Goal: Transaction & Acquisition: Book appointment/travel/reservation

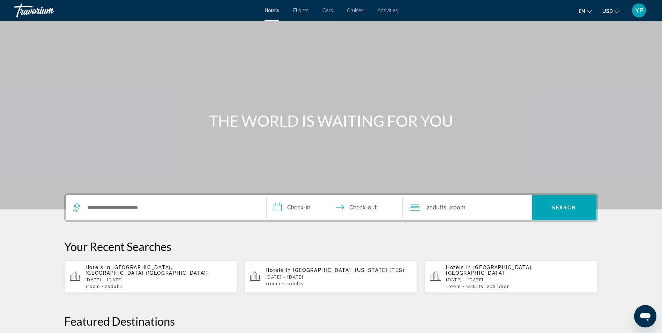
click at [200, 236] on div "**********" at bounding box center [331, 332] width 562 height 278
click at [177, 211] on input "Search widget" at bounding box center [171, 208] width 169 height 10
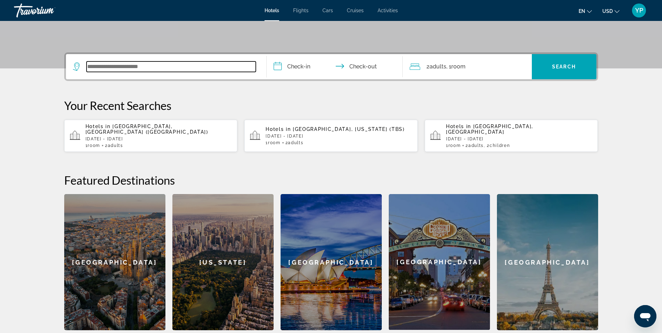
scroll to position [101, 0]
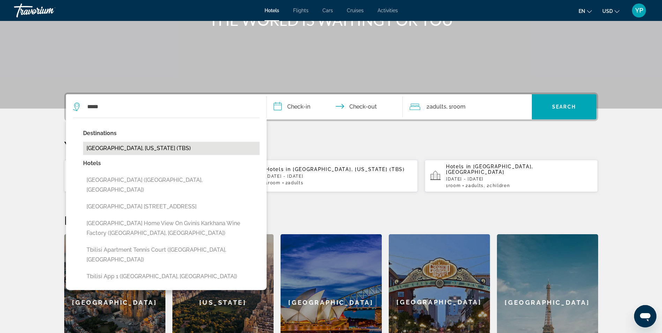
click at [127, 147] on button "[GEOGRAPHIC_DATA], [US_STATE] (TBS)" at bounding box center [171, 148] width 177 height 13
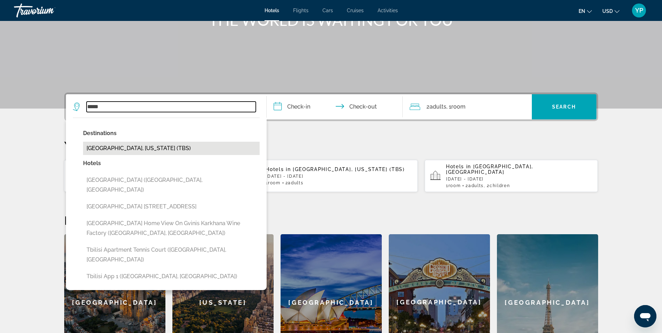
type input "**********"
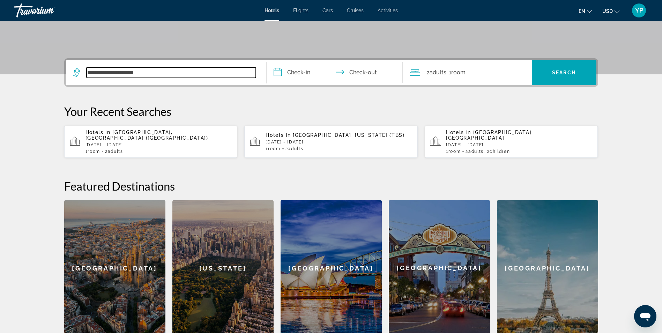
scroll to position [171, 0]
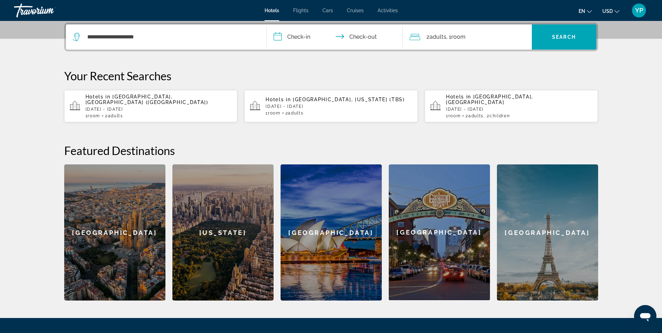
click at [293, 35] on input "**********" at bounding box center [336, 37] width 139 height 27
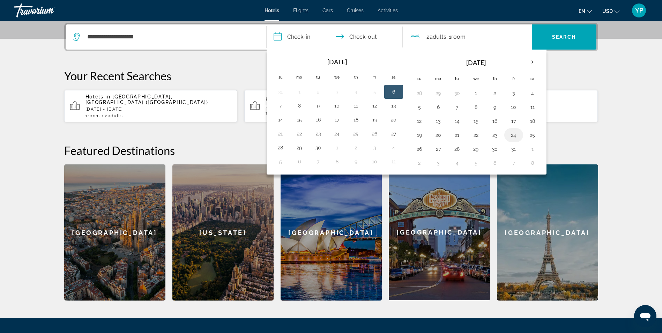
click at [517, 137] on button "24" at bounding box center [513, 135] width 11 height 10
click at [421, 147] on button "26" at bounding box center [419, 149] width 11 height 10
type input "**********"
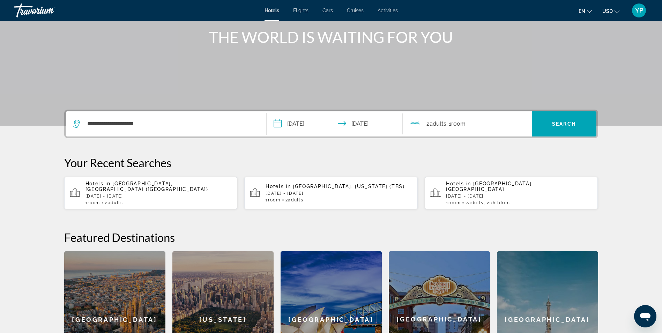
scroll to position [66, 0]
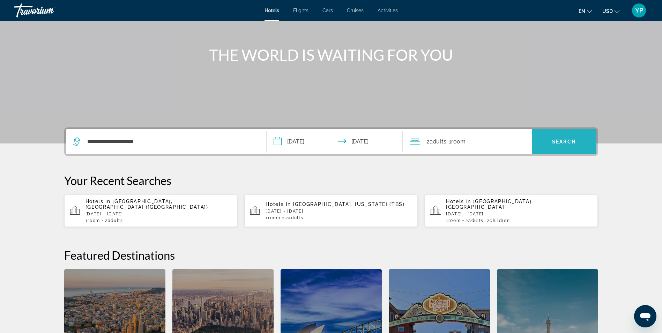
click at [564, 147] on span "Search widget" at bounding box center [564, 141] width 65 height 17
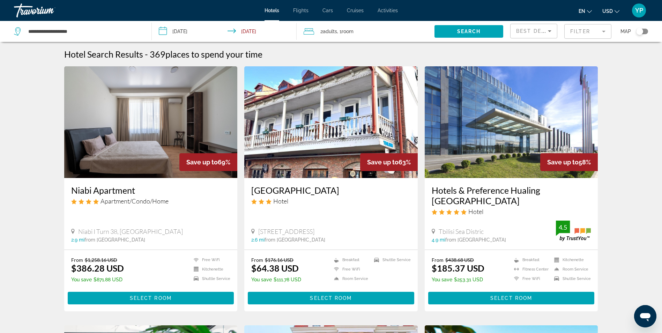
click at [590, 33] on mat-form-field "Filter" at bounding box center [588, 31] width 47 height 15
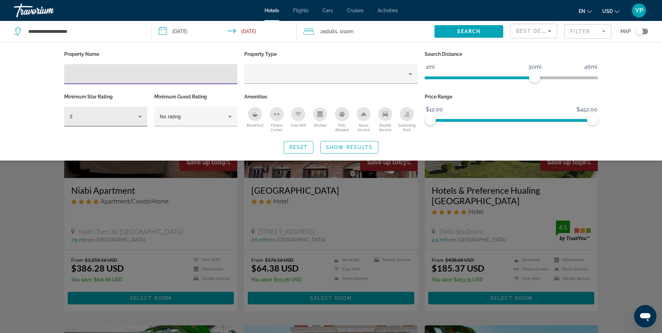
click at [137, 118] on icon "Hotel Filters" at bounding box center [140, 116] width 8 height 8
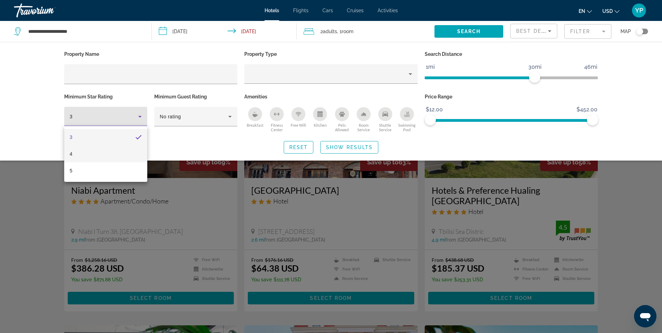
click at [92, 162] on mat-option "4" at bounding box center [105, 154] width 83 height 17
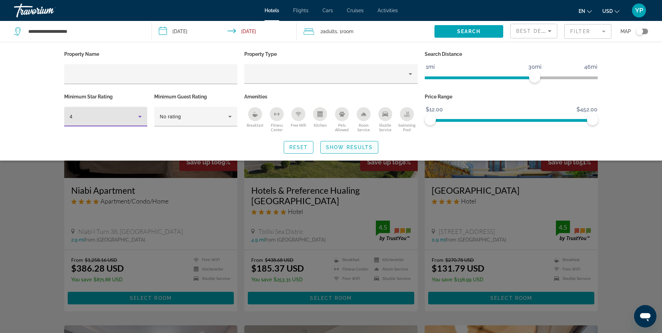
click at [353, 147] on span "Show Results" at bounding box center [349, 148] width 47 height 6
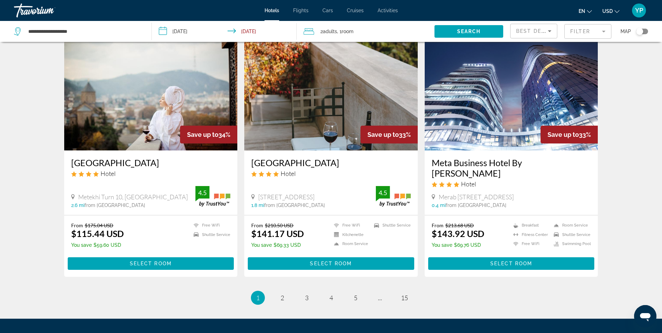
scroll to position [803, 0]
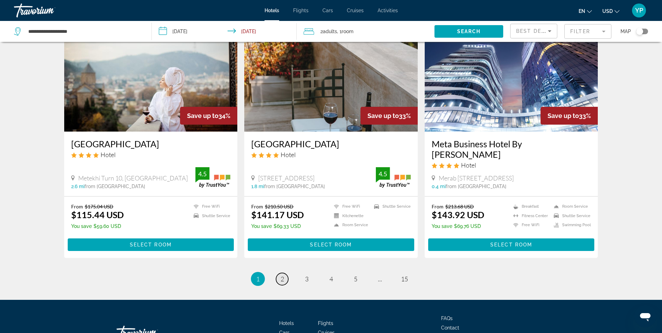
click at [283, 275] on span "2" at bounding box center [282, 279] width 3 height 8
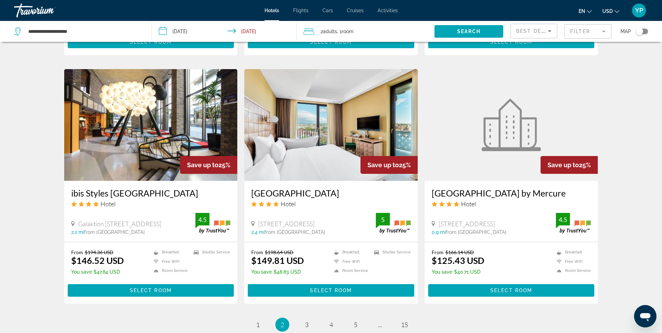
scroll to position [845, 0]
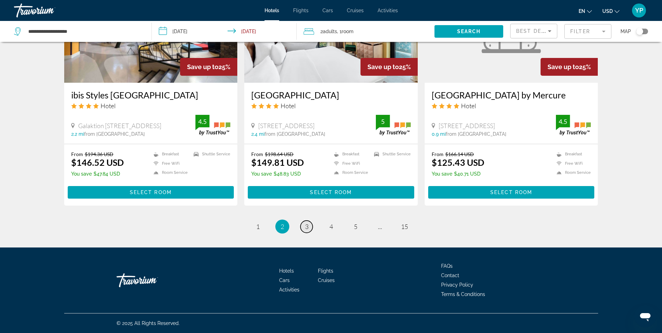
click at [305, 225] on span "3" at bounding box center [306, 227] width 3 height 8
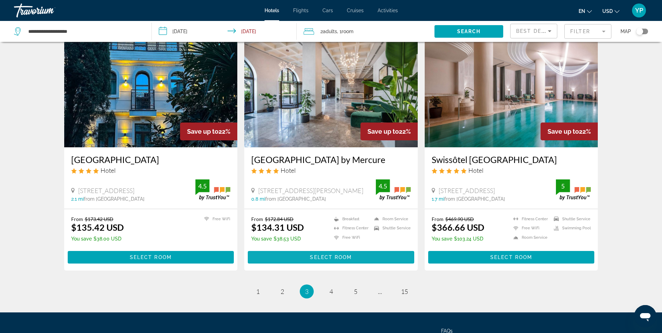
scroll to position [842, 0]
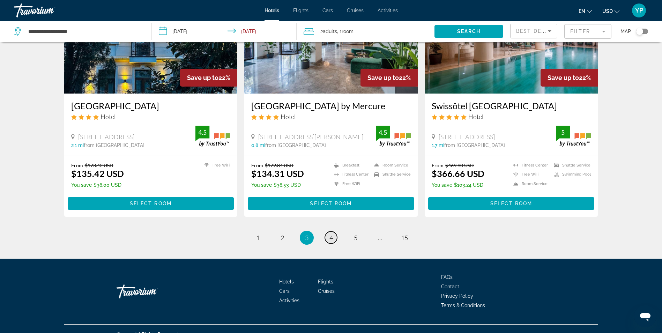
click at [334, 232] on link "page 4" at bounding box center [331, 238] width 12 height 12
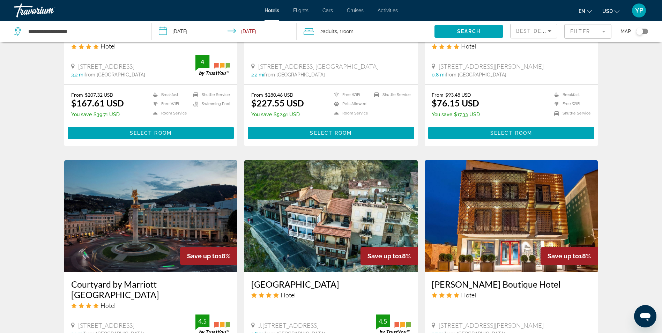
scroll to position [842, 0]
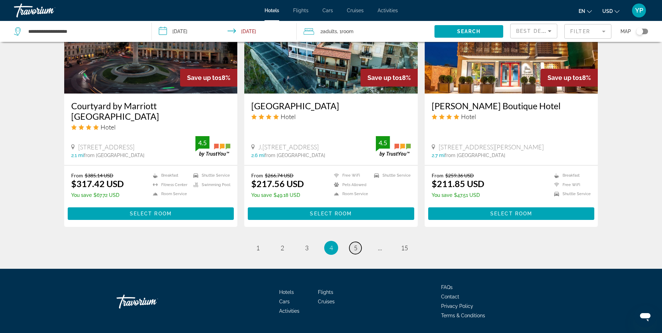
click at [354, 244] on span "5" at bounding box center [355, 248] width 3 height 8
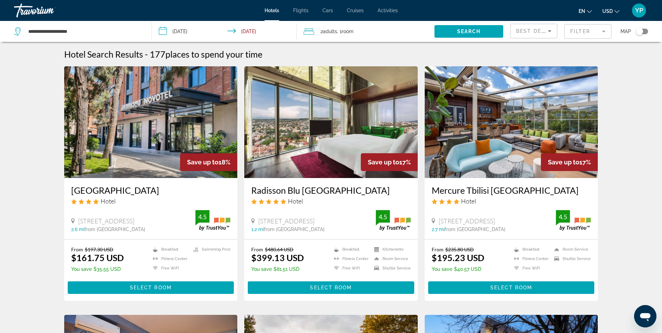
click at [154, 138] on img "Main content" at bounding box center [151, 122] width 174 height 112
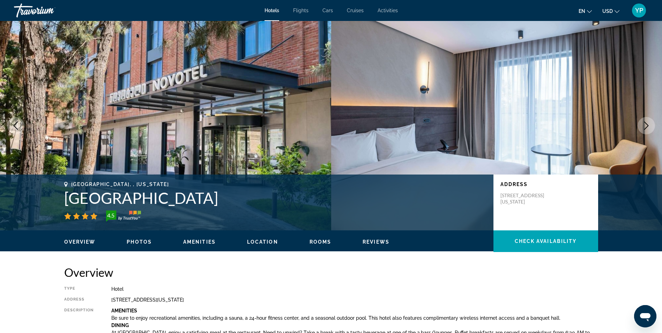
click at [145, 243] on span "Photos" at bounding box center [139, 242] width 25 height 6
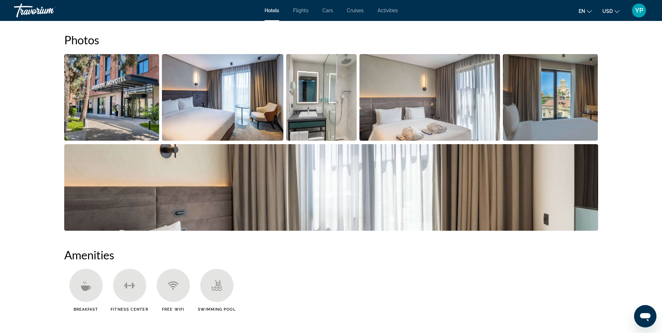
scroll to position [306, 0]
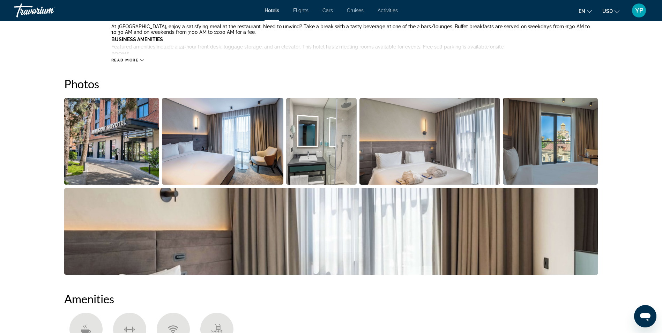
click at [565, 148] on img "Open full-screen image slider" at bounding box center [550, 141] width 95 height 87
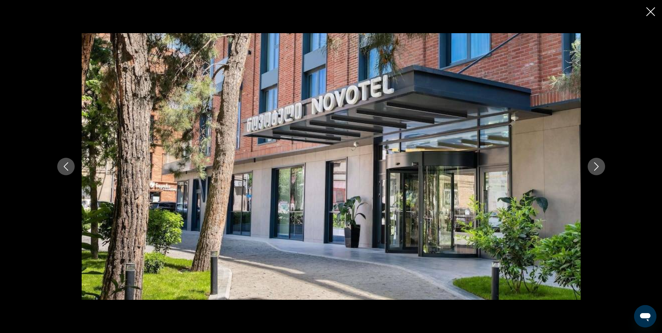
click at [599, 163] on icon "Next image" at bounding box center [597, 166] width 8 height 8
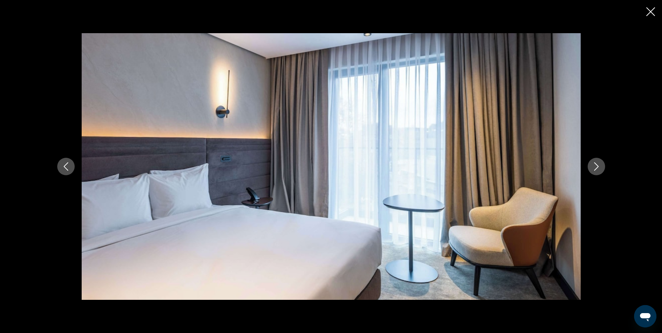
click at [599, 163] on icon "Next image" at bounding box center [597, 166] width 8 height 8
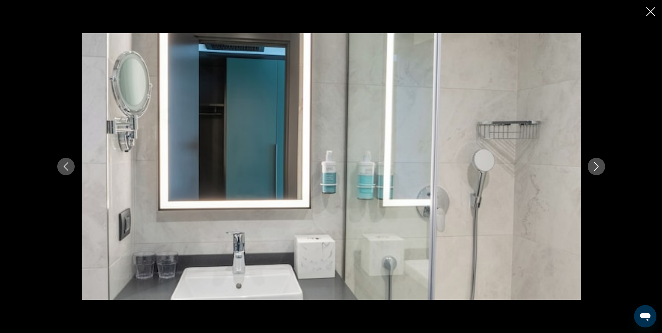
click at [599, 163] on icon "Next image" at bounding box center [597, 166] width 8 height 8
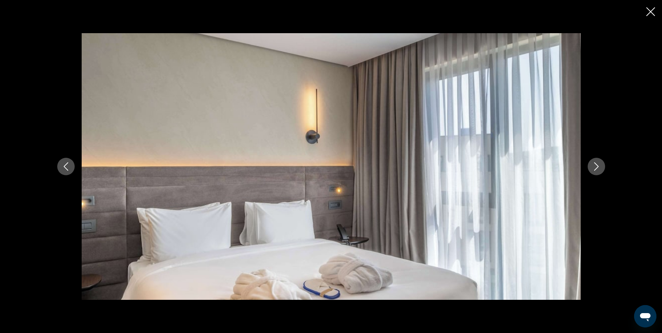
click at [599, 163] on icon "Next image" at bounding box center [597, 166] width 8 height 8
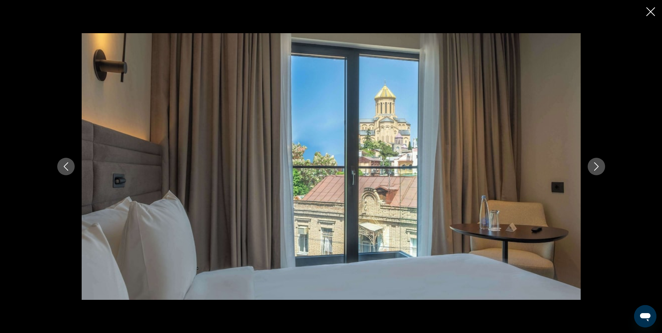
click at [599, 163] on icon "Next image" at bounding box center [597, 166] width 8 height 8
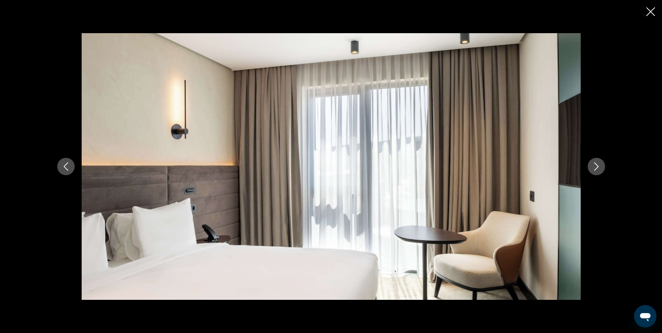
click at [599, 163] on icon "Next image" at bounding box center [597, 166] width 8 height 8
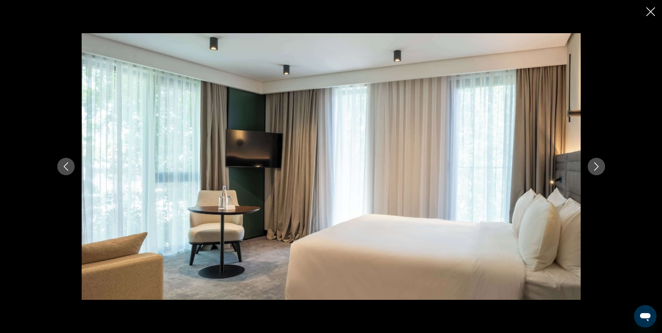
click at [599, 163] on icon "Next image" at bounding box center [597, 166] width 8 height 8
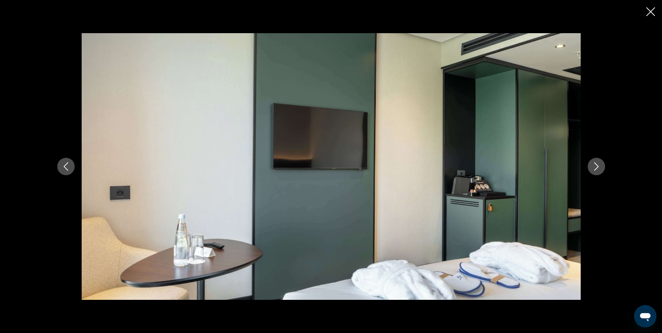
click at [599, 163] on icon "Next image" at bounding box center [597, 166] width 8 height 8
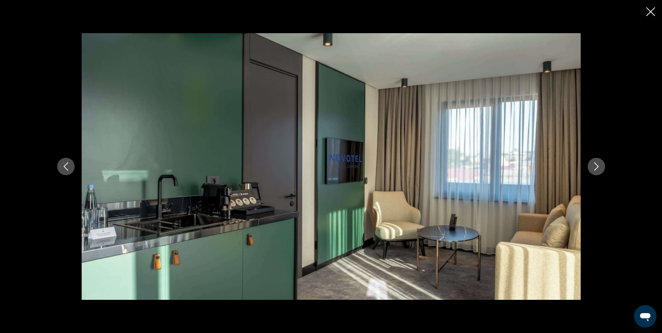
click at [599, 163] on icon "Next image" at bounding box center [597, 166] width 8 height 8
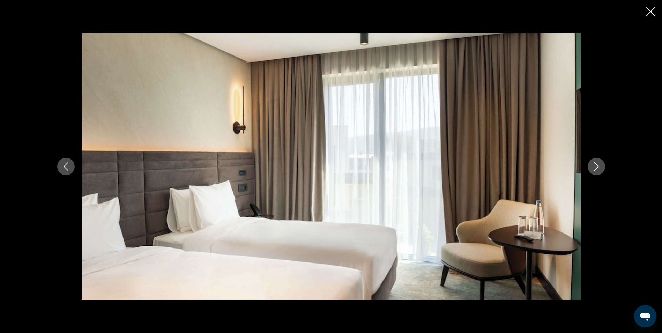
click at [599, 163] on icon "Next image" at bounding box center [597, 166] width 8 height 8
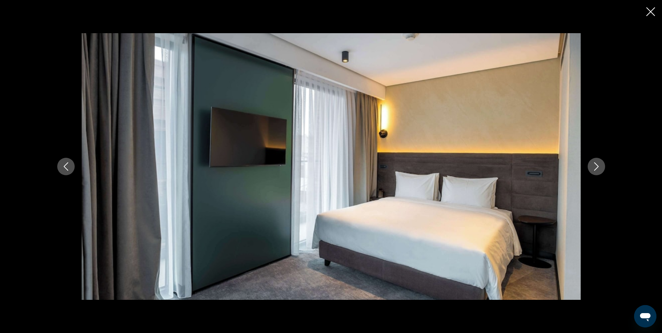
click at [599, 163] on icon "Next image" at bounding box center [597, 166] width 8 height 8
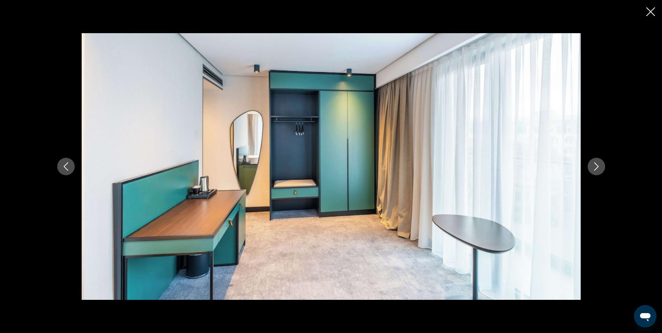
click at [599, 163] on icon "Next image" at bounding box center [597, 166] width 8 height 8
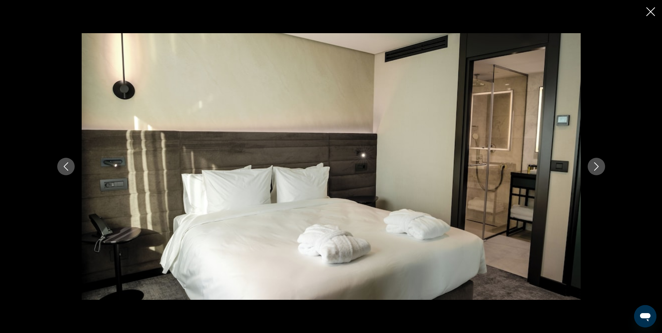
click at [599, 163] on icon "Next image" at bounding box center [597, 166] width 8 height 8
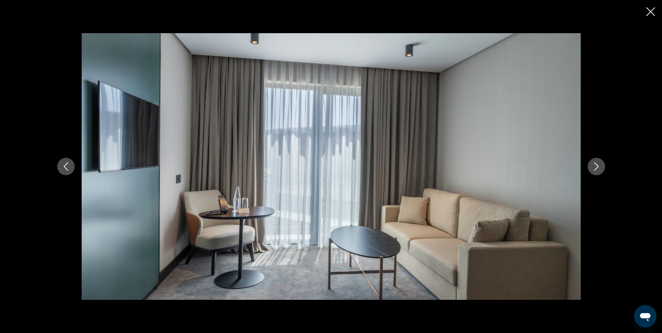
click at [599, 163] on icon "Next image" at bounding box center [597, 166] width 8 height 8
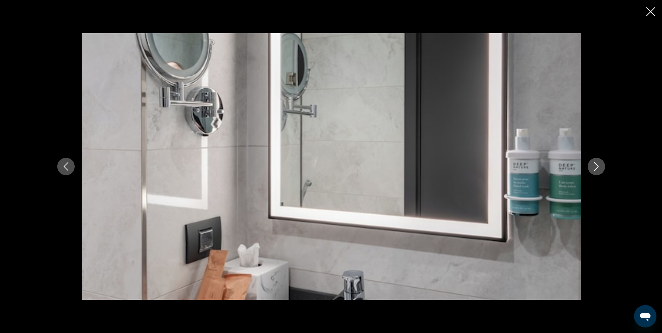
click at [599, 163] on icon "Next image" at bounding box center [597, 166] width 8 height 8
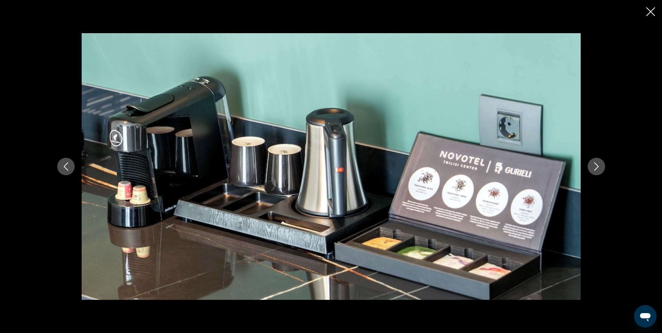
click at [599, 163] on icon "Next image" at bounding box center [597, 166] width 8 height 8
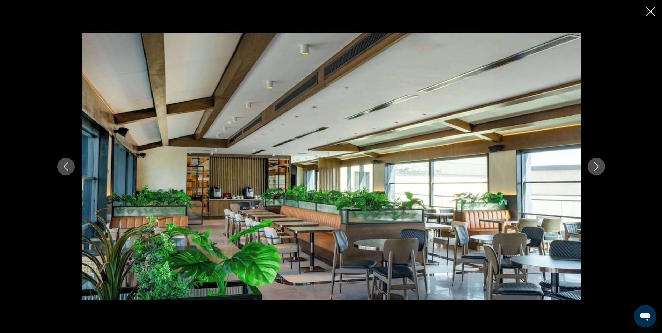
click at [599, 163] on icon "Next image" at bounding box center [597, 166] width 8 height 8
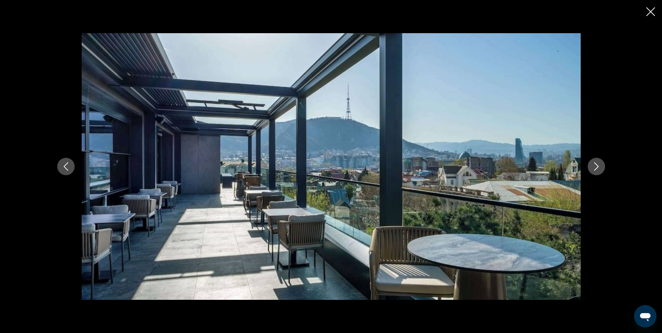
click at [599, 163] on icon "Next image" at bounding box center [597, 166] width 8 height 8
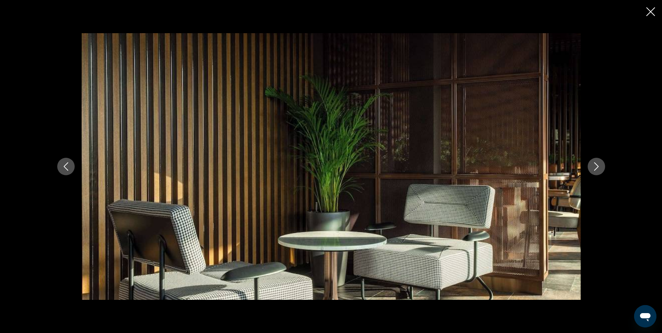
click at [599, 163] on icon "Next image" at bounding box center [597, 166] width 8 height 8
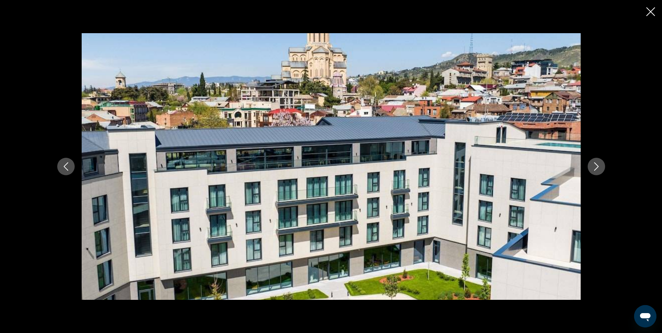
click at [599, 163] on icon "Next image" at bounding box center [597, 166] width 8 height 8
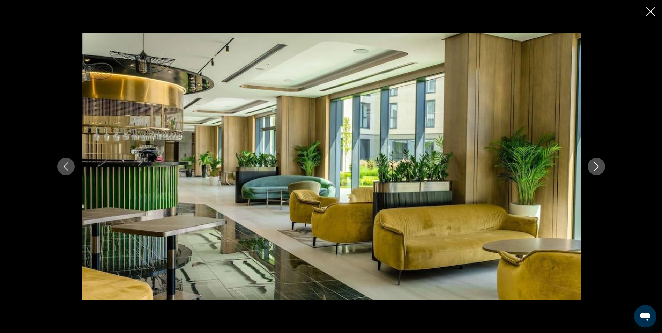
click at [599, 163] on icon "Next image" at bounding box center [597, 166] width 8 height 8
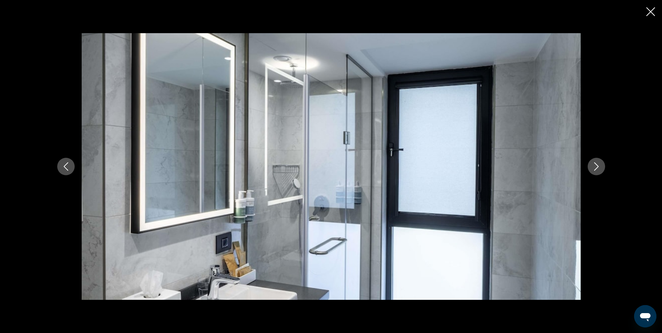
click at [599, 163] on icon "Next image" at bounding box center [597, 166] width 8 height 8
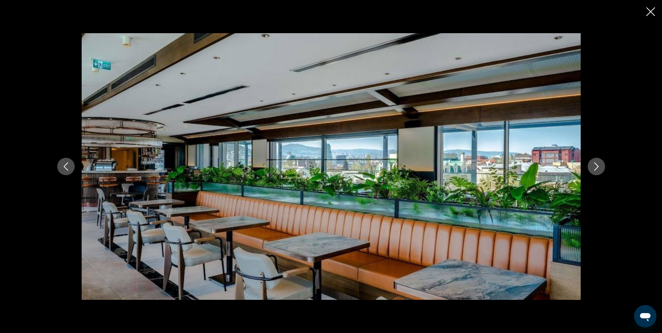
click at [599, 163] on icon "Next image" at bounding box center [597, 166] width 8 height 8
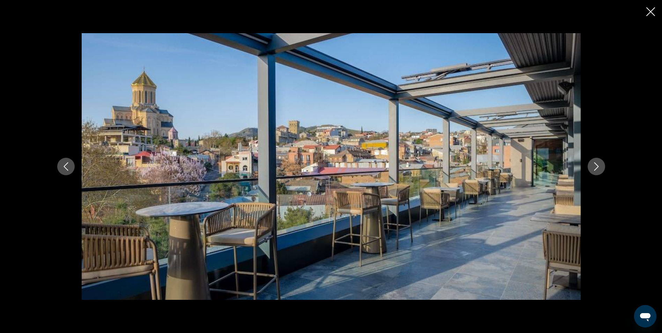
click at [599, 163] on icon "Next image" at bounding box center [597, 166] width 8 height 8
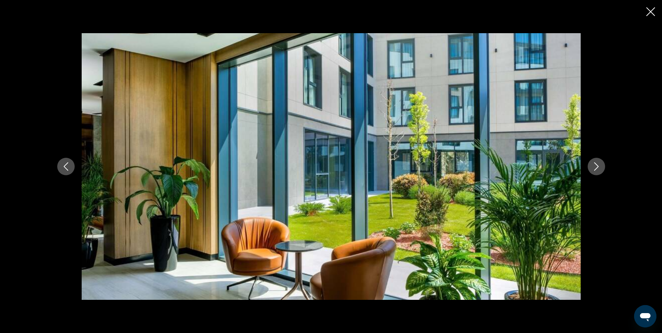
click at [599, 163] on icon "Next image" at bounding box center [597, 166] width 8 height 8
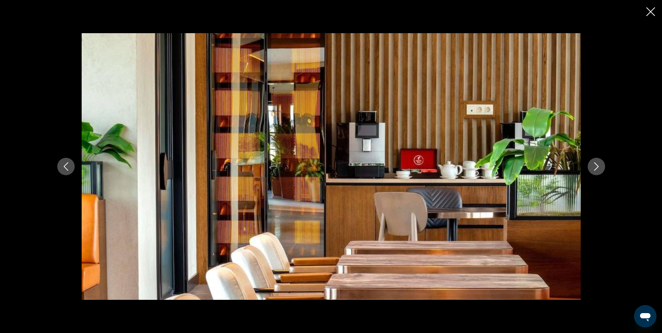
click at [599, 163] on icon "Next image" at bounding box center [597, 166] width 8 height 8
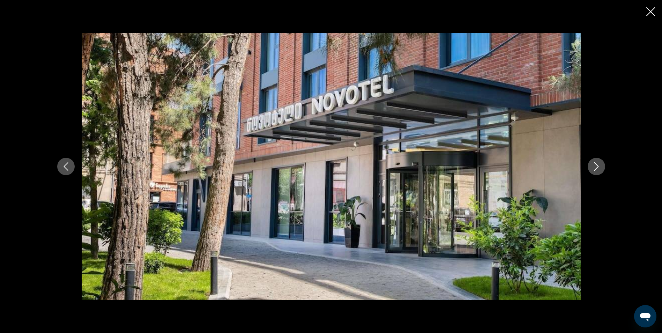
click at [599, 163] on icon "Next image" at bounding box center [597, 166] width 8 height 8
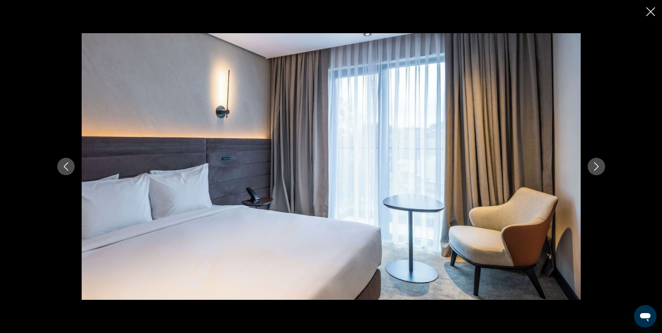
click at [599, 163] on icon "Next image" at bounding box center [597, 166] width 8 height 8
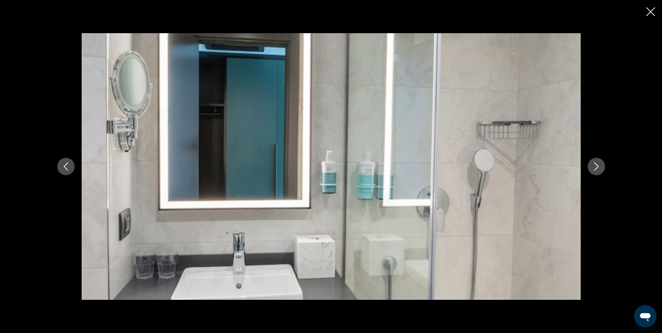
click at [599, 163] on icon "Next image" at bounding box center [597, 166] width 8 height 8
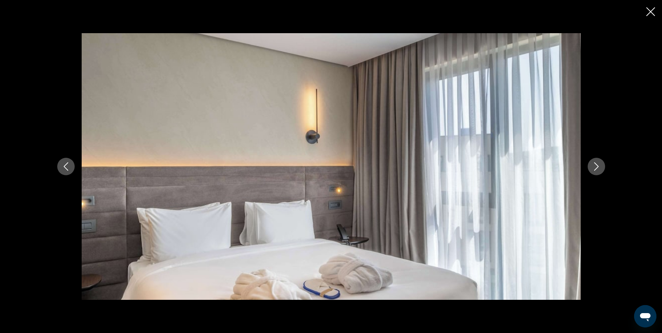
click at [599, 163] on icon "Next image" at bounding box center [597, 166] width 8 height 8
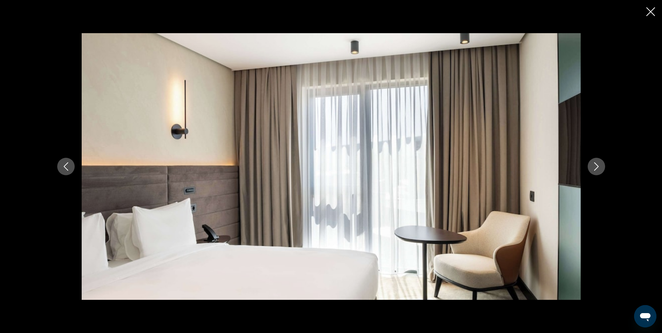
click at [599, 163] on icon "Next image" at bounding box center [597, 166] width 8 height 8
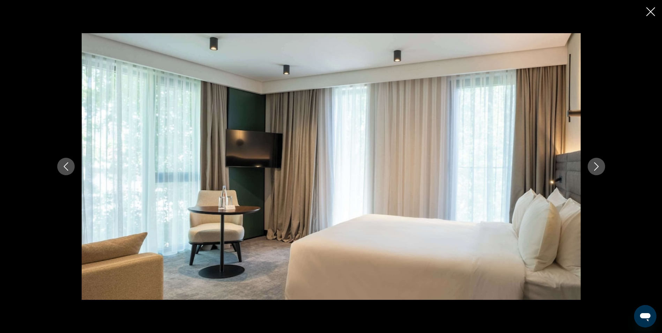
click at [599, 163] on icon "Next image" at bounding box center [597, 166] width 8 height 8
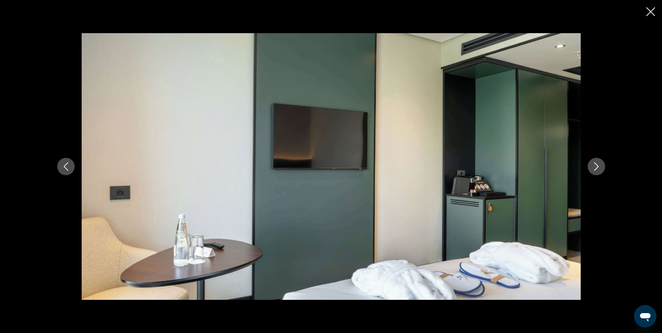
click at [599, 163] on icon "Next image" at bounding box center [597, 166] width 8 height 8
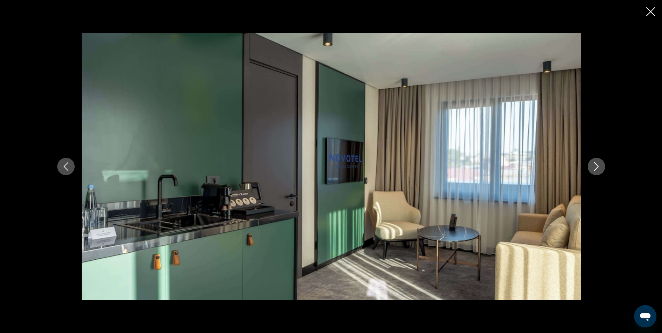
click at [599, 163] on icon "Next image" at bounding box center [597, 166] width 8 height 8
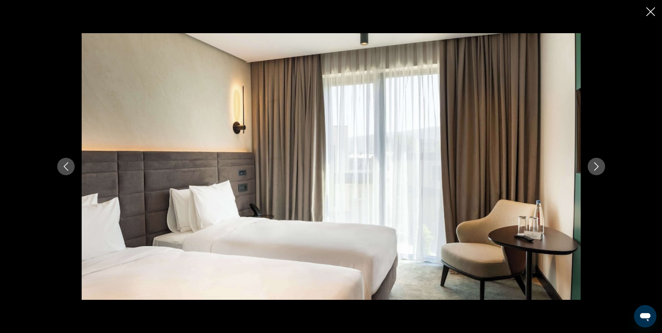
click at [599, 163] on icon "Next image" at bounding box center [597, 166] width 8 height 8
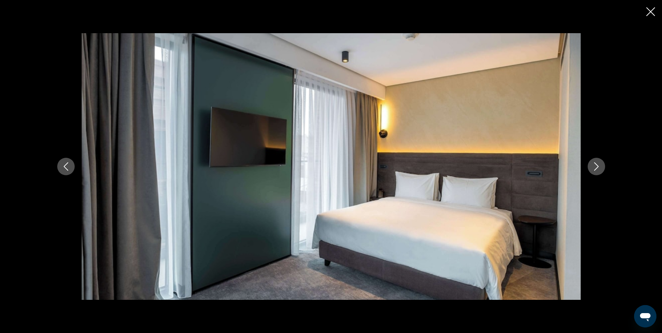
click at [599, 163] on icon "Next image" at bounding box center [597, 166] width 8 height 8
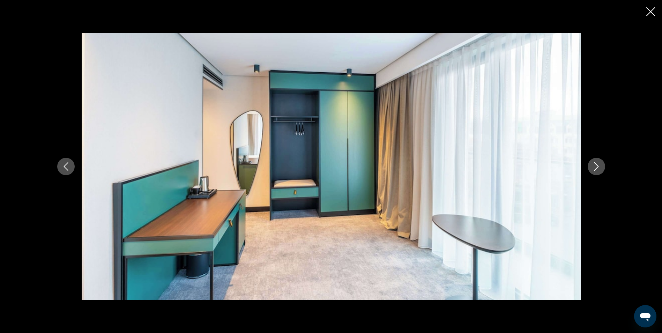
click at [599, 163] on icon "Next image" at bounding box center [597, 166] width 8 height 8
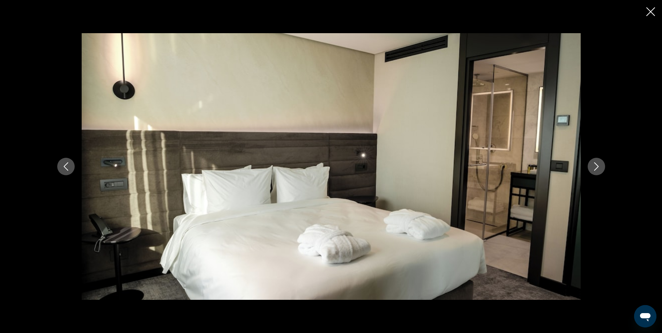
click at [599, 163] on icon "Next image" at bounding box center [597, 166] width 8 height 8
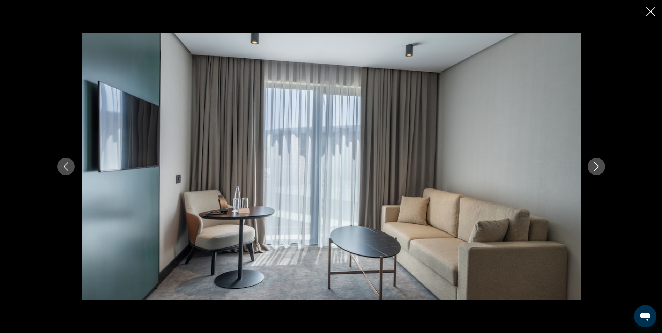
click at [599, 163] on icon "Next image" at bounding box center [597, 166] width 8 height 8
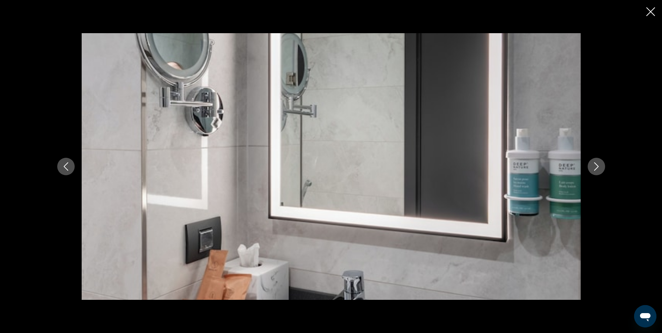
click at [599, 163] on icon "Next image" at bounding box center [597, 166] width 8 height 8
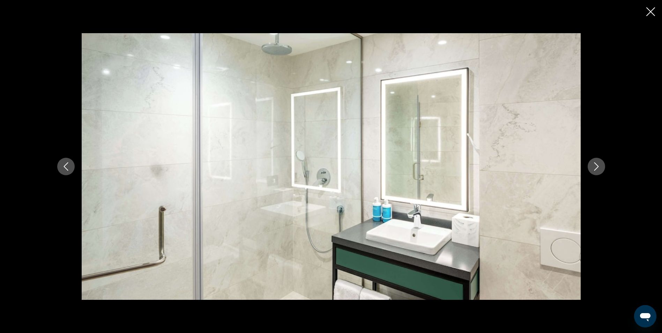
click at [599, 163] on icon "Next image" at bounding box center [597, 166] width 8 height 8
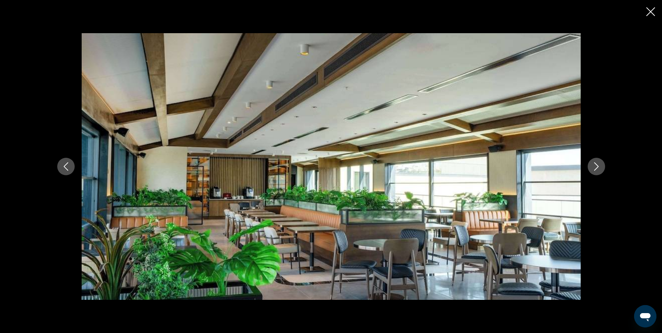
click at [599, 163] on icon "Next image" at bounding box center [597, 166] width 8 height 8
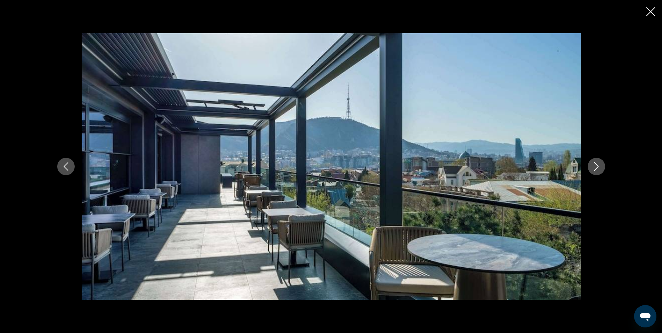
click at [599, 163] on icon "Next image" at bounding box center [597, 166] width 8 height 8
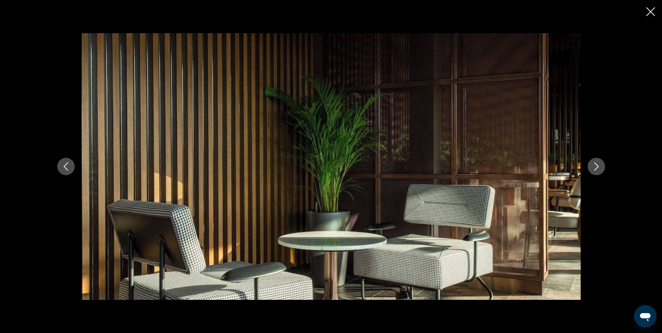
click at [599, 163] on icon "Next image" at bounding box center [597, 166] width 8 height 8
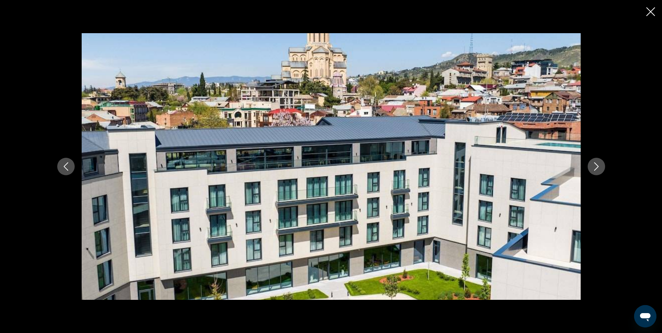
click at [599, 163] on icon "Next image" at bounding box center [597, 166] width 8 height 8
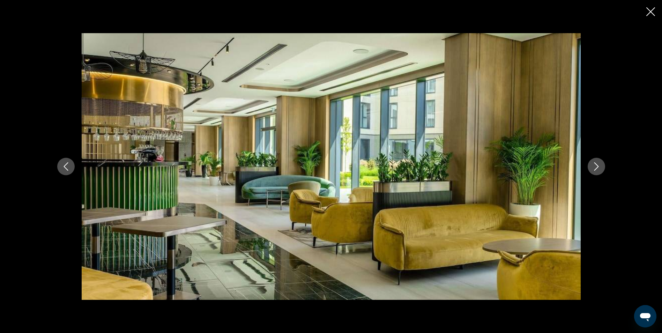
click at [599, 163] on icon "Next image" at bounding box center [597, 166] width 8 height 8
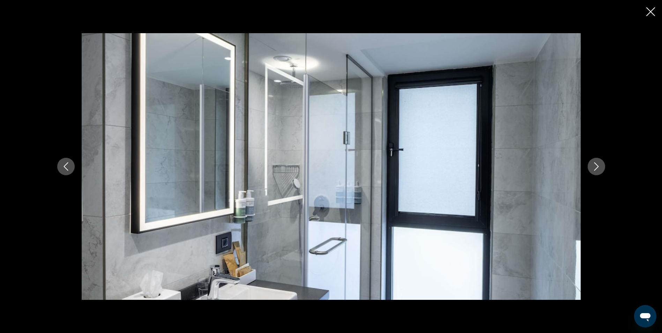
click at [599, 163] on icon "Next image" at bounding box center [597, 166] width 8 height 8
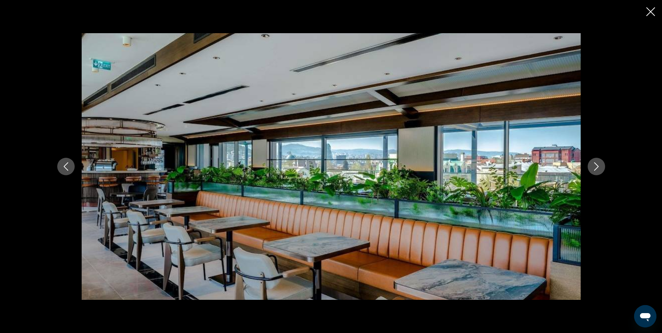
click at [599, 163] on icon "Next image" at bounding box center [597, 166] width 8 height 8
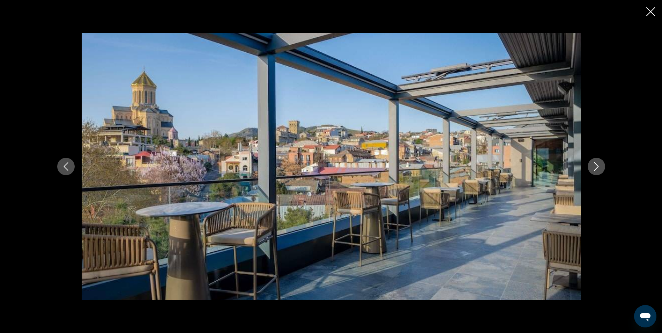
click at [599, 163] on icon "Next image" at bounding box center [597, 166] width 8 height 8
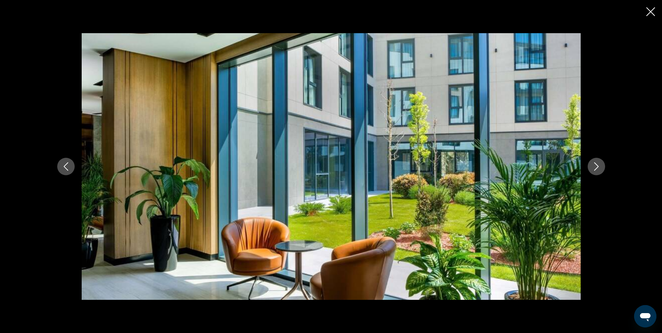
click at [599, 163] on icon "Next image" at bounding box center [597, 166] width 8 height 8
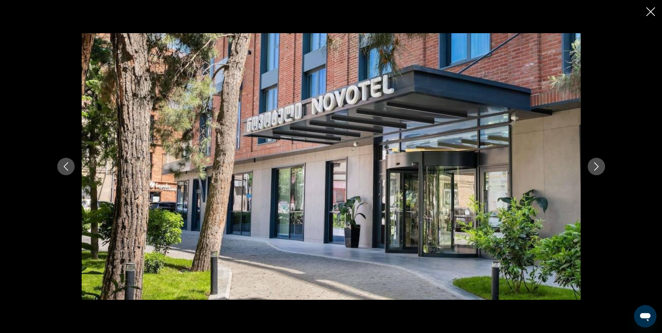
click at [599, 163] on icon "Next image" at bounding box center [597, 166] width 8 height 8
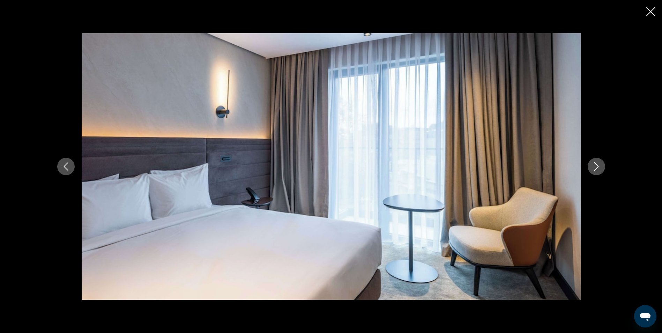
click at [599, 163] on icon "Next image" at bounding box center [597, 166] width 8 height 8
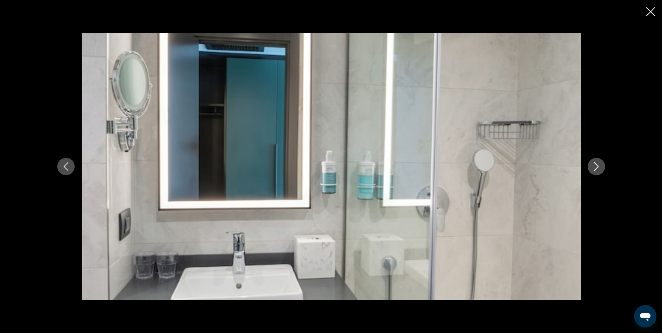
click at [599, 163] on icon "Next image" at bounding box center [597, 166] width 8 height 8
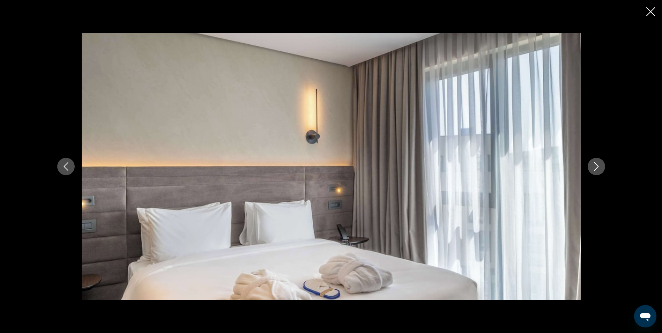
click at [599, 163] on icon "Next image" at bounding box center [597, 166] width 8 height 8
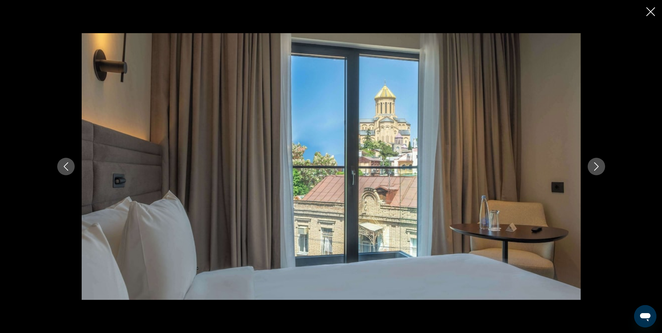
click at [599, 163] on icon "Next image" at bounding box center [597, 166] width 8 height 8
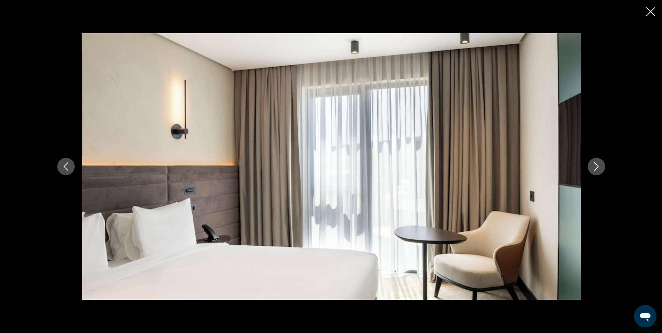
click at [599, 163] on icon "Next image" at bounding box center [597, 166] width 8 height 8
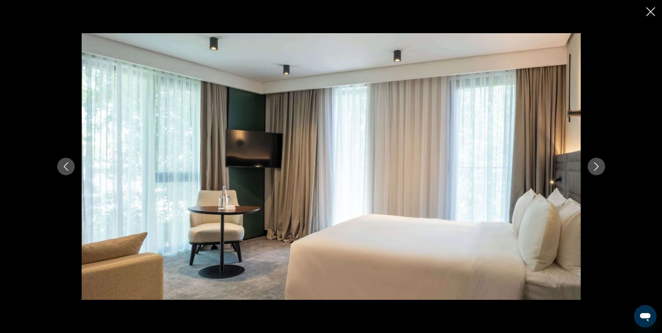
click at [599, 163] on icon "Next image" at bounding box center [597, 166] width 8 height 8
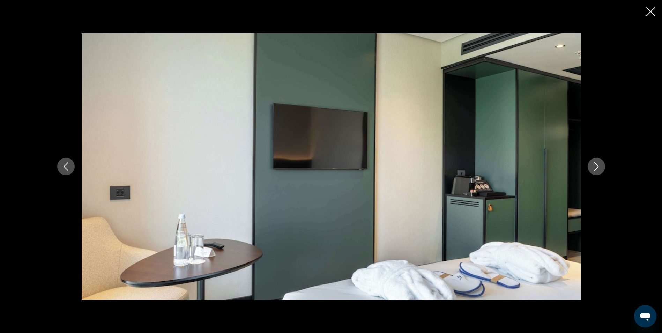
click at [650, 11] on icon "Close slideshow" at bounding box center [651, 11] width 9 height 9
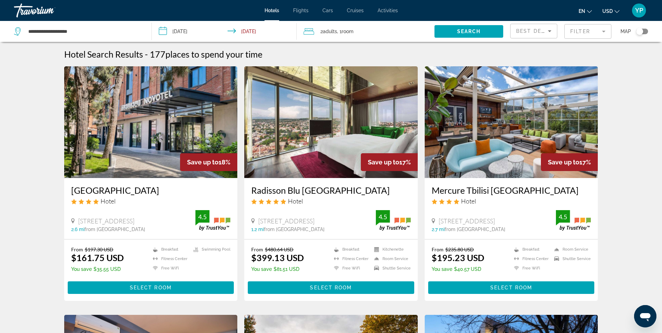
click at [315, 188] on h3 "Radisson Blu [GEOGRAPHIC_DATA]" at bounding box center [331, 190] width 160 height 10
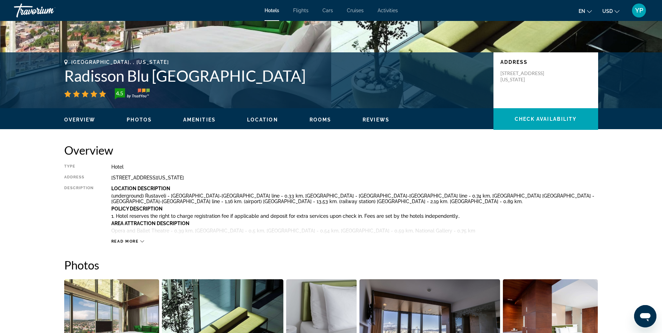
scroll to position [105, 0]
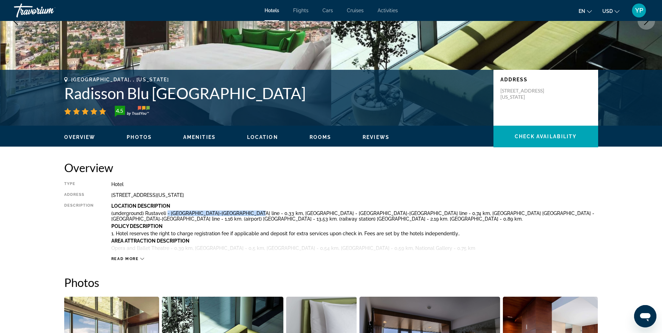
drag, startPoint x: 173, startPoint y: 211, endPoint x: 243, endPoint y: 212, distance: 69.5
click at [243, 212] on p "(underground) Rustaveli - [GEOGRAPHIC_DATA]-[GEOGRAPHIC_DATA] line - 0,33 km, […" at bounding box center [354, 216] width 487 height 11
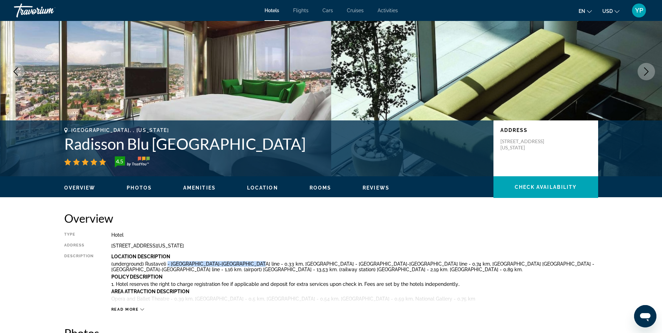
scroll to position [0, 0]
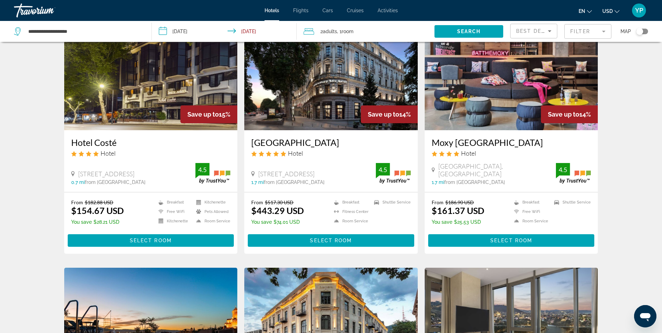
scroll to position [559, 0]
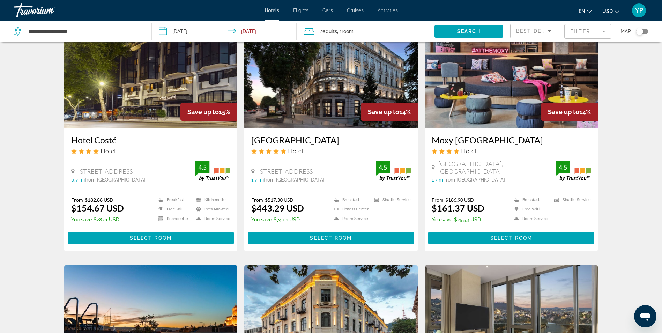
click at [301, 139] on h3 "[GEOGRAPHIC_DATA]" at bounding box center [331, 140] width 160 height 10
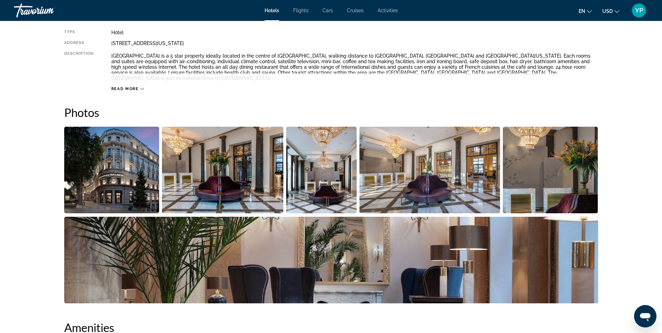
scroll to position [140, 0]
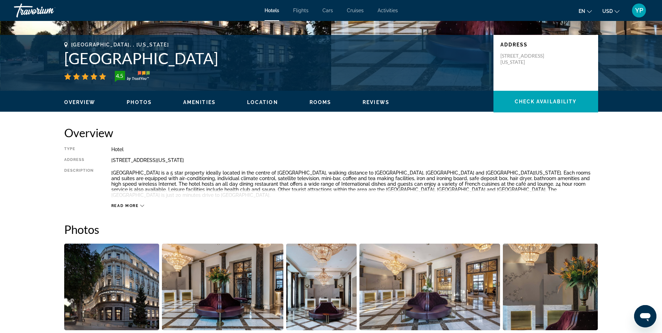
click at [131, 205] on span "Read more" at bounding box center [125, 206] width 28 height 5
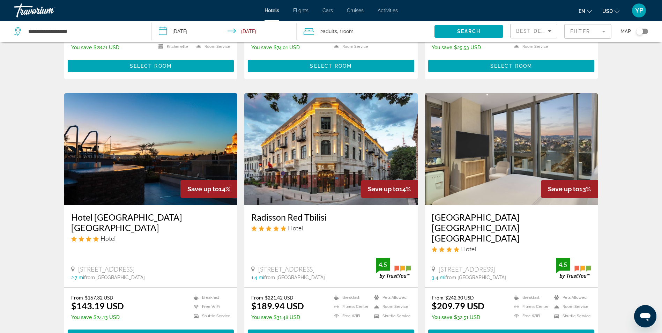
scroll to position [733, 0]
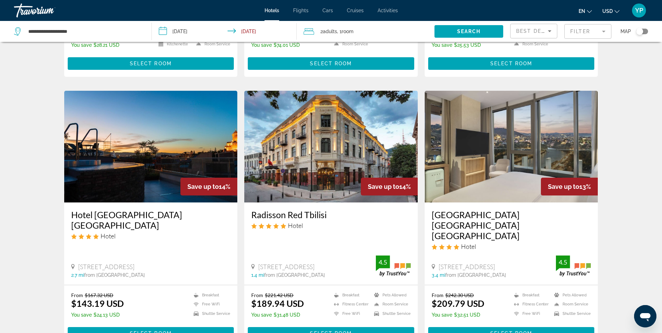
click at [302, 217] on h3 "Radisson Red Tbilisi" at bounding box center [331, 215] width 160 height 10
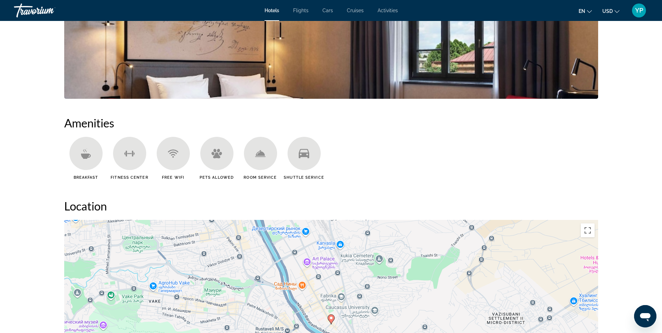
scroll to position [489, 0]
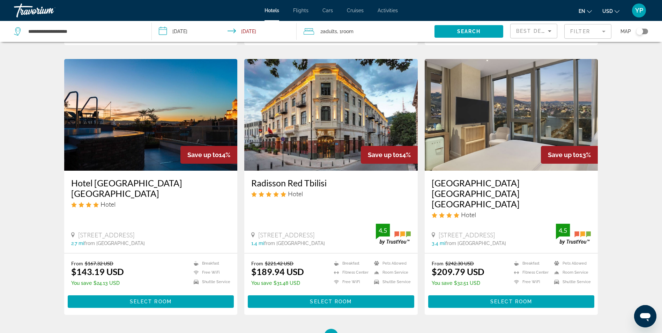
scroll to position [768, 0]
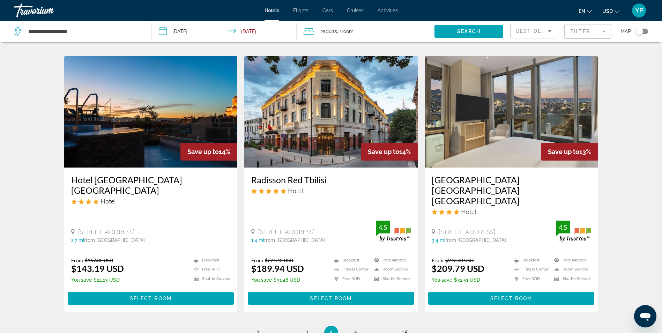
click at [498, 179] on h3 "[GEOGRAPHIC_DATA] [GEOGRAPHIC_DATA] [GEOGRAPHIC_DATA]" at bounding box center [512, 190] width 160 height 31
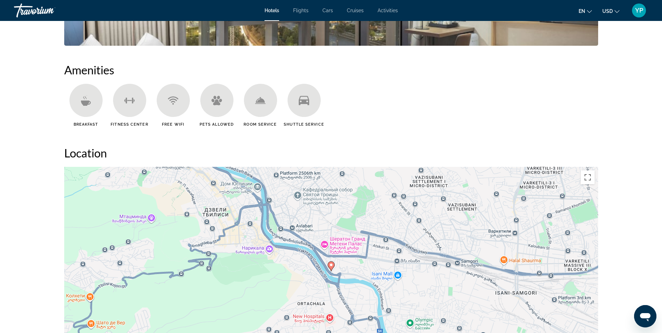
scroll to position [594, 0]
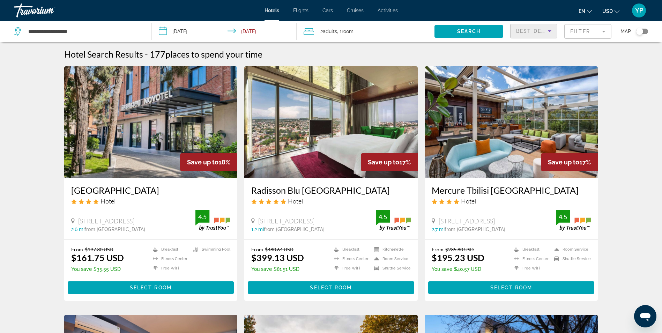
click at [524, 32] on span "Best Deals" at bounding box center [534, 31] width 36 height 6
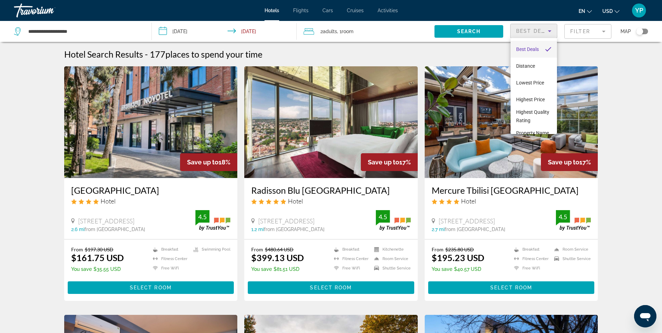
click at [576, 34] on div at bounding box center [331, 166] width 662 height 333
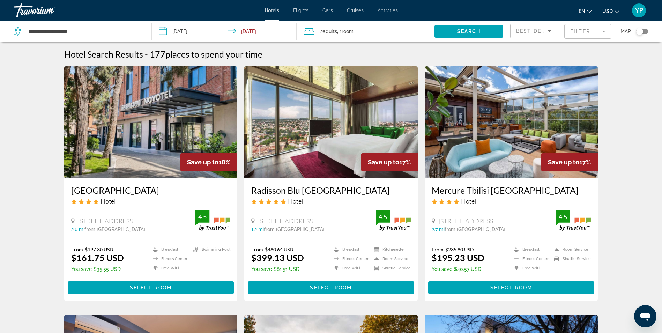
click at [576, 34] on mat-form-field "Filter" at bounding box center [588, 31] width 47 height 15
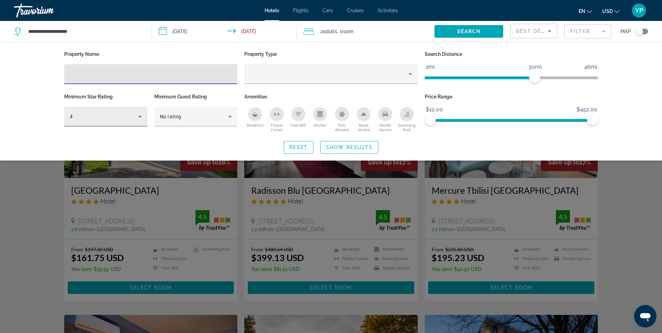
click at [85, 118] on div "4" at bounding box center [104, 116] width 68 height 8
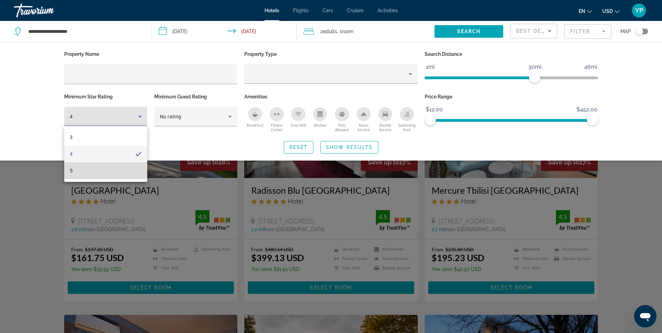
click at [77, 175] on mat-option "5" at bounding box center [105, 170] width 83 height 17
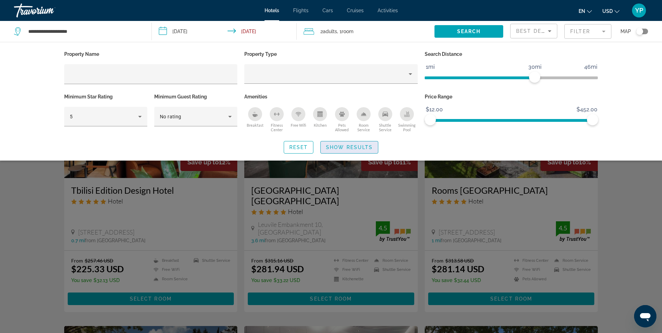
click at [347, 145] on span "Show Results" at bounding box center [349, 148] width 47 height 6
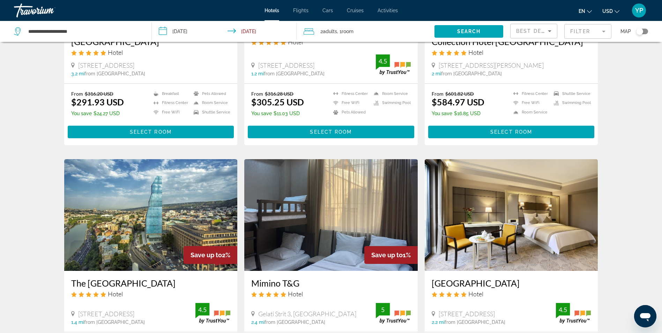
scroll to position [454, 0]
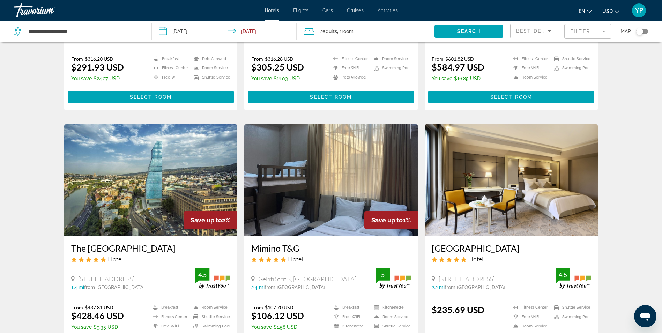
click at [118, 243] on h3 "The [GEOGRAPHIC_DATA]" at bounding box center [151, 248] width 160 height 10
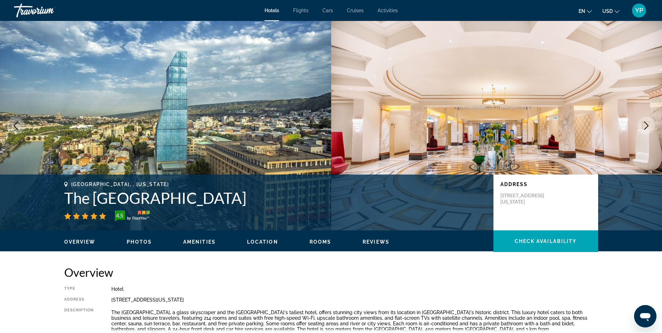
click at [440, 156] on img "Main content" at bounding box center [496, 126] width 331 height 210
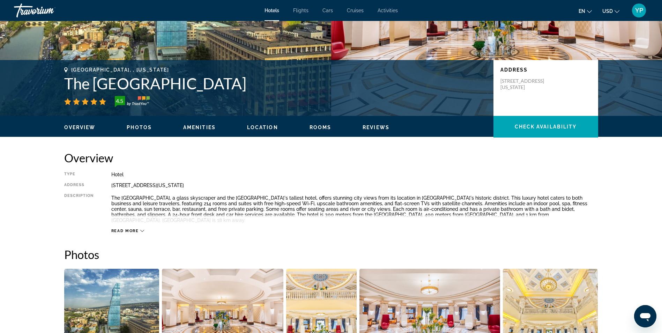
scroll to position [210, 0]
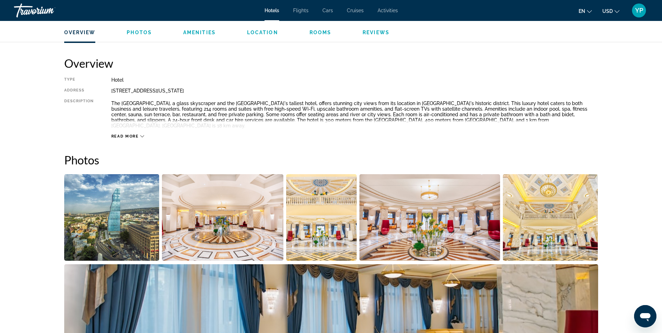
click at [247, 211] on img "Open full-screen image slider" at bounding box center [223, 217] width 122 height 87
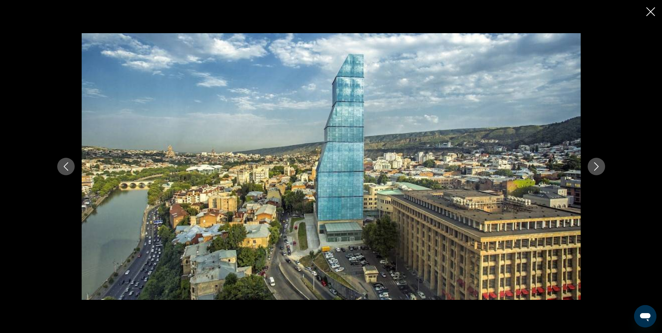
click at [601, 164] on icon "Next image" at bounding box center [597, 166] width 8 height 8
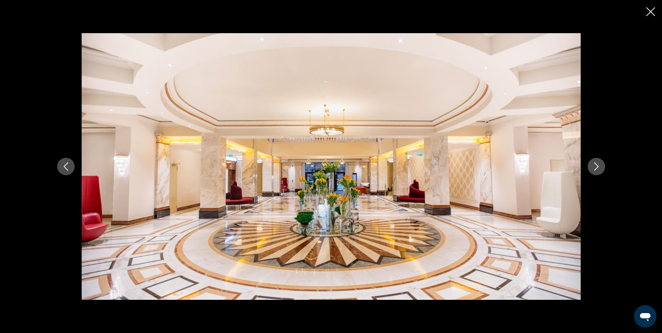
click at [601, 164] on icon "Next image" at bounding box center [597, 166] width 8 height 8
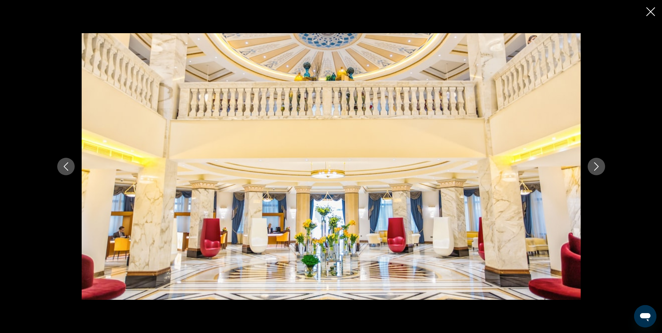
click at [601, 164] on icon "Next image" at bounding box center [597, 166] width 8 height 8
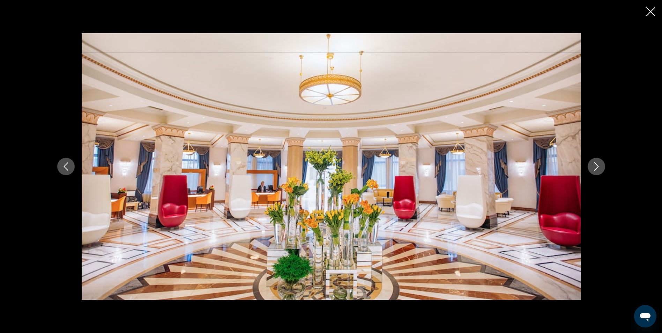
click at [601, 164] on icon "Next image" at bounding box center [597, 166] width 8 height 8
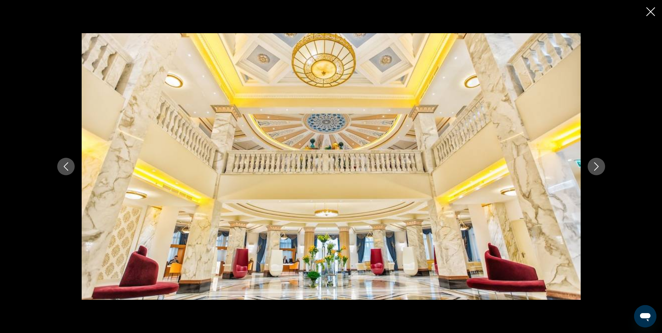
click at [601, 164] on icon "Next image" at bounding box center [597, 166] width 8 height 8
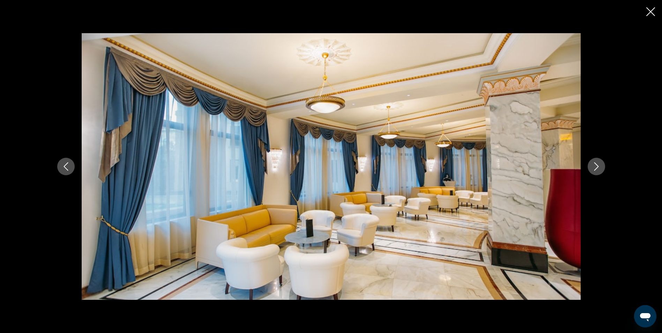
click at [601, 164] on icon "Next image" at bounding box center [597, 166] width 8 height 8
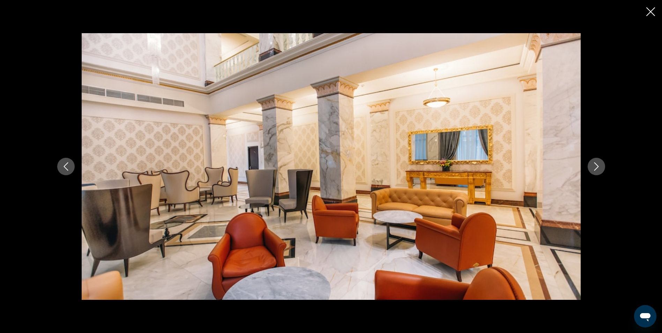
click at [601, 164] on icon "Next image" at bounding box center [597, 166] width 8 height 8
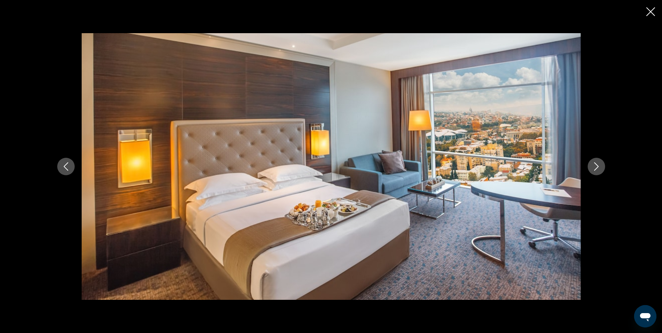
click at [601, 164] on icon "Next image" at bounding box center [597, 166] width 8 height 8
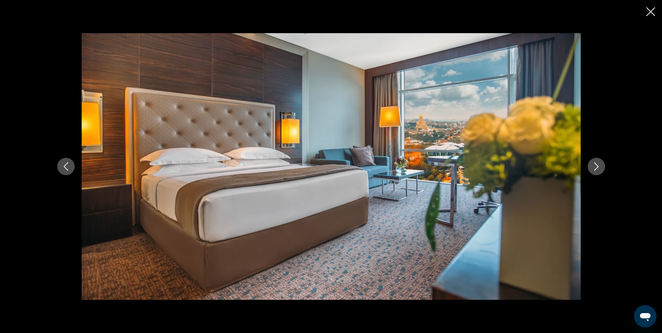
click at [601, 164] on icon "Next image" at bounding box center [597, 166] width 8 height 8
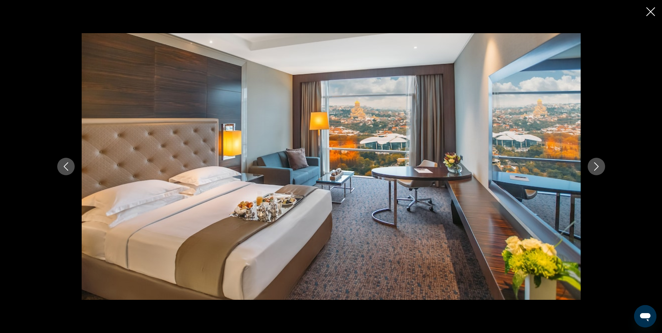
click at [601, 164] on icon "Next image" at bounding box center [597, 166] width 8 height 8
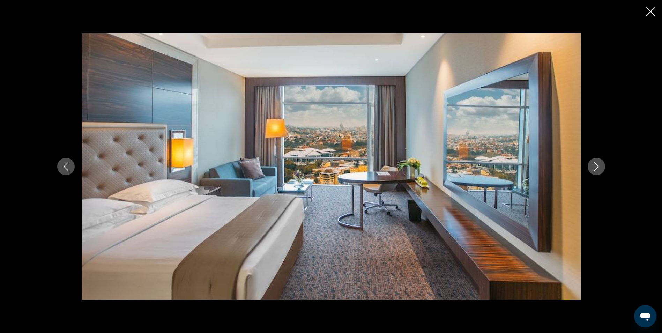
click at [601, 164] on icon "Next image" at bounding box center [597, 166] width 8 height 8
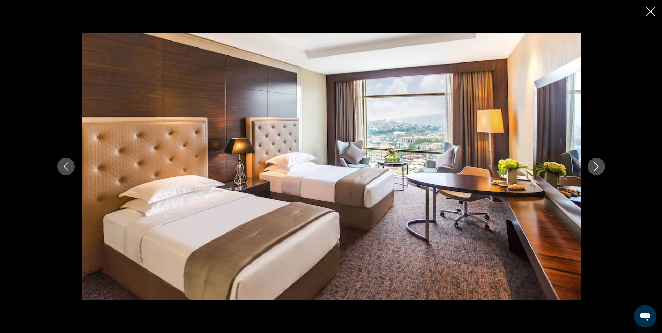
click at [601, 164] on icon "Next image" at bounding box center [597, 166] width 8 height 8
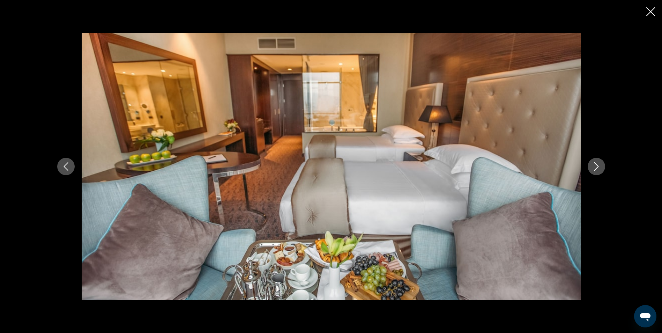
click at [600, 167] on icon "Next image" at bounding box center [597, 166] width 8 height 8
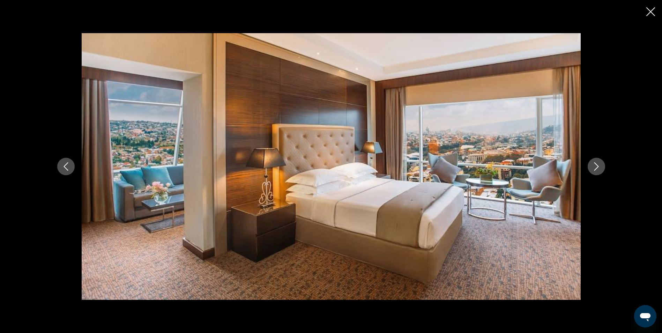
click at [600, 167] on icon "Next image" at bounding box center [597, 166] width 8 height 8
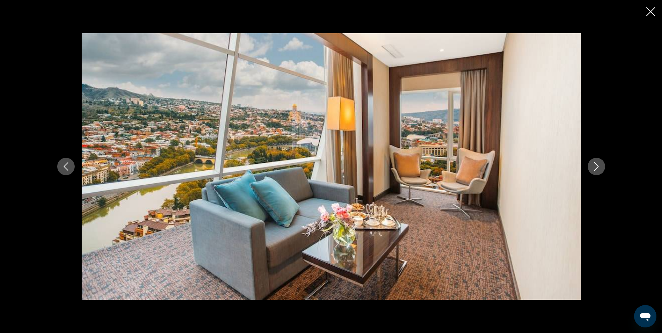
click at [600, 167] on icon "Next image" at bounding box center [597, 166] width 8 height 8
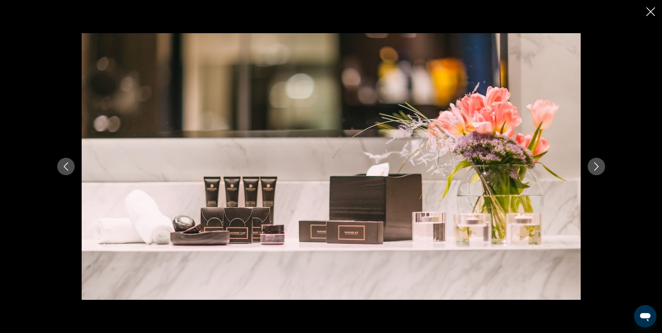
click at [600, 167] on icon "Next image" at bounding box center [597, 166] width 8 height 8
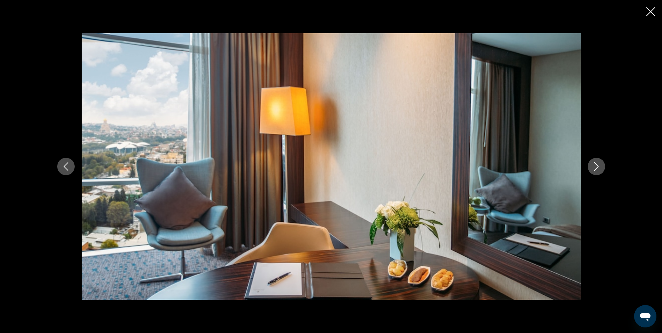
click at [600, 167] on icon "Next image" at bounding box center [597, 166] width 8 height 8
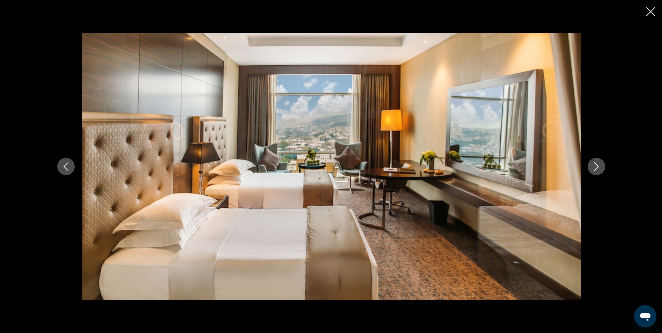
click at [600, 167] on icon "Next image" at bounding box center [597, 166] width 8 height 8
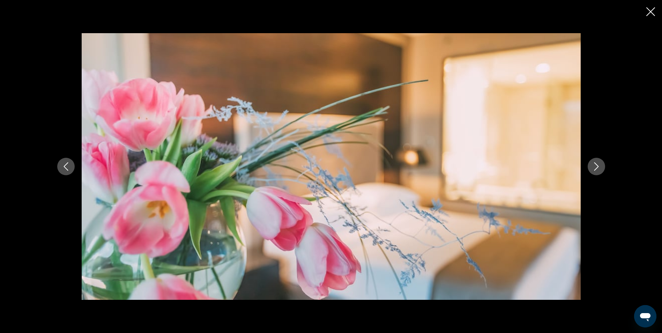
click at [600, 167] on icon "Next image" at bounding box center [597, 166] width 8 height 8
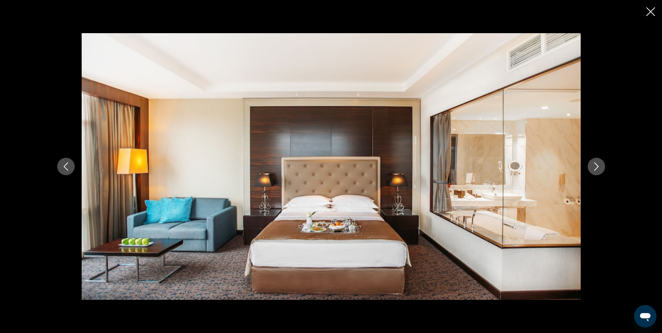
click at [600, 167] on icon "Next image" at bounding box center [597, 166] width 8 height 8
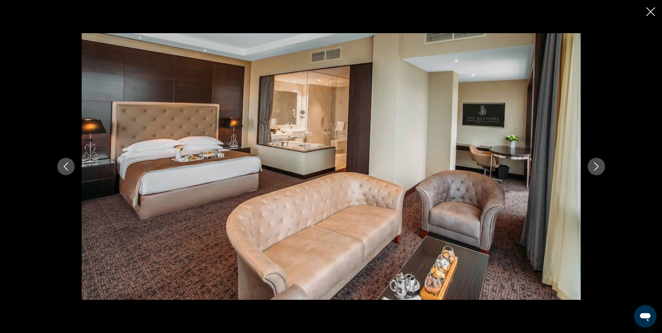
click at [600, 167] on icon "Next image" at bounding box center [597, 166] width 8 height 8
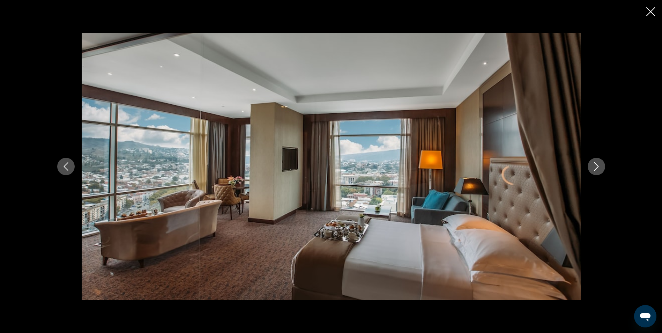
click at [600, 167] on icon "Next image" at bounding box center [597, 166] width 8 height 8
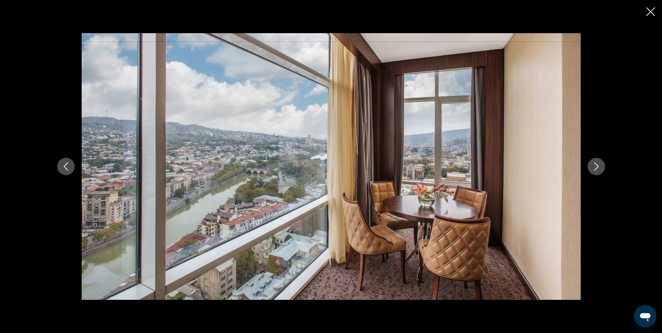
click at [600, 167] on icon "Next image" at bounding box center [597, 166] width 8 height 8
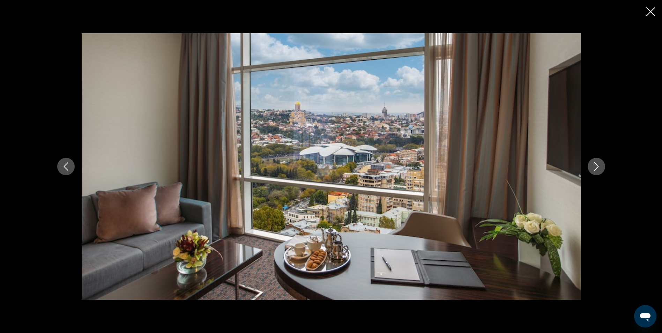
click at [600, 167] on icon "Next image" at bounding box center [597, 166] width 8 height 8
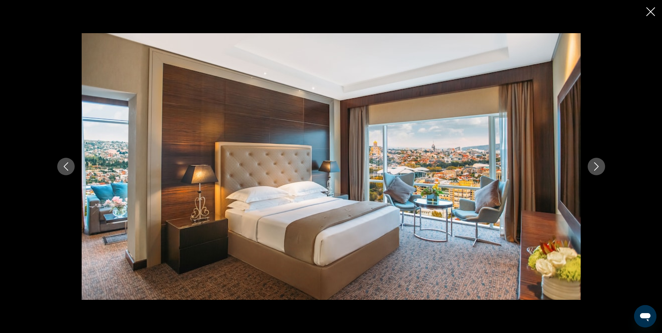
click at [600, 167] on icon "Next image" at bounding box center [597, 166] width 8 height 8
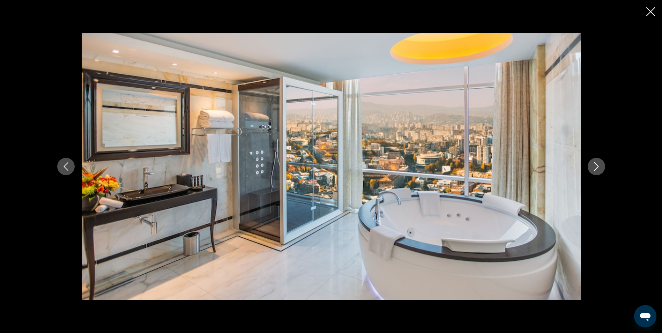
click at [600, 167] on icon "Next image" at bounding box center [597, 166] width 8 height 8
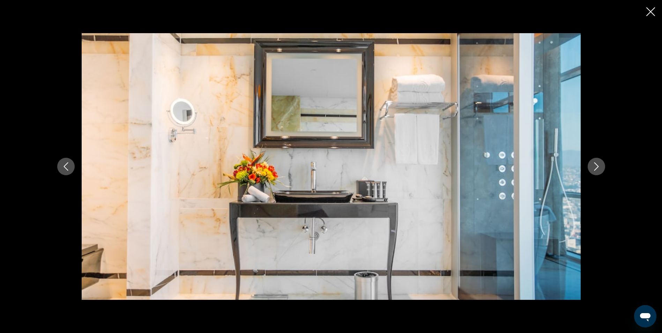
click at [600, 167] on icon "Next image" at bounding box center [597, 166] width 8 height 8
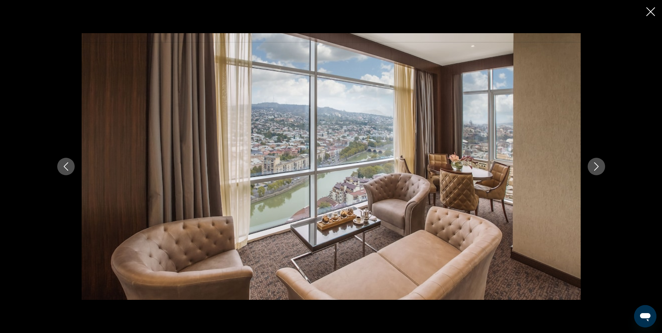
click at [600, 167] on icon "Next image" at bounding box center [597, 166] width 8 height 8
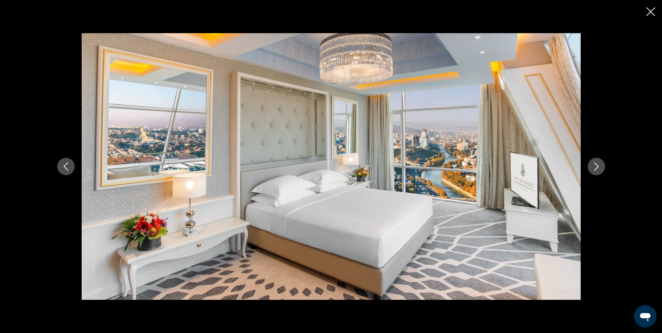
click at [600, 167] on icon "Next image" at bounding box center [597, 166] width 8 height 8
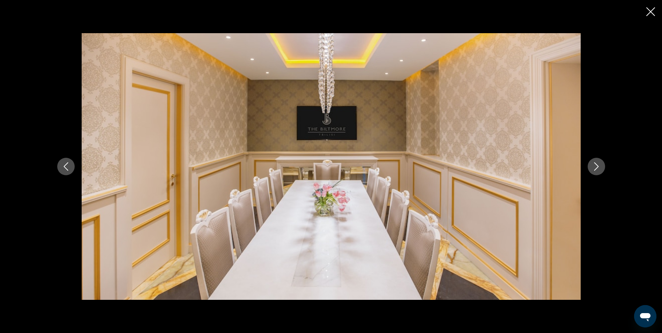
click at [596, 163] on icon "Next image" at bounding box center [597, 166] width 8 height 8
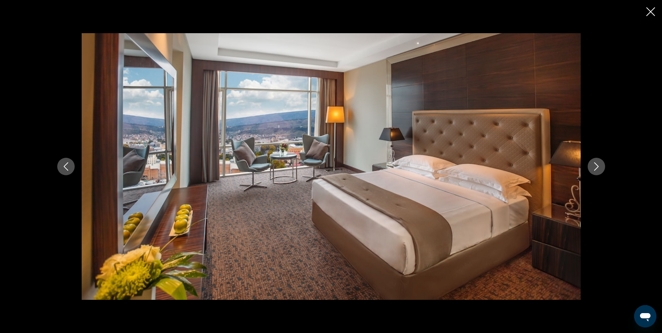
click at [596, 163] on icon "Next image" at bounding box center [597, 166] width 8 height 8
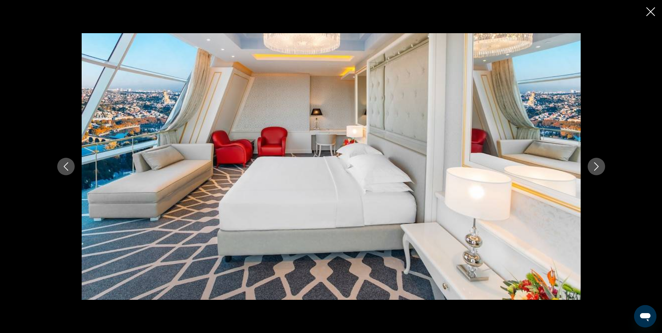
click at [596, 163] on icon "Next image" at bounding box center [597, 166] width 8 height 8
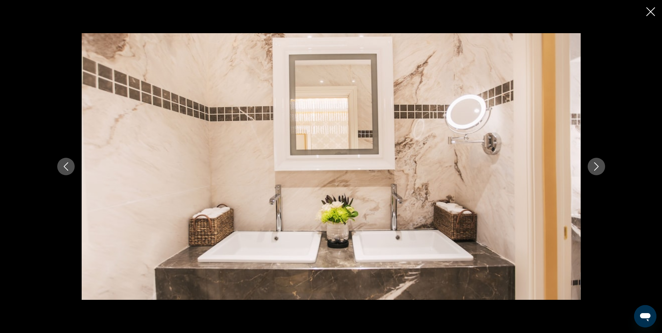
click at [596, 163] on icon "Next image" at bounding box center [597, 166] width 8 height 8
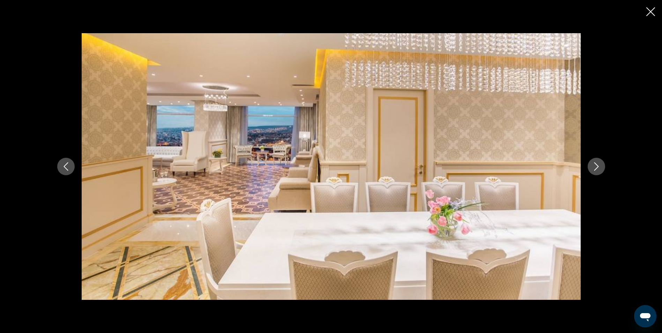
click at [596, 163] on icon "Next image" at bounding box center [597, 166] width 8 height 8
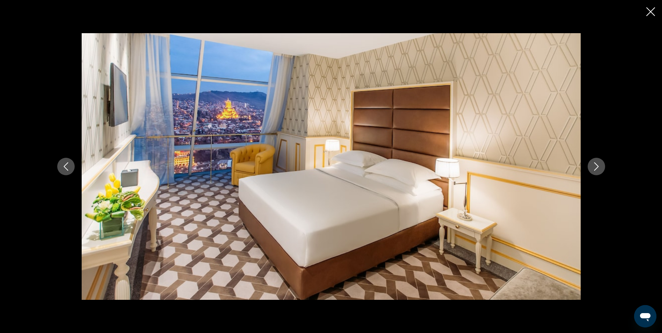
click at [596, 163] on icon "Next image" at bounding box center [597, 166] width 8 height 8
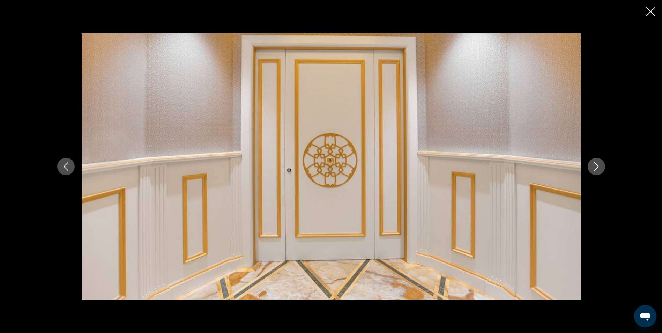
click at [596, 163] on icon "Next image" at bounding box center [597, 166] width 8 height 8
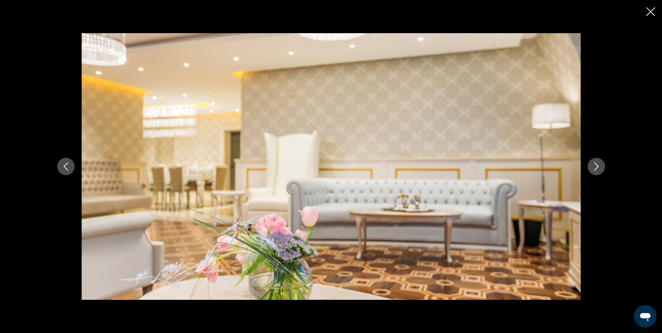
click at [596, 163] on icon "Next image" at bounding box center [597, 166] width 8 height 8
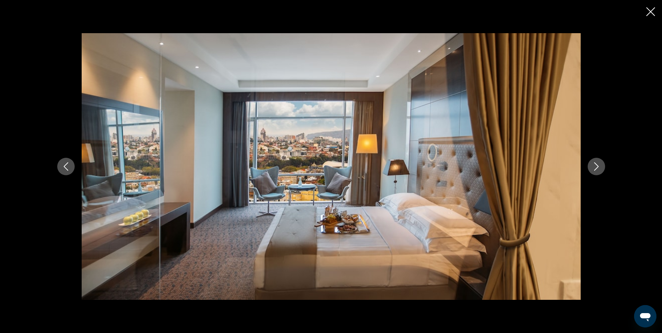
click at [596, 163] on icon "Next image" at bounding box center [597, 166] width 8 height 8
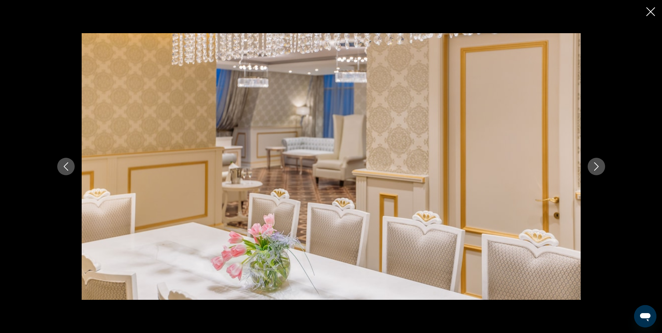
click at [596, 163] on icon "Next image" at bounding box center [597, 166] width 8 height 8
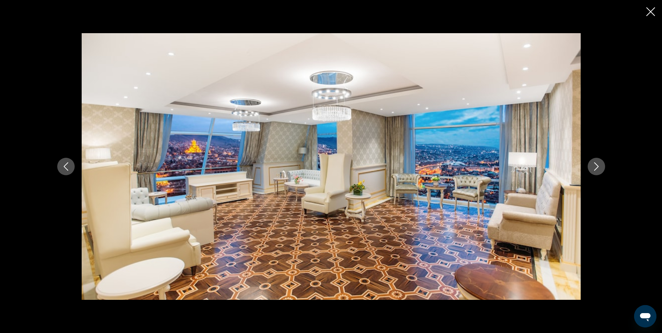
click at [596, 163] on icon "Next image" at bounding box center [597, 166] width 8 height 8
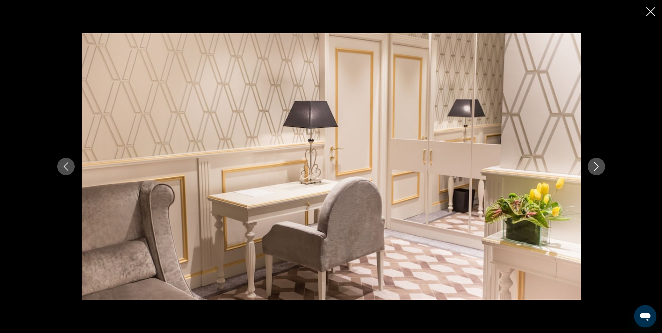
click at [596, 163] on icon "Next image" at bounding box center [597, 166] width 8 height 8
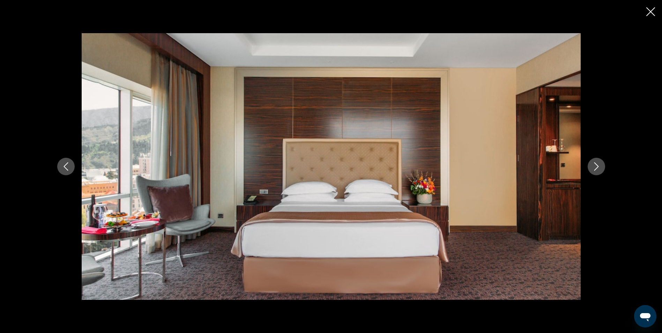
click at [596, 163] on icon "Next image" at bounding box center [597, 166] width 8 height 8
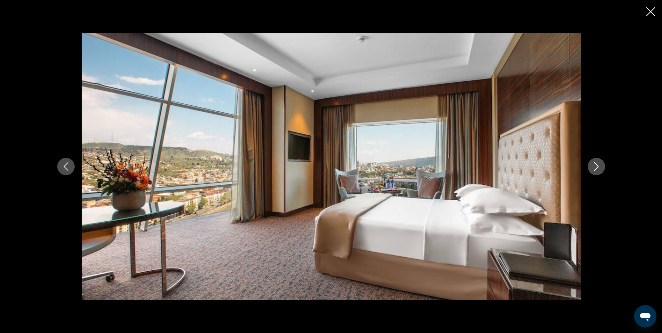
click at [596, 163] on icon "Next image" at bounding box center [597, 166] width 8 height 8
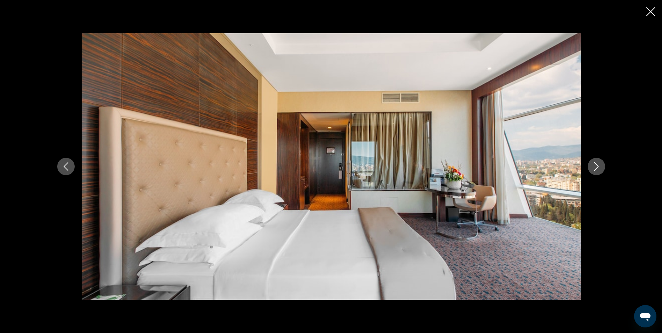
click at [596, 163] on icon "Next image" at bounding box center [597, 166] width 8 height 8
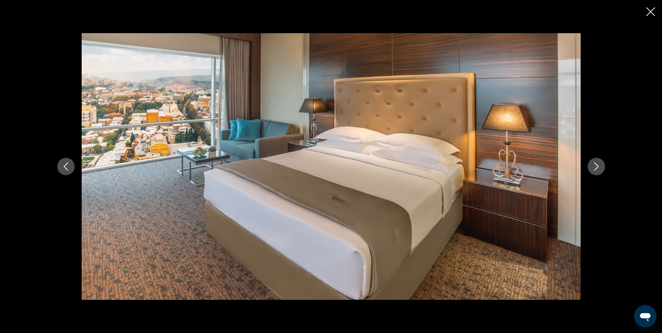
click at [596, 163] on icon "Next image" at bounding box center [597, 166] width 8 height 8
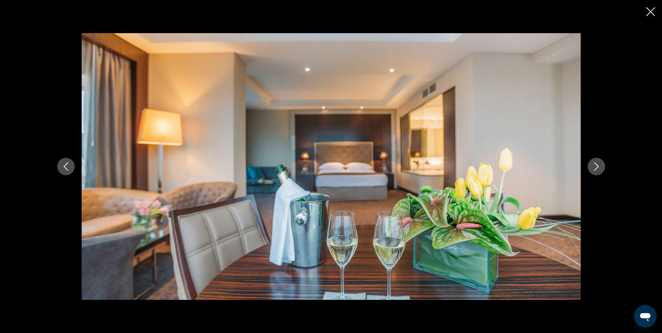
click at [596, 163] on icon "Next image" at bounding box center [597, 166] width 8 height 8
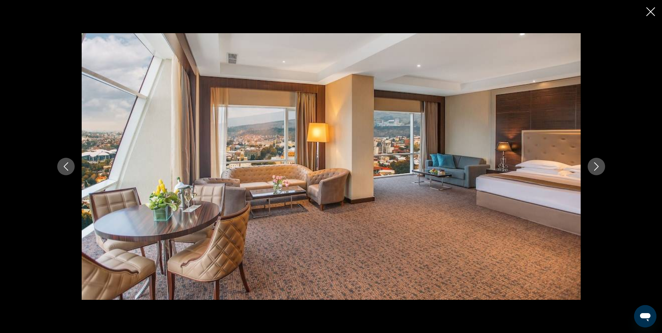
click at [596, 163] on icon "Next image" at bounding box center [597, 166] width 8 height 8
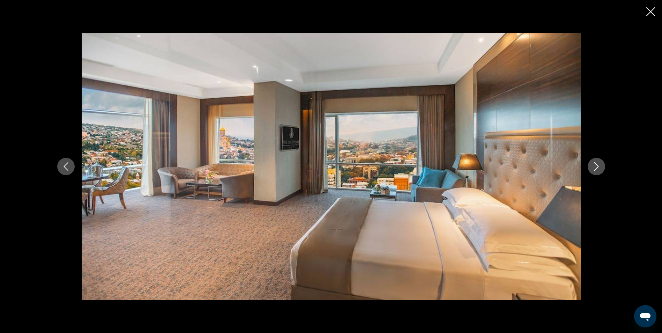
click at [596, 163] on icon "Next image" at bounding box center [597, 166] width 8 height 8
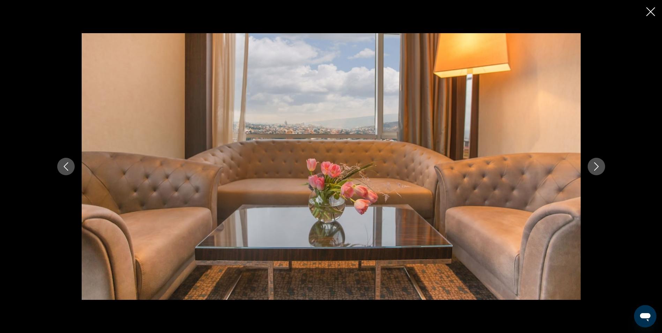
click at [596, 163] on icon "Next image" at bounding box center [597, 166] width 8 height 8
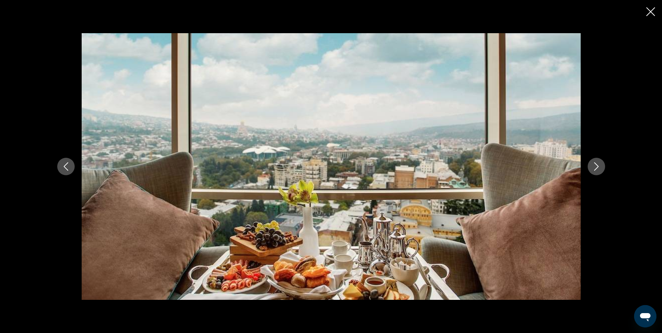
click at [596, 163] on icon "Next image" at bounding box center [597, 166] width 8 height 8
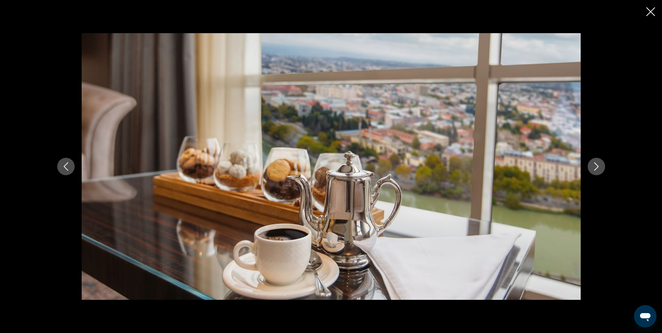
click at [596, 163] on icon "Next image" at bounding box center [597, 166] width 8 height 8
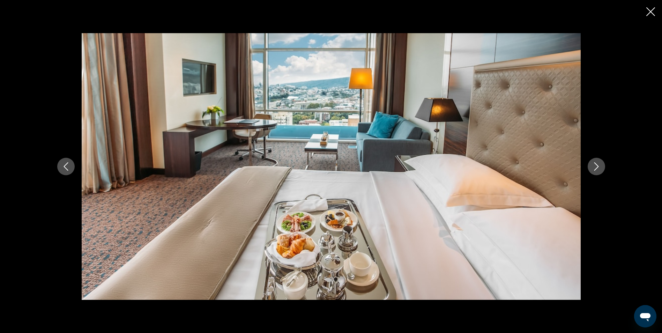
click at [596, 163] on icon "Next image" at bounding box center [597, 166] width 8 height 8
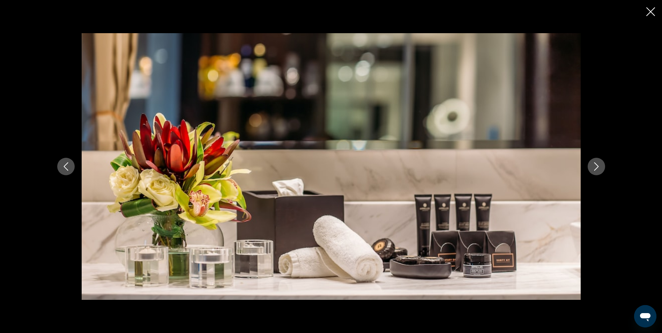
click at [596, 163] on icon "Next image" at bounding box center [597, 166] width 8 height 8
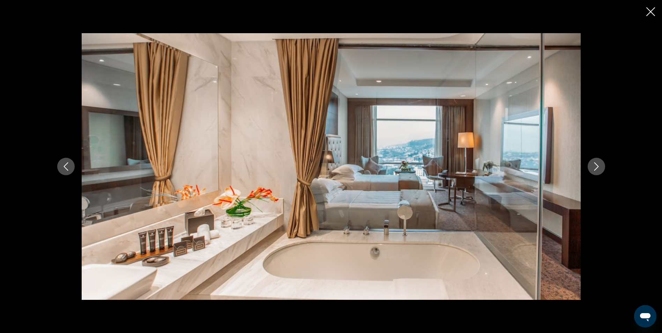
click at [596, 163] on icon "Next image" at bounding box center [597, 166] width 8 height 8
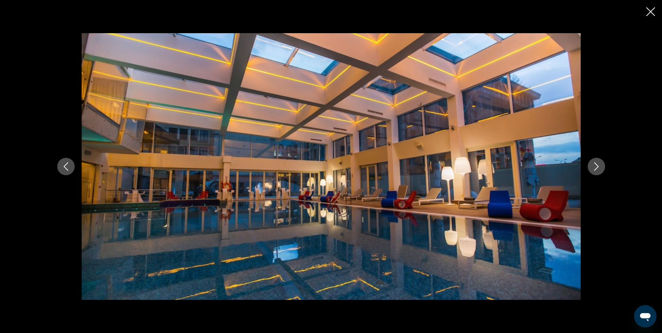
click at [596, 163] on icon "Next image" at bounding box center [597, 166] width 8 height 8
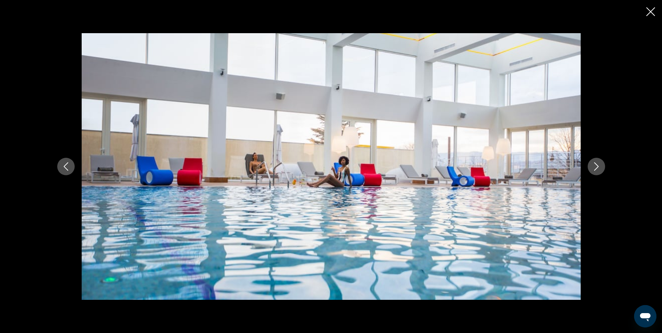
click at [596, 163] on icon "Next image" at bounding box center [597, 166] width 8 height 8
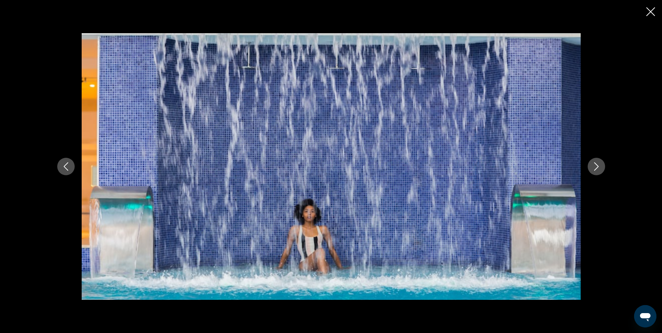
click at [63, 169] on icon "Previous image" at bounding box center [66, 166] width 8 height 8
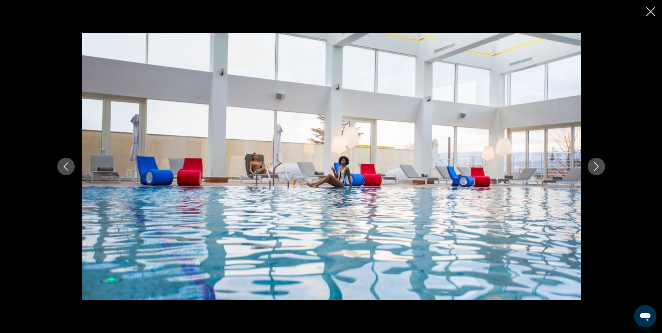
click at [63, 169] on icon "Previous image" at bounding box center [66, 166] width 8 height 8
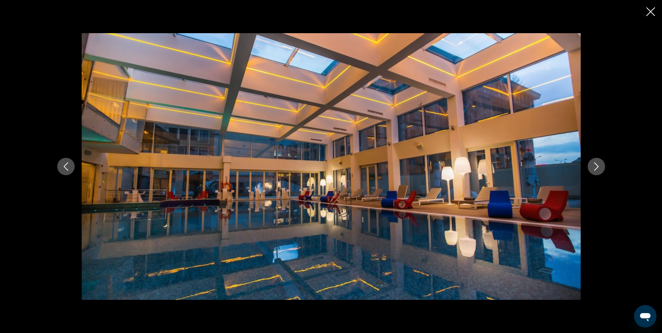
click at [63, 169] on icon "Previous image" at bounding box center [66, 166] width 8 height 8
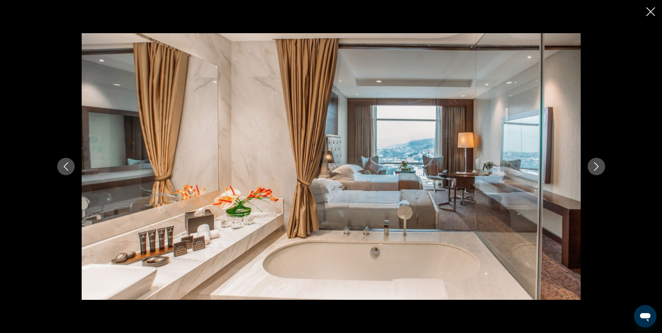
click at [600, 168] on icon "Next image" at bounding box center [597, 166] width 8 height 8
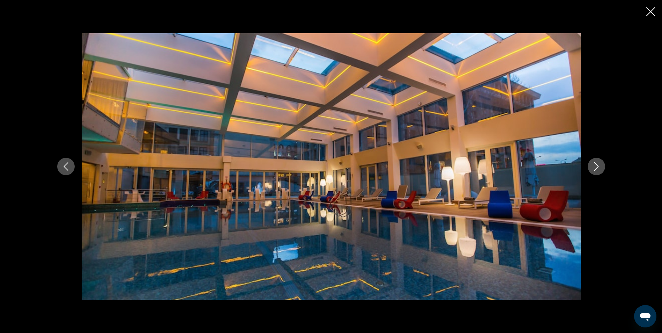
click at [600, 168] on icon "Next image" at bounding box center [597, 166] width 8 height 8
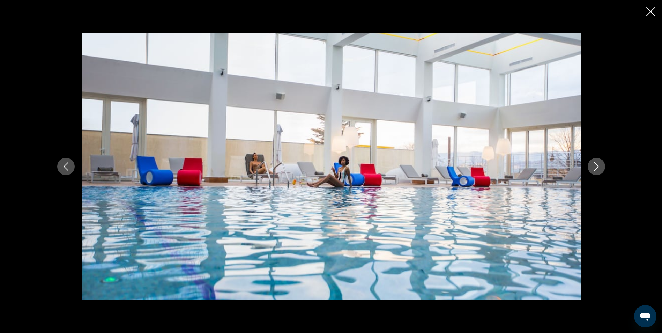
click at [600, 168] on icon "Next image" at bounding box center [597, 166] width 8 height 8
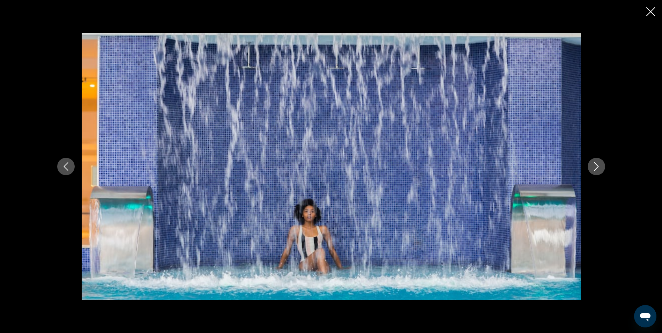
click at [600, 168] on icon "Next image" at bounding box center [597, 166] width 8 height 8
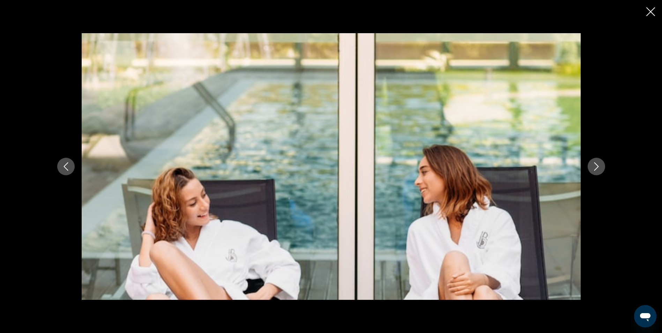
click at [600, 168] on icon "Next image" at bounding box center [597, 166] width 8 height 8
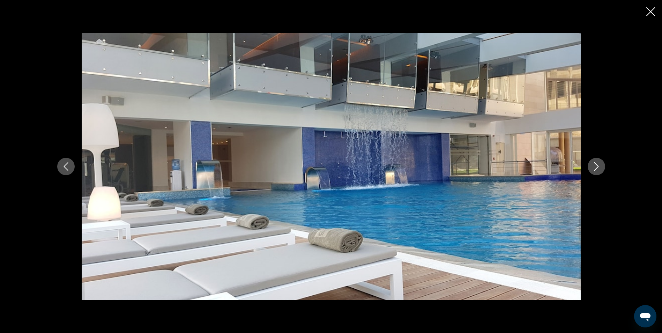
click at [600, 168] on icon "Next image" at bounding box center [597, 166] width 8 height 8
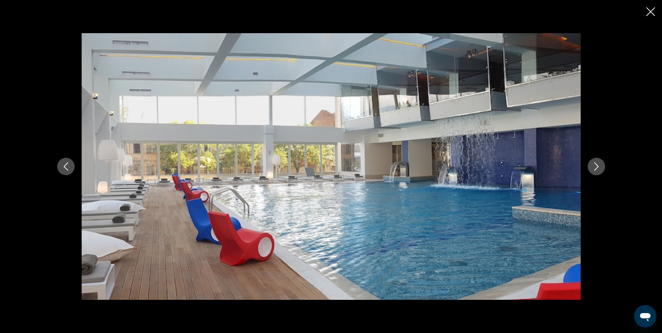
click at [600, 168] on icon "Next image" at bounding box center [597, 166] width 8 height 8
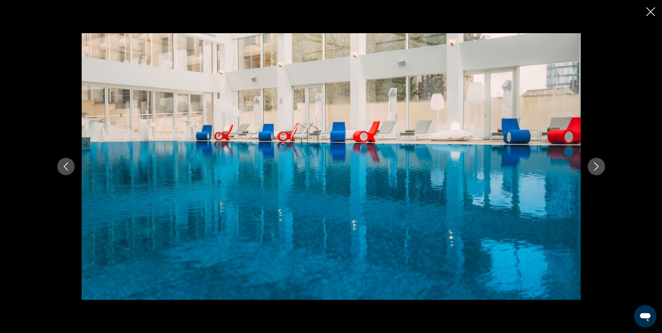
click at [600, 168] on icon "Next image" at bounding box center [597, 166] width 8 height 8
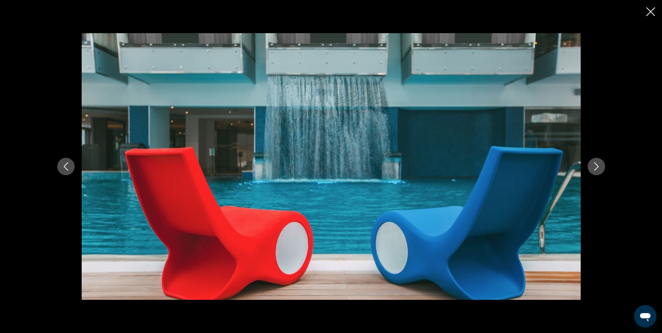
click at [600, 168] on icon "Next image" at bounding box center [597, 166] width 8 height 8
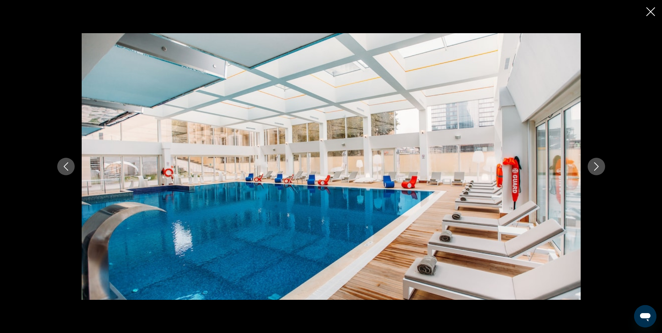
click at [600, 168] on icon "Next image" at bounding box center [597, 166] width 8 height 8
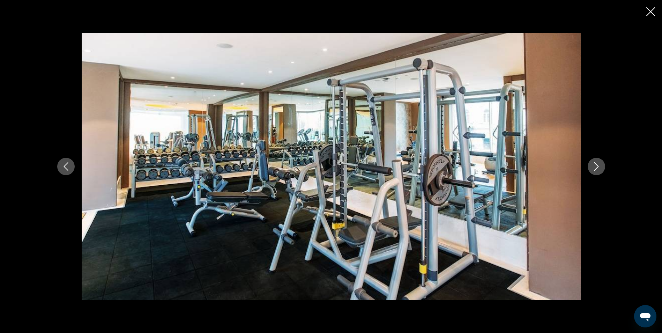
click at [600, 168] on icon "Next image" at bounding box center [597, 166] width 8 height 8
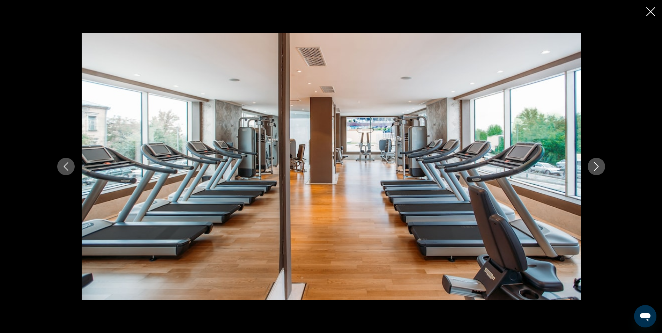
click at [600, 168] on icon "Next image" at bounding box center [597, 166] width 8 height 8
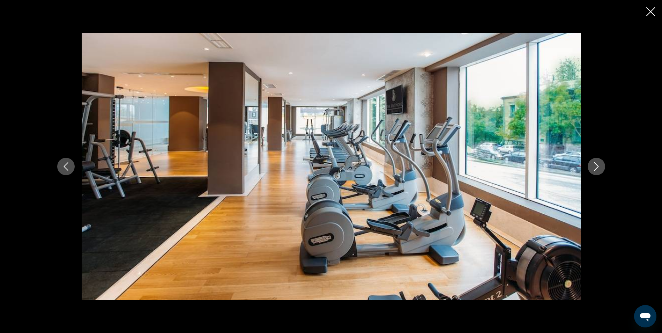
click at [600, 168] on icon "Next image" at bounding box center [597, 166] width 8 height 8
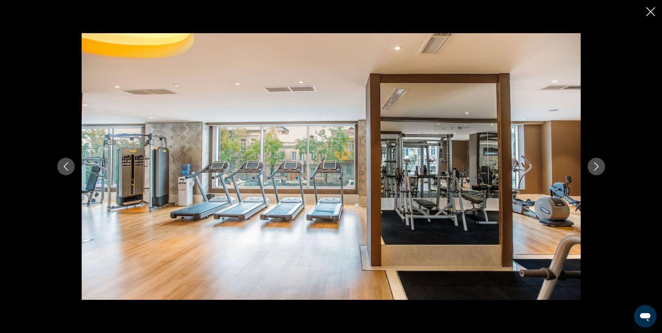
click at [600, 168] on icon "Next image" at bounding box center [597, 166] width 8 height 8
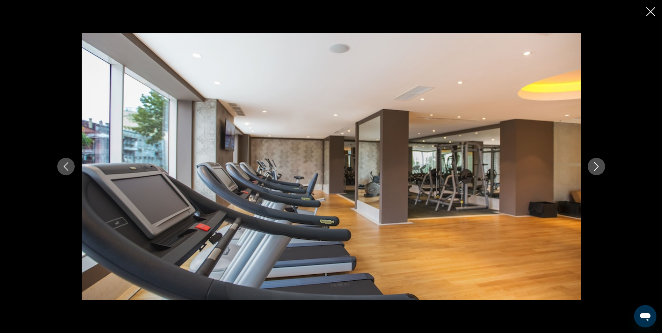
click at [600, 168] on icon "Next image" at bounding box center [597, 166] width 8 height 8
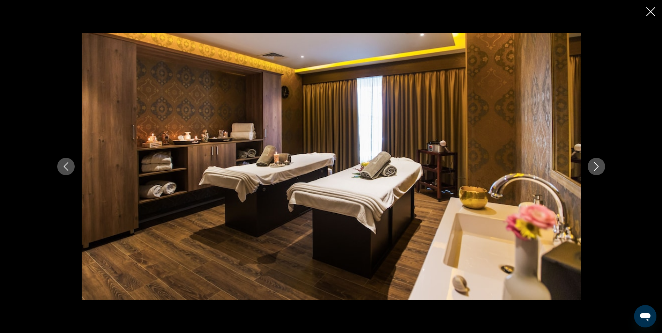
click at [600, 168] on icon "Next image" at bounding box center [597, 166] width 8 height 8
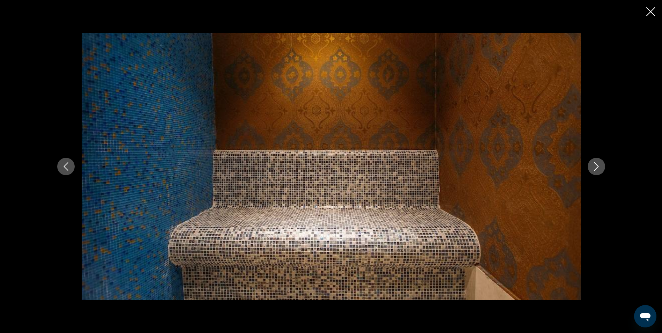
click at [600, 168] on icon "Next image" at bounding box center [597, 166] width 8 height 8
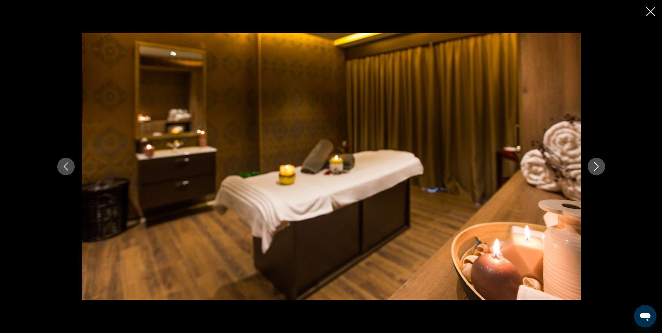
click at [600, 168] on icon "Next image" at bounding box center [597, 166] width 8 height 8
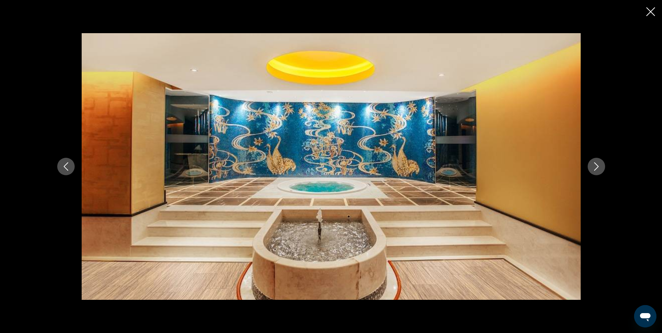
click at [600, 168] on icon "Next image" at bounding box center [597, 166] width 8 height 8
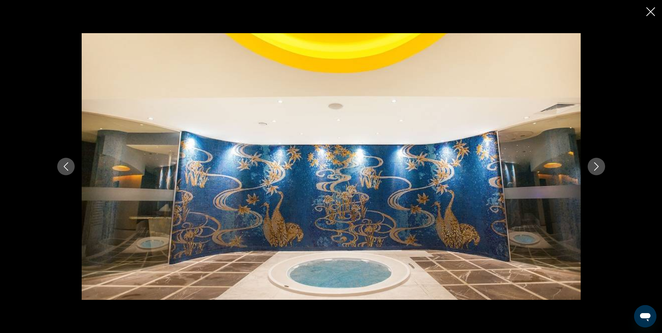
click at [600, 168] on icon "Next image" at bounding box center [597, 166] width 8 height 8
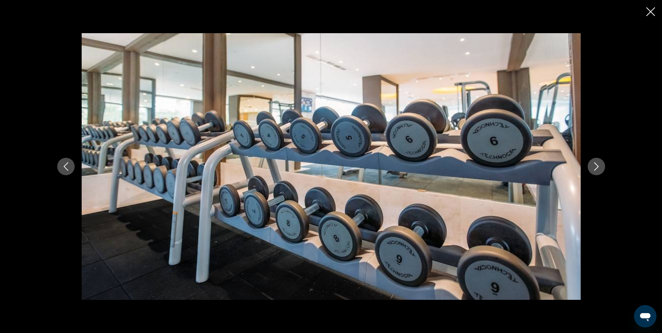
click at [600, 168] on icon "Next image" at bounding box center [597, 166] width 8 height 8
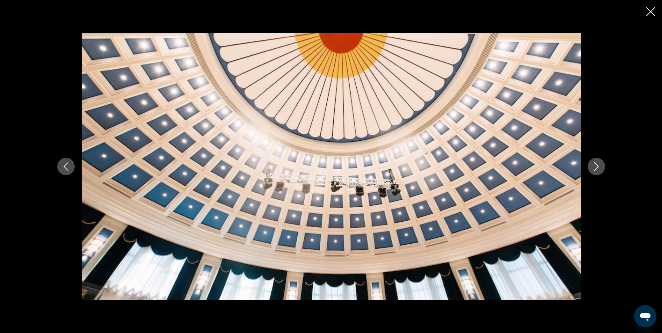
click at [600, 168] on icon "Next image" at bounding box center [597, 166] width 8 height 8
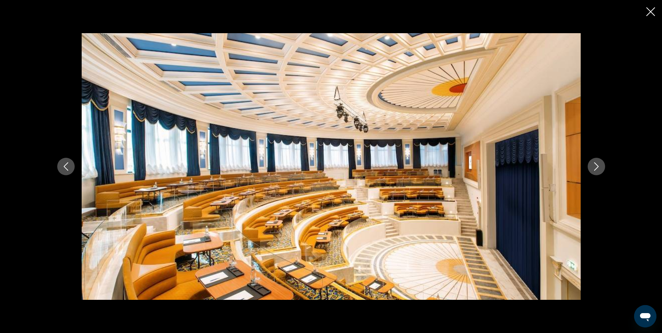
click at [600, 168] on icon "Next image" at bounding box center [597, 166] width 8 height 8
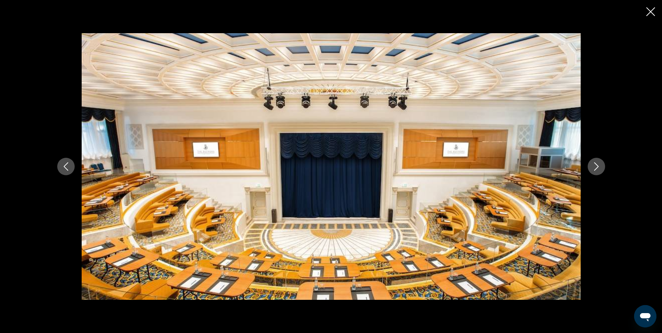
click at [600, 168] on icon "Next image" at bounding box center [597, 166] width 8 height 8
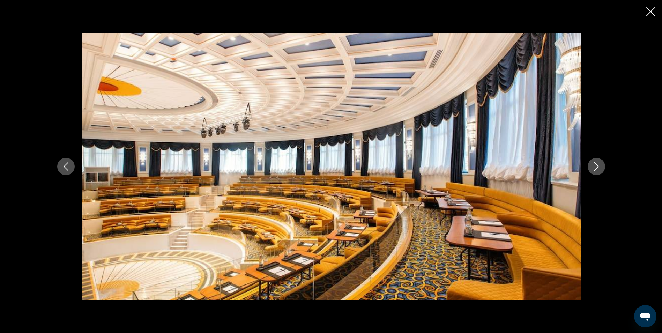
click at [600, 168] on icon "Next image" at bounding box center [597, 166] width 8 height 8
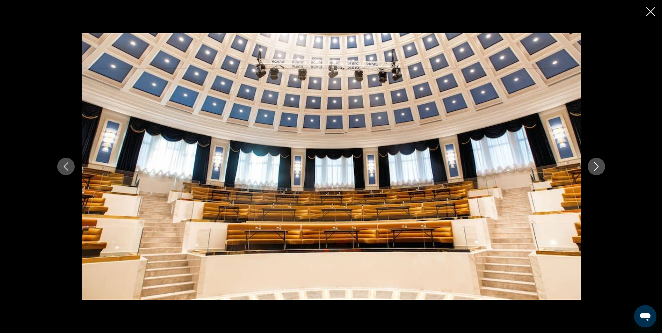
click at [600, 168] on icon "Next image" at bounding box center [597, 166] width 8 height 8
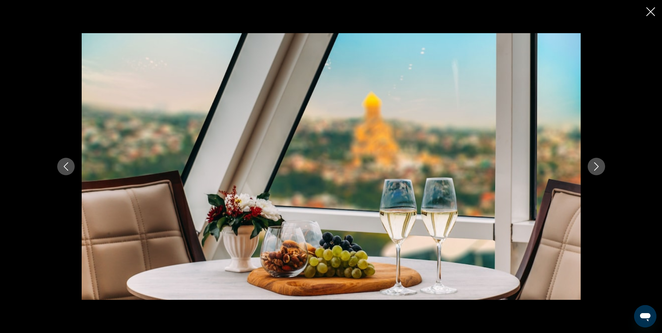
click at [600, 168] on icon "Next image" at bounding box center [597, 166] width 8 height 8
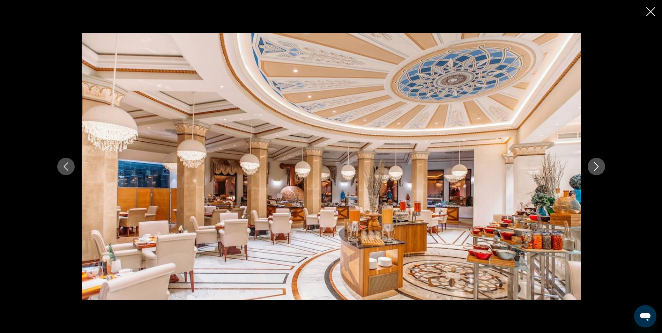
click at [600, 168] on icon "Next image" at bounding box center [597, 166] width 8 height 8
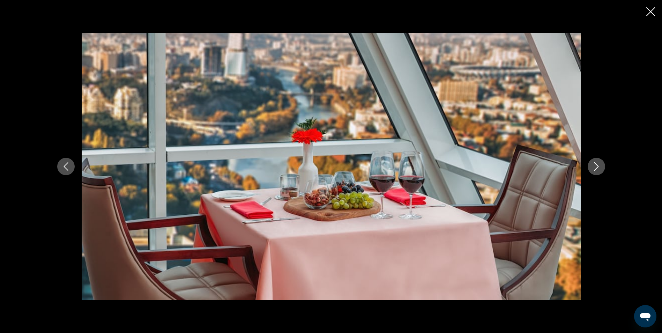
click at [600, 168] on icon "Next image" at bounding box center [597, 166] width 8 height 8
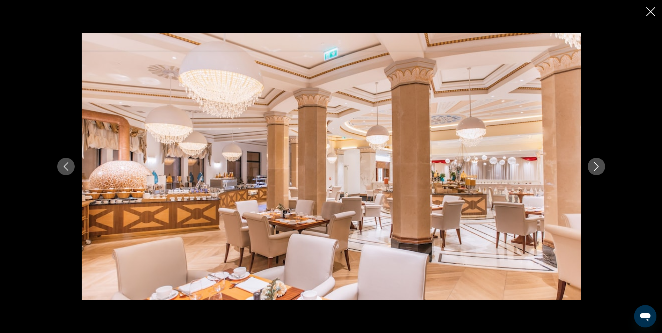
click at [600, 168] on icon "Next image" at bounding box center [597, 166] width 8 height 8
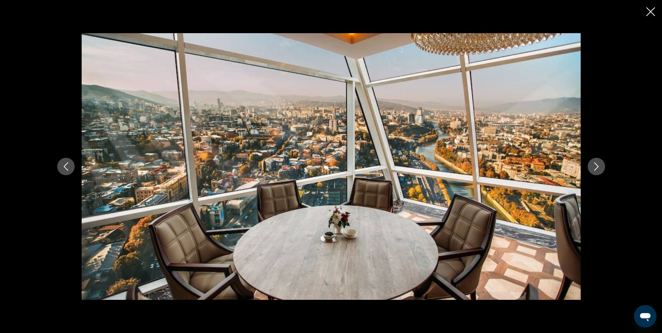
click at [600, 168] on icon "Next image" at bounding box center [597, 166] width 8 height 8
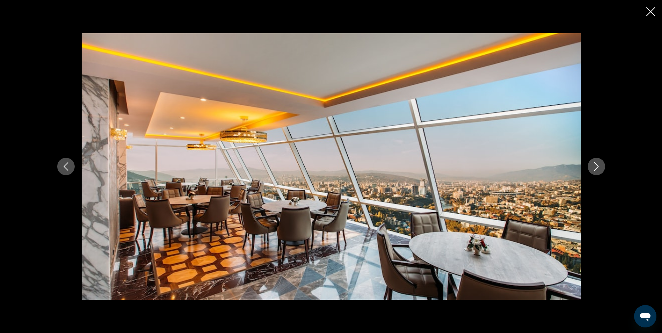
click at [600, 168] on icon "Next image" at bounding box center [597, 166] width 8 height 8
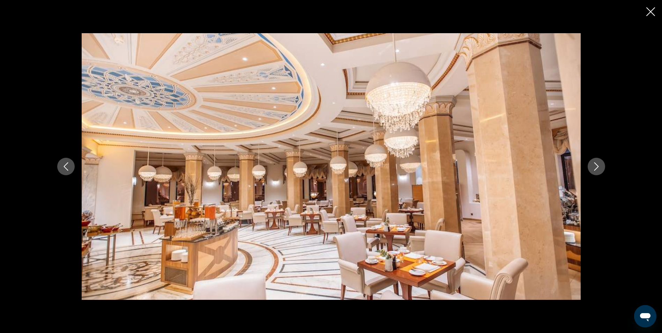
click at [600, 168] on icon "Next image" at bounding box center [597, 166] width 8 height 8
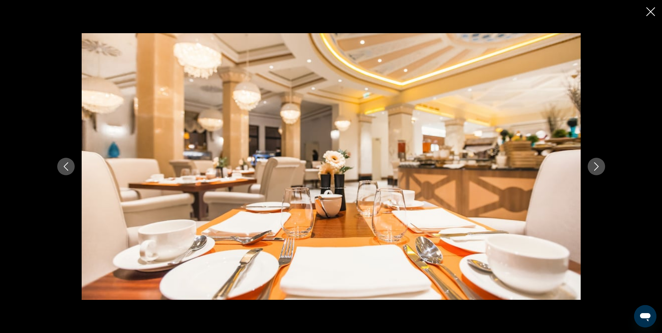
click at [600, 168] on icon "Next image" at bounding box center [597, 166] width 8 height 8
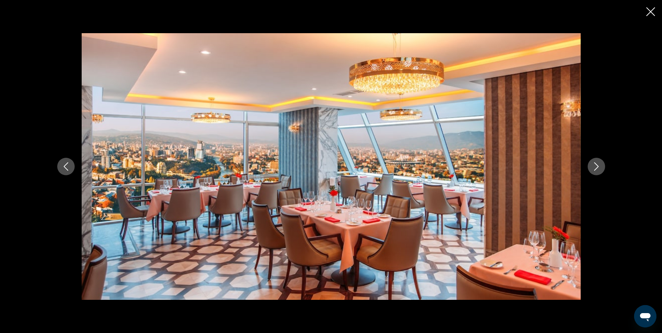
click at [600, 168] on icon "Next image" at bounding box center [597, 166] width 8 height 8
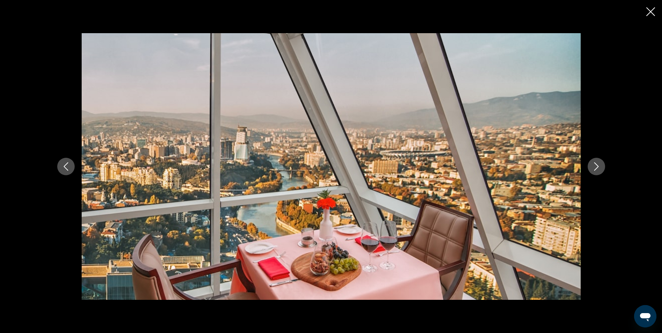
click at [600, 168] on icon "Next image" at bounding box center [597, 166] width 8 height 8
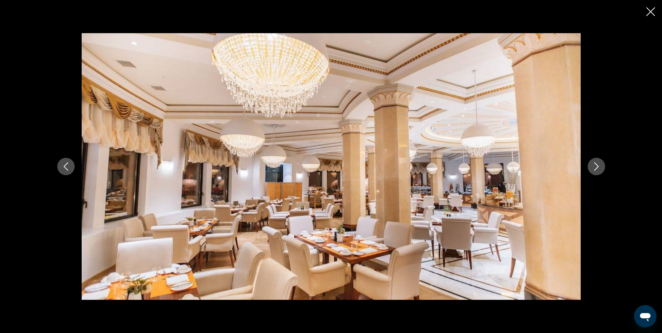
click at [600, 168] on icon "Next image" at bounding box center [597, 166] width 8 height 8
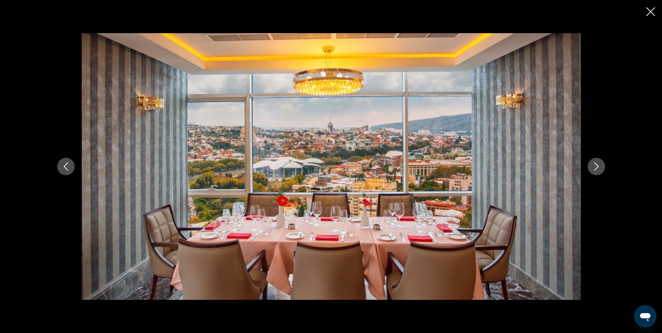
click at [600, 168] on icon "Next image" at bounding box center [597, 166] width 8 height 8
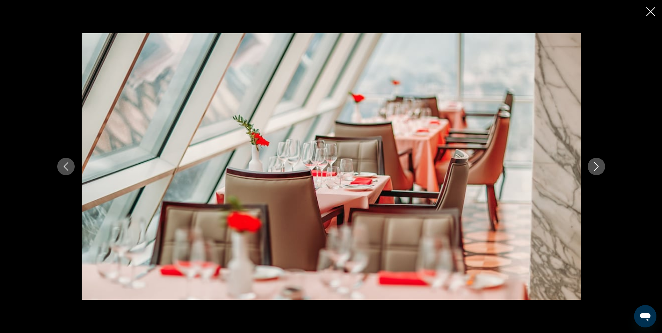
click at [600, 168] on icon "Next image" at bounding box center [597, 166] width 8 height 8
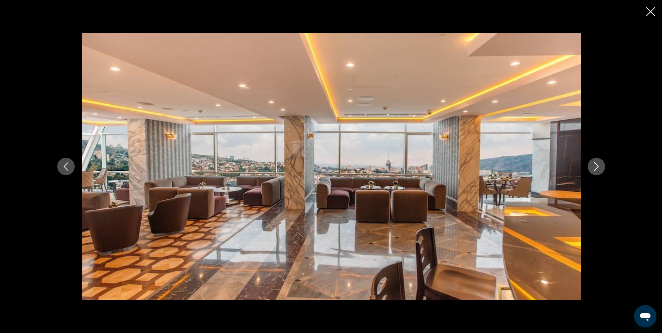
click at [600, 168] on icon "Next image" at bounding box center [597, 166] width 8 height 8
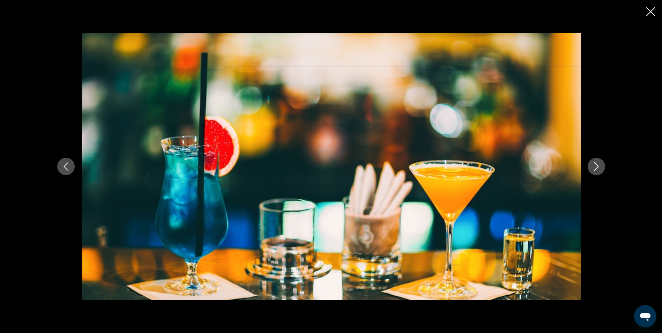
click at [600, 168] on icon "Next image" at bounding box center [597, 166] width 8 height 8
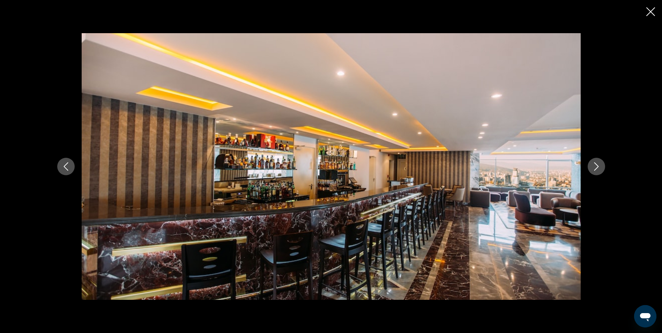
click at [600, 168] on icon "Next image" at bounding box center [597, 166] width 8 height 8
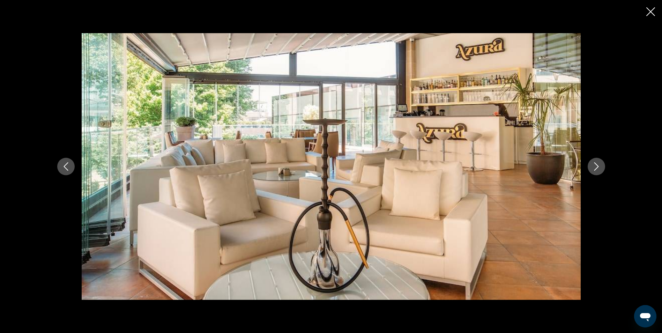
click at [600, 168] on icon "Next image" at bounding box center [597, 166] width 8 height 8
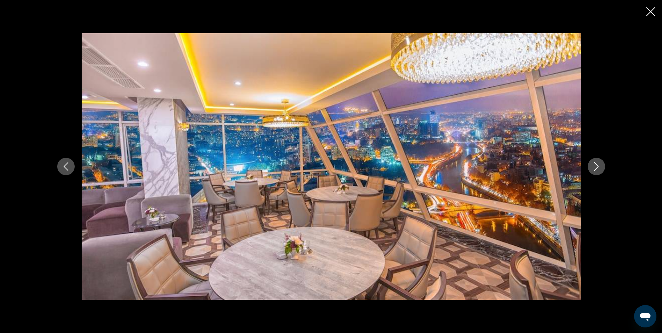
click at [600, 168] on icon "Next image" at bounding box center [597, 166] width 8 height 8
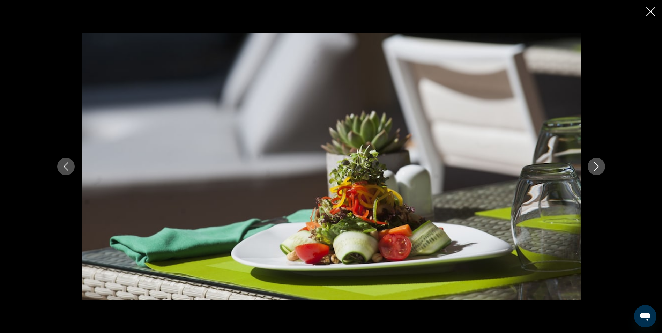
click at [600, 168] on icon "Next image" at bounding box center [597, 166] width 8 height 8
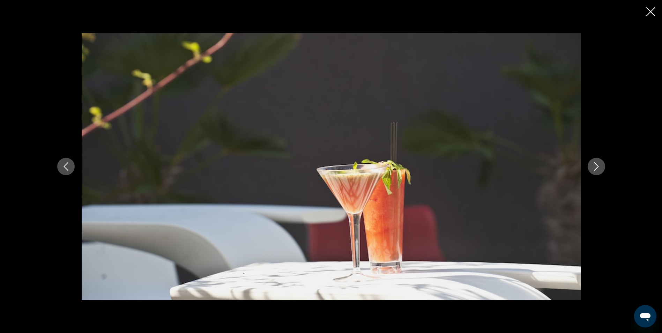
click at [600, 168] on icon "Next image" at bounding box center [597, 166] width 8 height 8
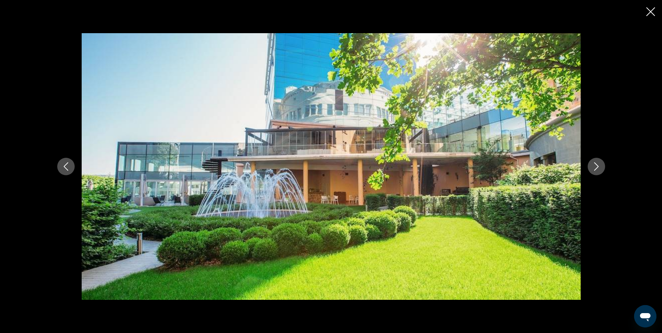
click at [600, 168] on icon "Next image" at bounding box center [597, 166] width 8 height 8
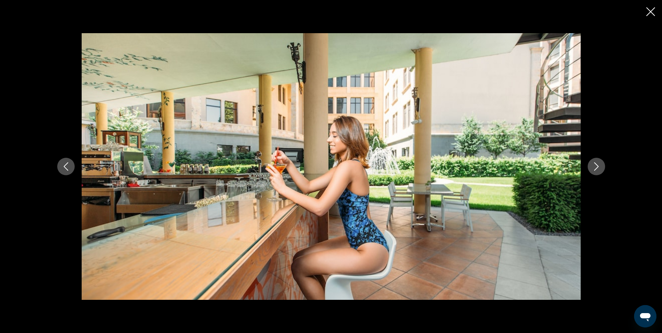
click at [600, 168] on icon "Next image" at bounding box center [597, 166] width 8 height 8
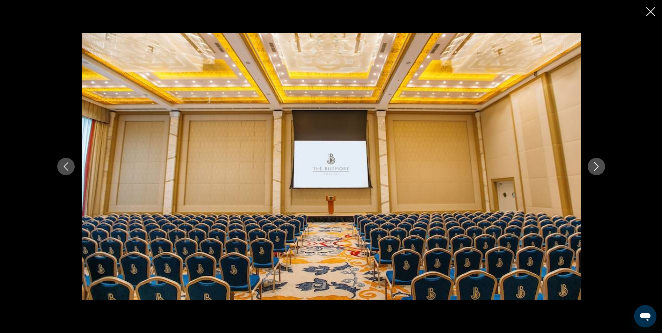
click at [600, 168] on icon "Next image" at bounding box center [597, 166] width 8 height 8
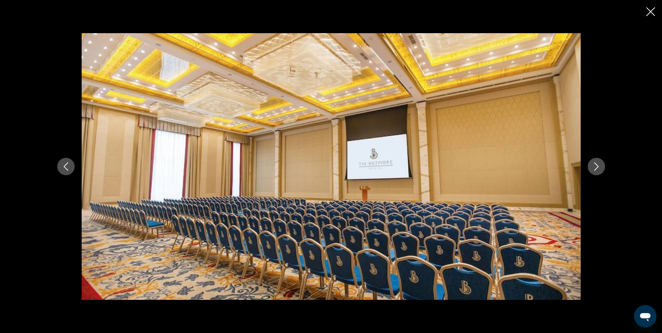
click at [600, 168] on icon "Next image" at bounding box center [597, 166] width 8 height 8
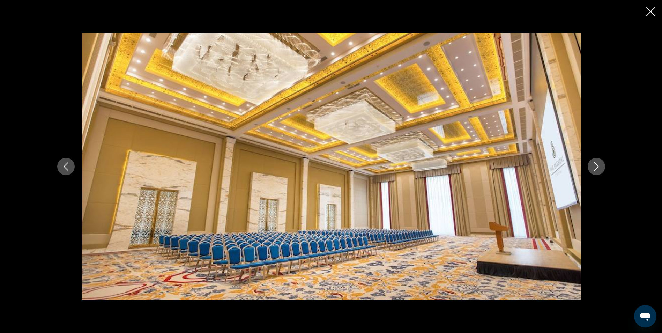
click at [600, 168] on icon "Next image" at bounding box center [597, 166] width 8 height 8
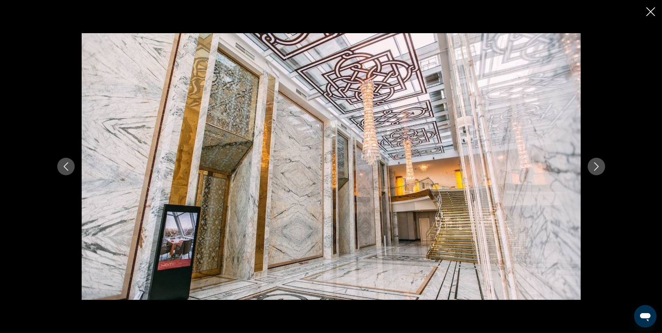
click at [600, 168] on icon "Next image" at bounding box center [597, 166] width 8 height 8
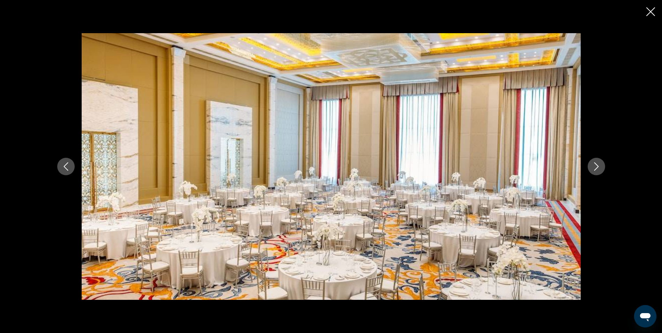
click at [600, 168] on icon "Next image" at bounding box center [597, 166] width 8 height 8
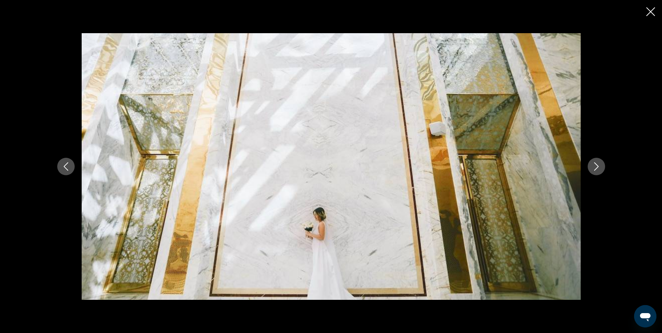
click at [600, 168] on icon "Next image" at bounding box center [597, 166] width 8 height 8
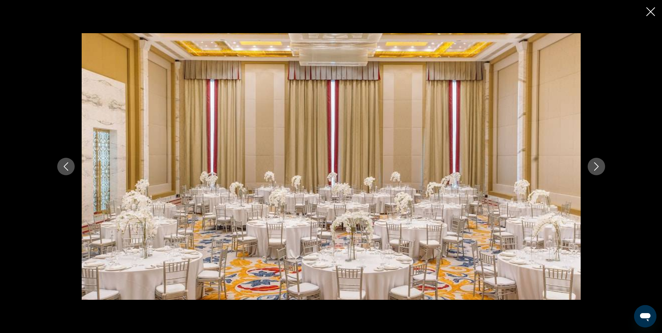
click at [600, 168] on icon "Next image" at bounding box center [597, 166] width 8 height 8
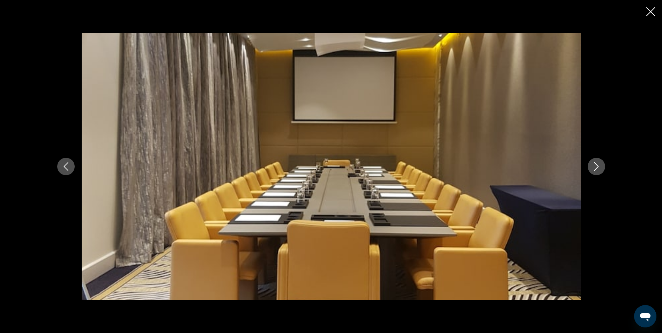
click at [600, 168] on icon "Next image" at bounding box center [597, 166] width 8 height 8
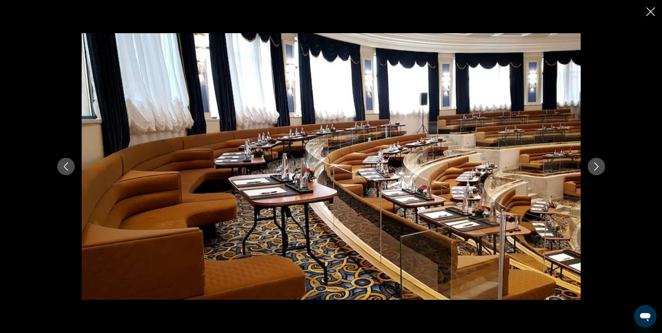
click at [600, 168] on icon "Next image" at bounding box center [597, 166] width 8 height 8
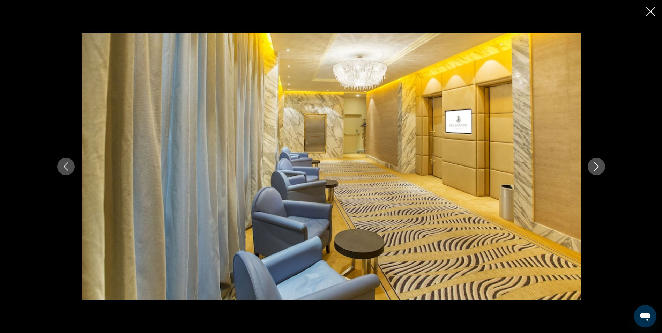
click at [600, 168] on icon "Next image" at bounding box center [597, 166] width 8 height 8
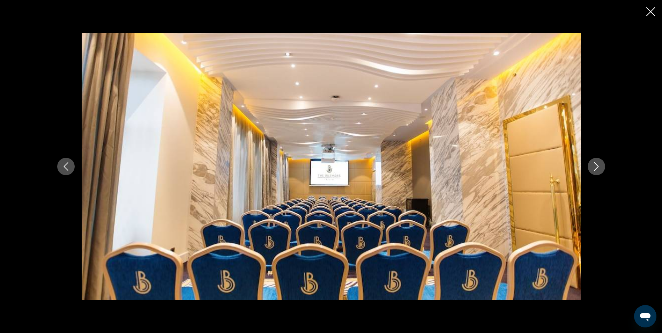
click at [600, 168] on icon "Next image" at bounding box center [597, 166] width 8 height 8
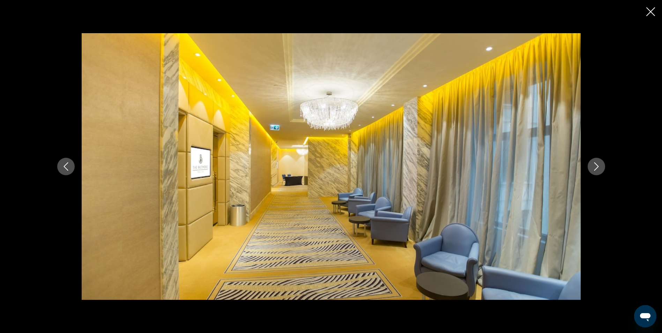
click at [600, 168] on icon "Next image" at bounding box center [597, 166] width 8 height 8
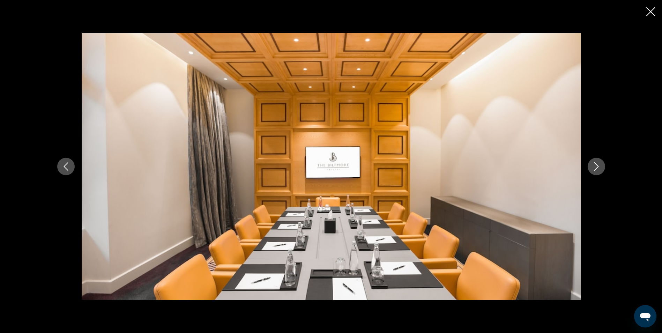
click at [600, 168] on icon "Next image" at bounding box center [597, 166] width 8 height 8
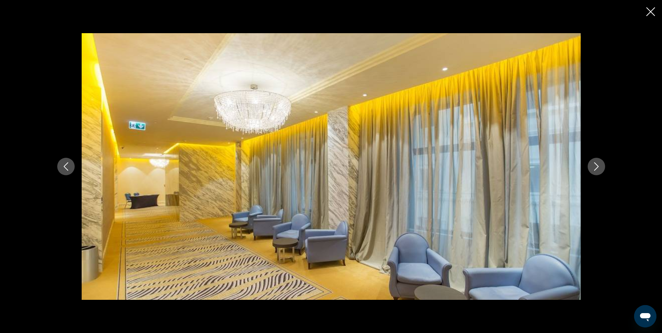
click at [600, 168] on icon "Next image" at bounding box center [597, 166] width 8 height 8
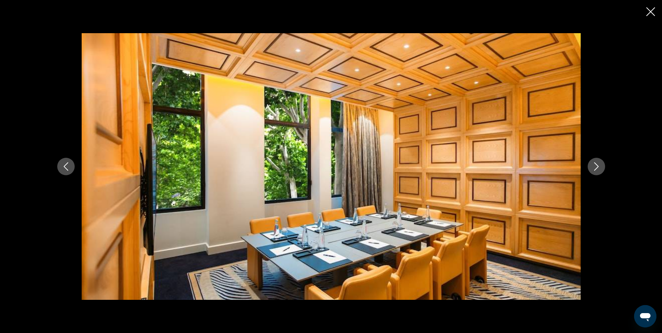
click at [600, 168] on icon "Next image" at bounding box center [597, 166] width 8 height 8
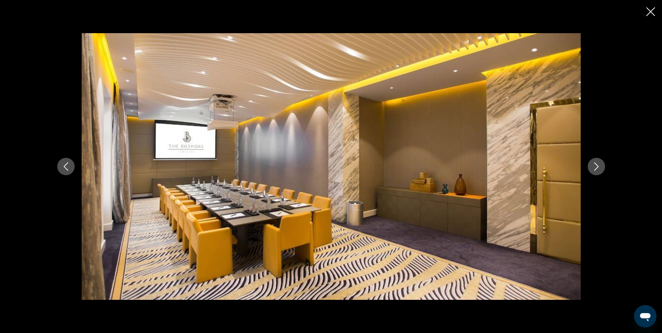
click at [600, 168] on icon "Next image" at bounding box center [597, 166] width 8 height 8
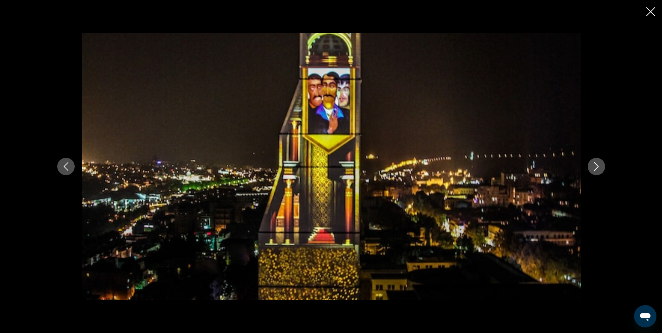
click at [600, 168] on icon "Next image" at bounding box center [597, 166] width 8 height 8
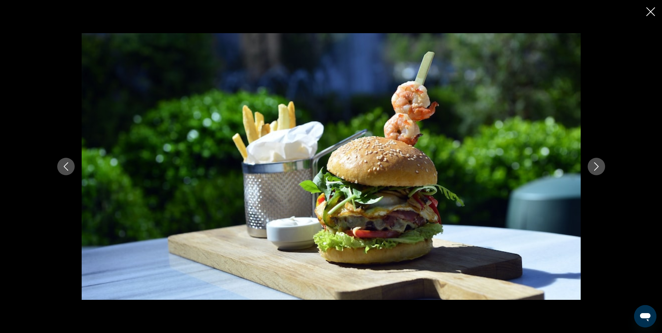
click at [600, 168] on icon "Next image" at bounding box center [597, 166] width 8 height 8
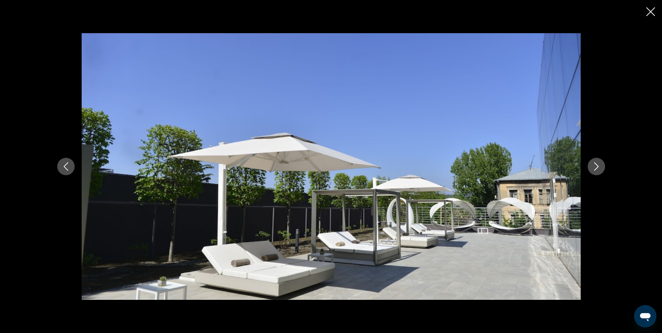
click at [600, 168] on icon "Next image" at bounding box center [597, 166] width 8 height 8
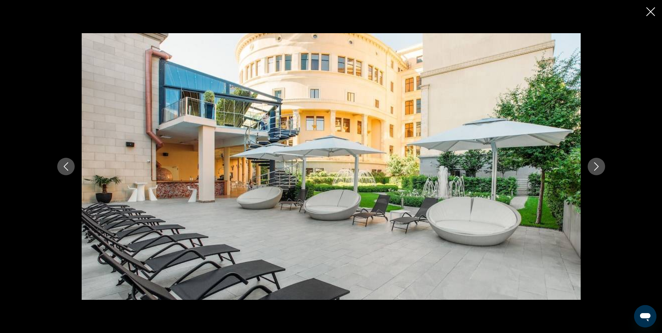
click at [600, 168] on icon "Next image" at bounding box center [597, 166] width 8 height 8
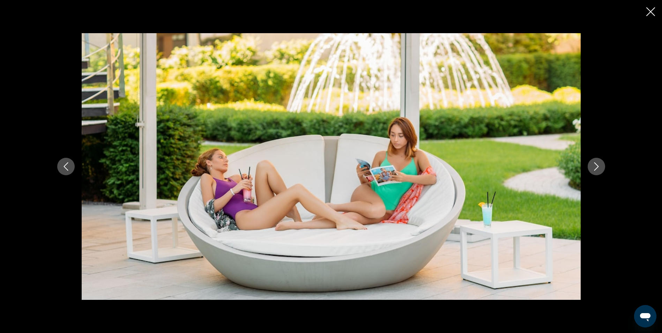
click at [600, 168] on icon "Next image" at bounding box center [597, 166] width 8 height 8
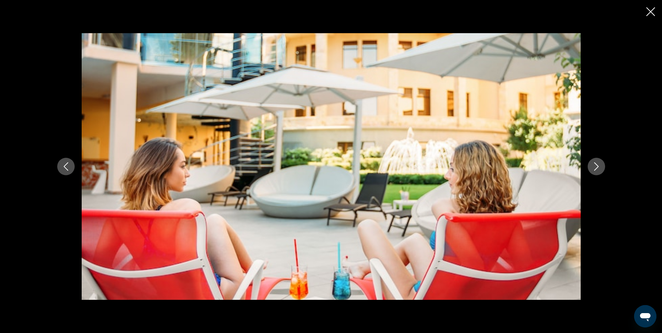
click at [600, 168] on icon "Next image" at bounding box center [597, 166] width 8 height 8
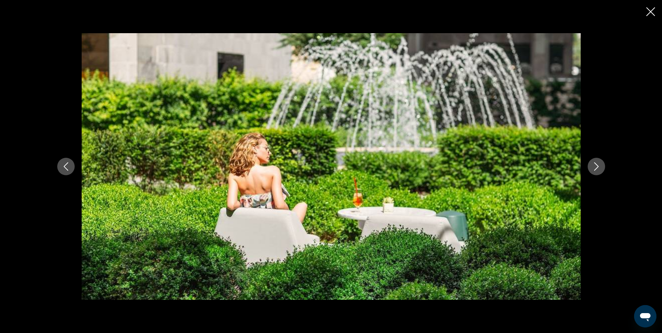
click at [600, 168] on icon "Next image" at bounding box center [597, 166] width 8 height 8
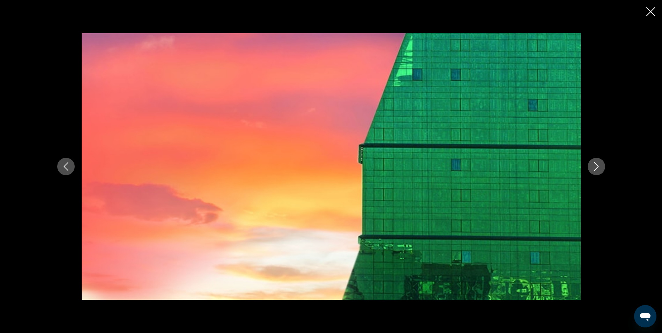
click at [600, 168] on icon "Next image" at bounding box center [597, 166] width 8 height 8
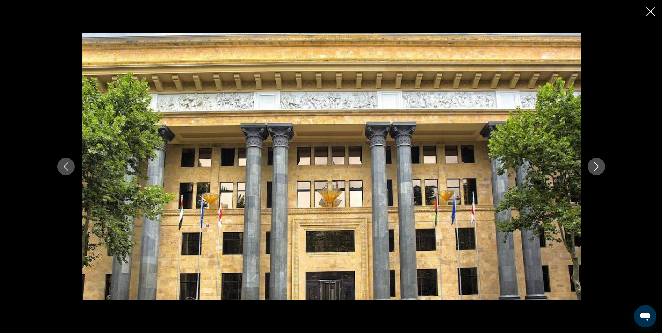
click at [600, 168] on icon "Next image" at bounding box center [597, 166] width 8 height 8
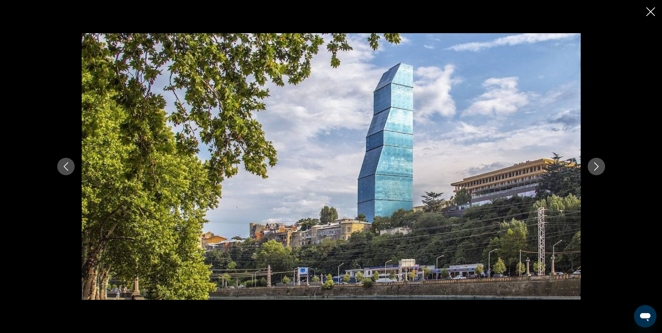
click at [600, 168] on icon "Next image" at bounding box center [597, 166] width 8 height 8
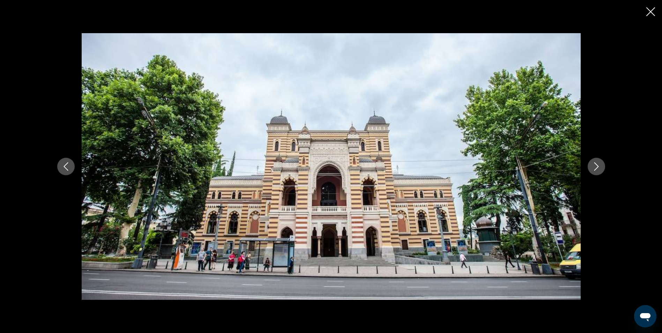
click at [600, 168] on icon "Next image" at bounding box center [597, 166] width 8 height 8
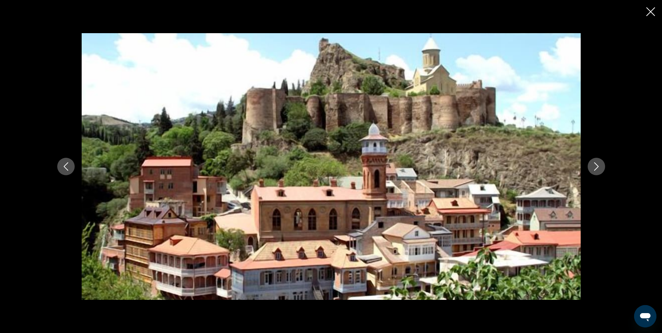
click at [600, 168] on icon "Next image" at bounding box center [597, 166] width 8 height 8
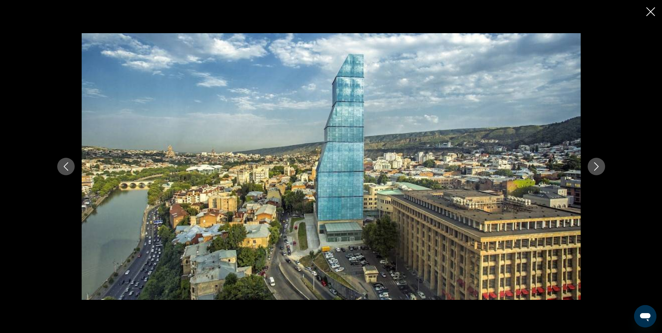
click at [600, 168] on icon "Next image" at bounding box center [597, 166] width 8 height 8
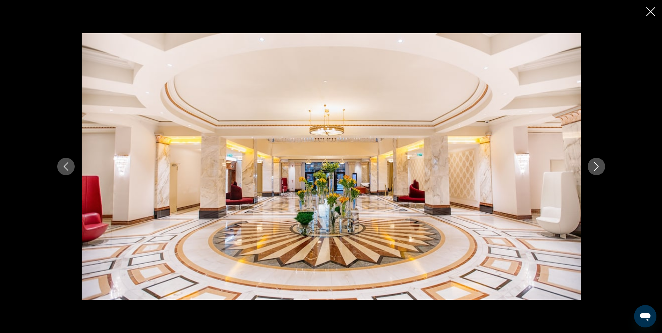
click at [600, 168] on icon "Next image" at bounding box center [597, 166] width 8 height 8
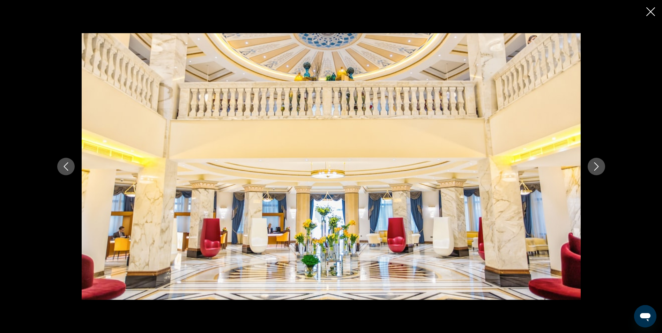
click at [600, 168] on icon "Next image" at bounding box center [597, 166] width 8 height 8
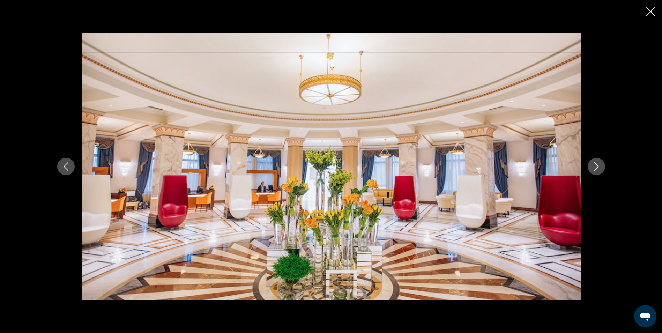
click at [600, 168] on icon "Next image" at bounding box center [597, 166] width 8 height 8
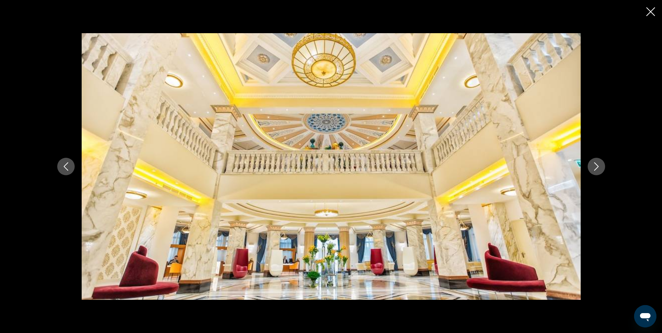
click at [600, 168] on icon "Next image" at bounding box center [597, 166] width 8 height 8
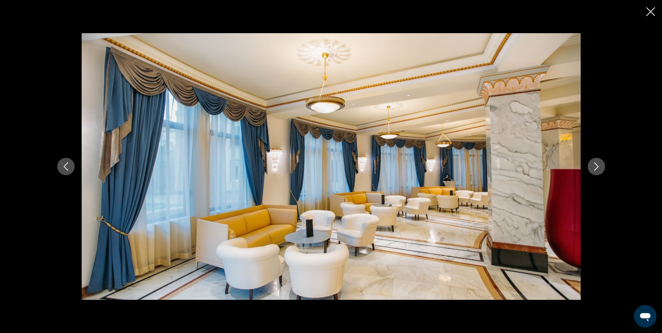
click at [600, 168] on icon "Next image" at bounding box center [597, 166] width 8 height 8
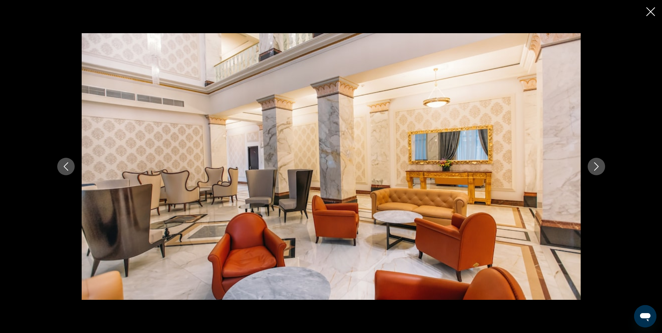
click at [600, 168] on icon "Next image" at bounding box center [597, 166] width 8 height 8
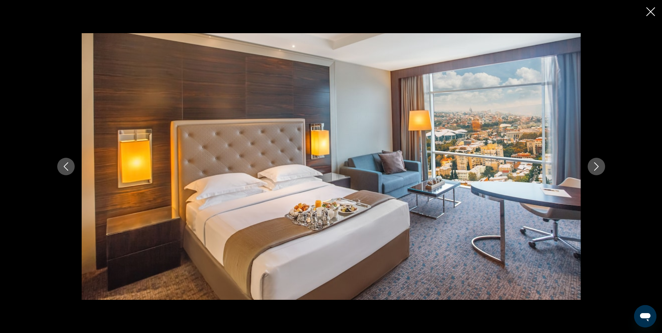
click at [600, 168] on icon "Next image" at bounding box center [597, 166] width 8 height 8
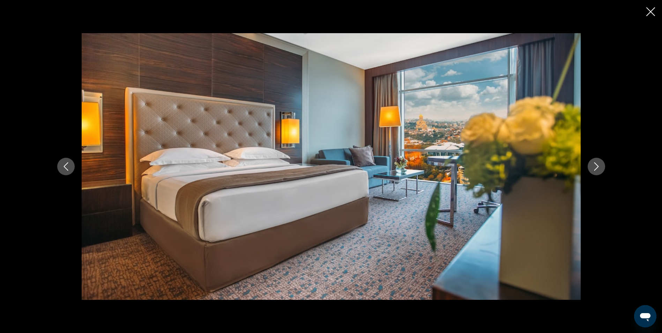
click at [600, 168] on icon "Next image" at bounding box center [597, 166] width 8 height 8
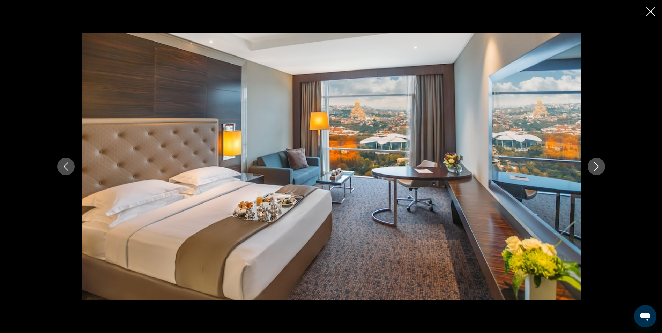
click at [600, 168] on icon "Next image" at bounding box center [597, 166] width 8 height 8
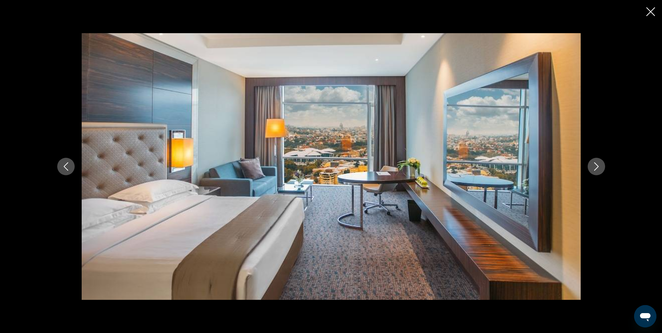
click at [600, 168] on icon "Next image" at bounding box center [597, 166] width 8 height 8
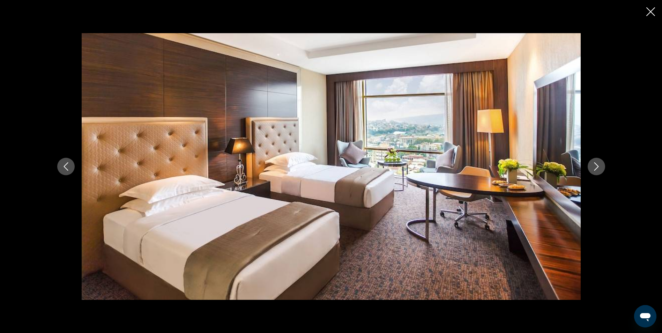
click at [600, 168] on icon "Next image" at bounding box center [597, 166] width 8 height 8
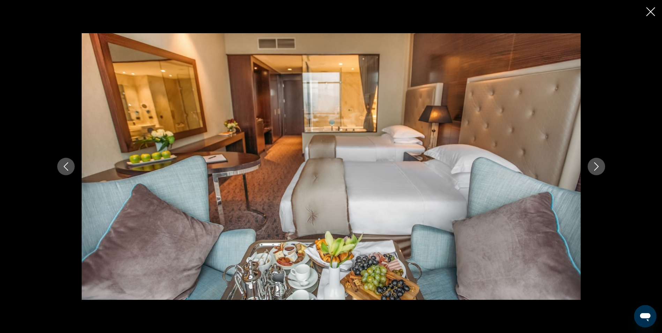
click at [600, 168] on icon "Next image" at bounding box center [597, 166] width 8 height 8
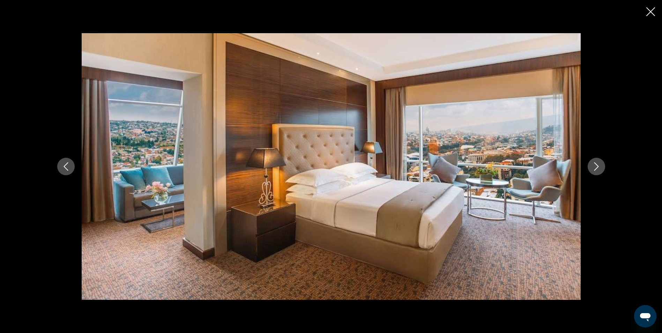
click at [600, 168] on icon "Next image" at bounding box center [597, 166] width 8 height 8
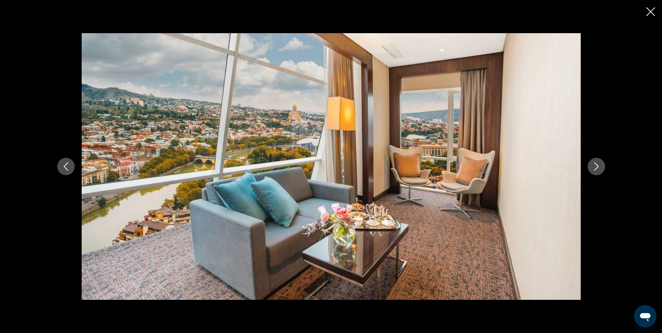
click at [600, 168] on icon "Next image" at bounding box center [597, 166] width 8 height 8
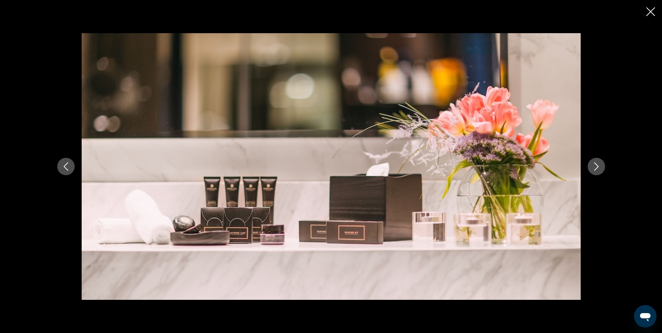
click at [600, 168] on icon "Next image" at bounding box center [597, 166] width 8 height 8
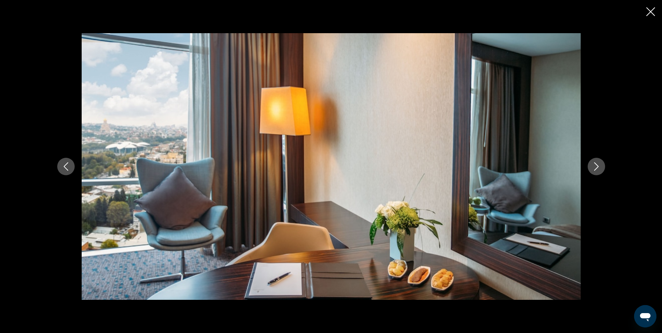
click at [600, 168] on icon "Next image" at bounding box center [597, 166] width 8 height 8
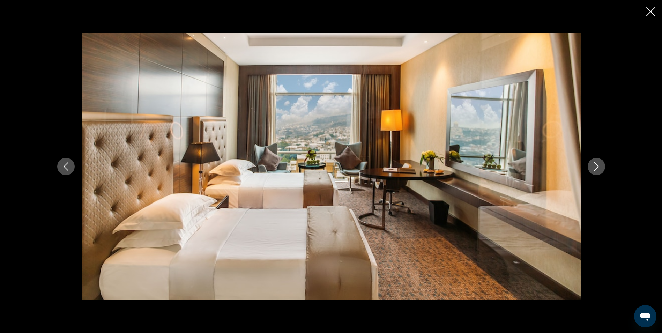
click at [600, 168] on icon "Next image" at bounding box center [597, 166] width 8 height 8
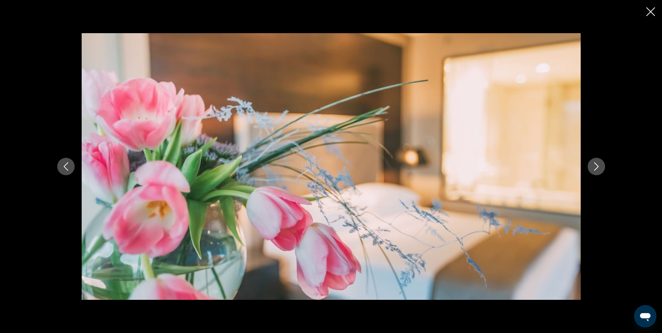
click at [600, 168] on icon "Next image" at bounding box center [597, 166] width 8 height 8
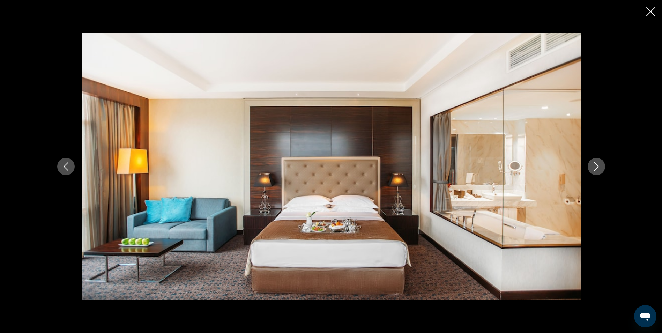
click at [598, 166] on icon "Next image" at bounding box center [597, 166] width 8 height 8
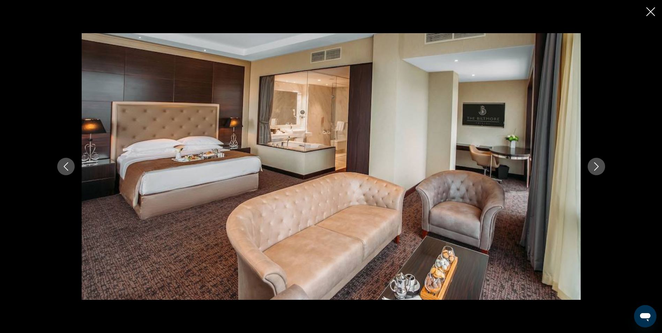
click at [597, 167] on icon "Next image" at bounding box center [597, 166] width 8 height 8
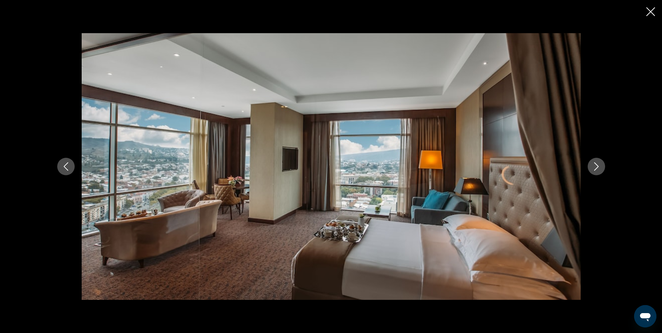
click at [597, 167] on icon "Next image" at bounding box center [597, 166] width 8 height 8
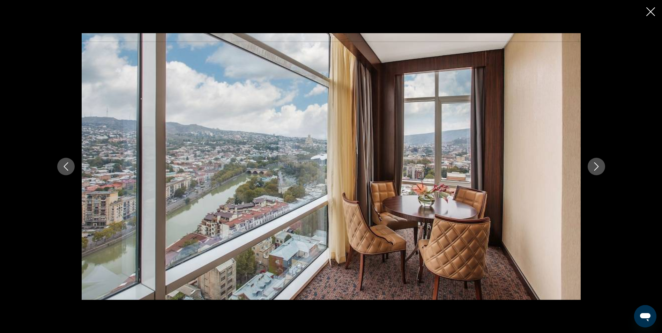
click at [597, 167] on icon "Next image" at bounding box center [597, 166] width 8 height 8
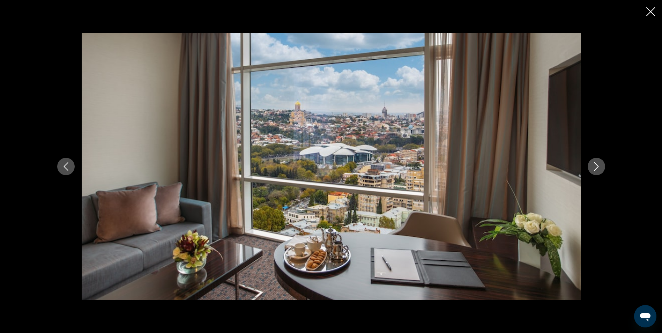
click at [654, 10] on icon "Close slideshow" at bounding box center [651, 11] width 9 height 9
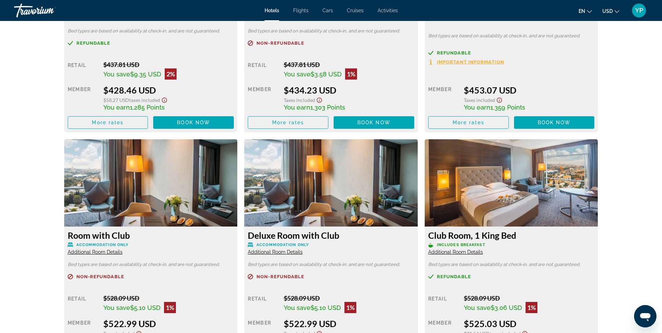
scroll to position [1152, 0]
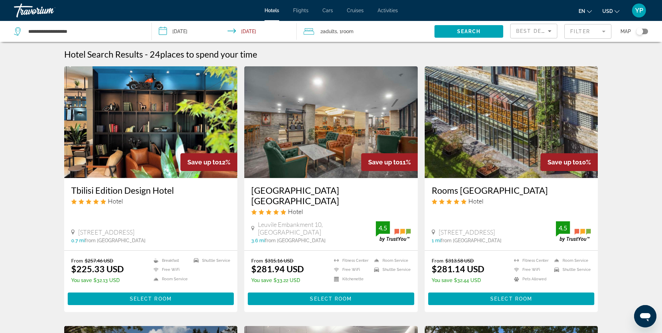
click at [308, 190] on h3 "[GEOGRAPHIC_DATA] [GEOGRAPHIC_DATA]" at bounding box center [331, 195] width 160 height 21
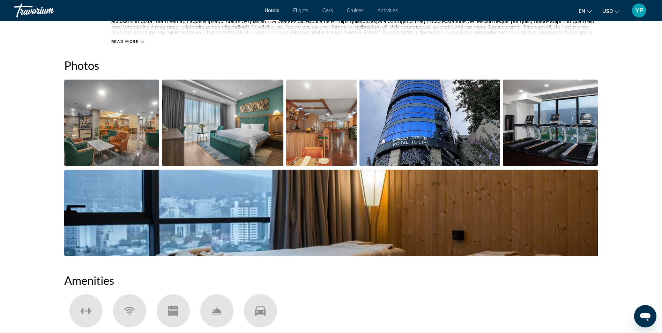
scroll to position [384, 0]
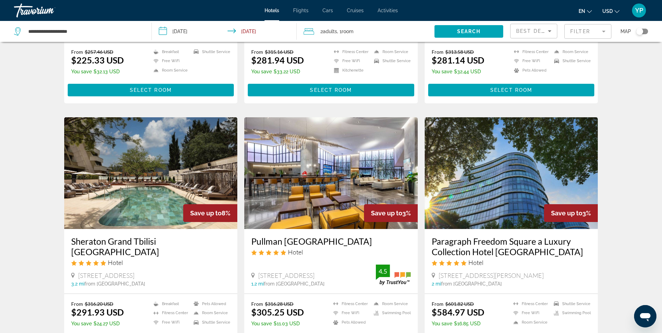
scroll to position [210, 0]
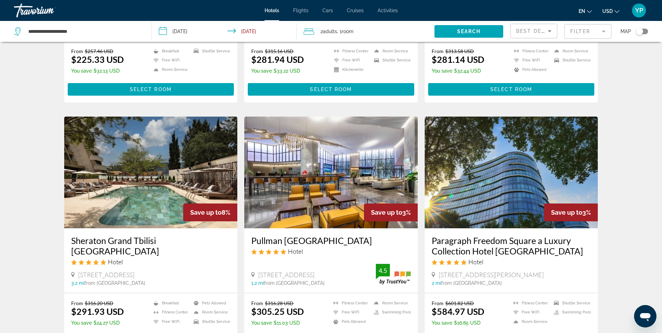
click at [150, 235] on h3 "Sheraton Grand Tbilisi [GEOGRAPHIC_DATA]" at bounding box center [151, 245] width 160 height 21
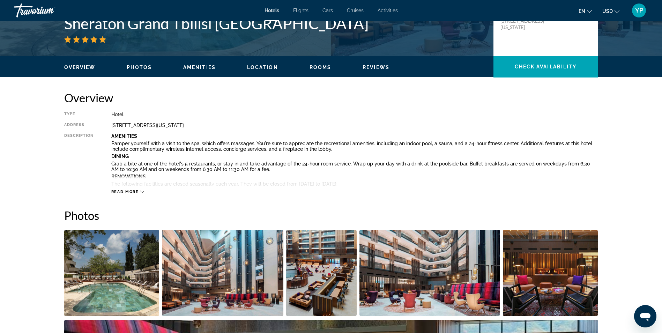
scroll to position [105, 0]
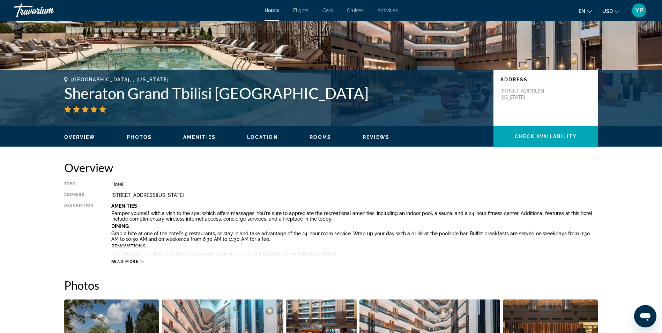
click at [320, 135] on span "Rooms" at bounding box center [321, 137] width 22 height 6
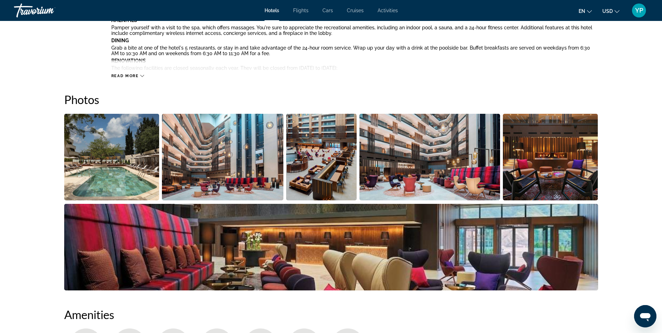
scroll to position [290, 0]
click at [152, 157] on img "Open full-screen image slider" at bounding box center [111, 157] width 95 height 87
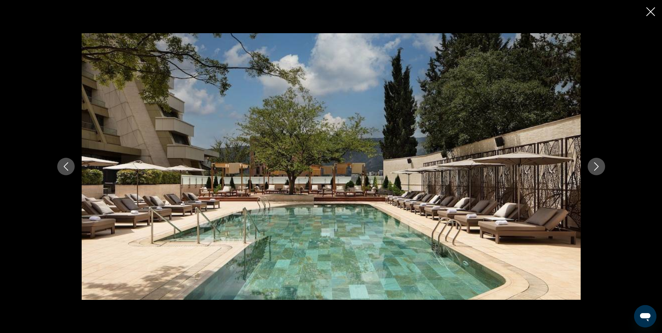
click at [599, 166] on icon "Next image" at bounding box center [597, 166] width 8 height 8
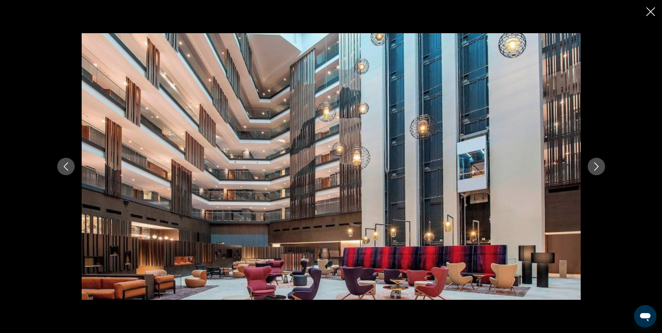
click at [599, 166] on icon "Next image" at bounding box center [597, 166] width 8 height 8
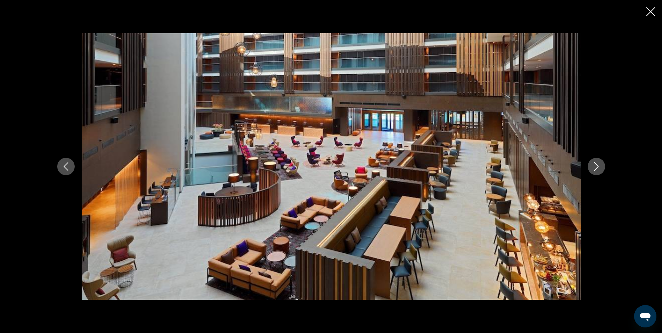
click at [599, 166] on icon "Next image" at bounding box center [597, 166] width 8 height 8
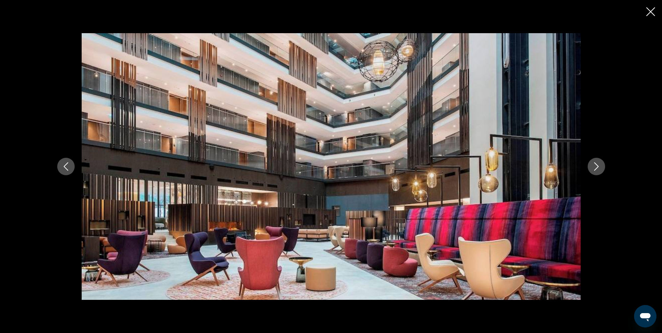
click at [599, 166] on icon "Next image" at bounding box center [597, 166] width 8 height 8
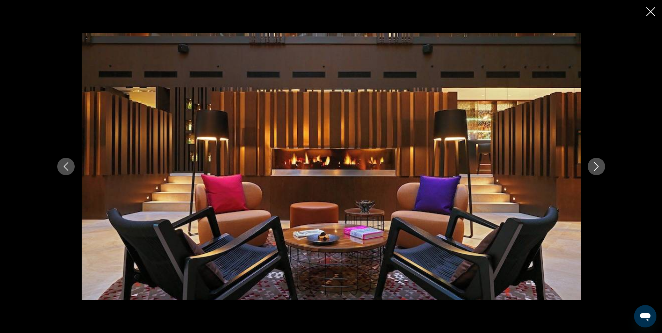
click at [599, 166] on icon "Next image" at bounding box center [597, 166] width 8 height 8
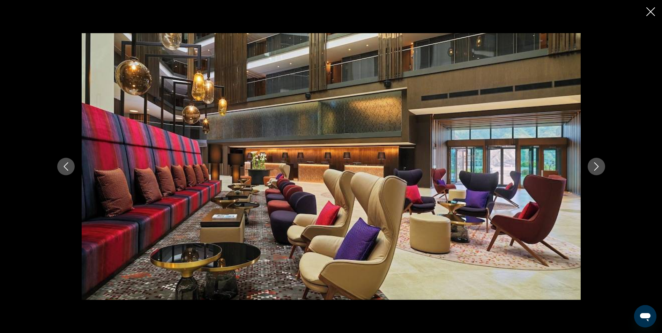
click at [599, 166] on icon "Next image" at bounding box center [597, 166] width 8 height 8
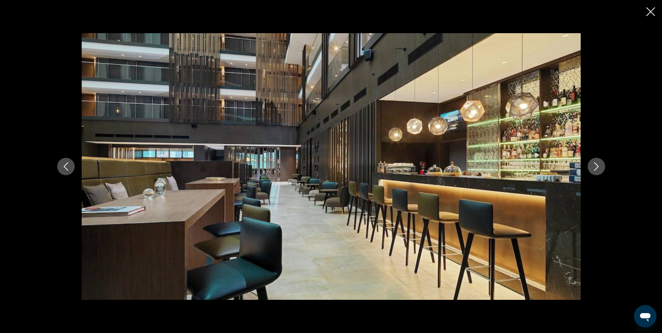
click at [599, 166] on icon "Next image" at bounding box center [597, 166] width 8 height 8
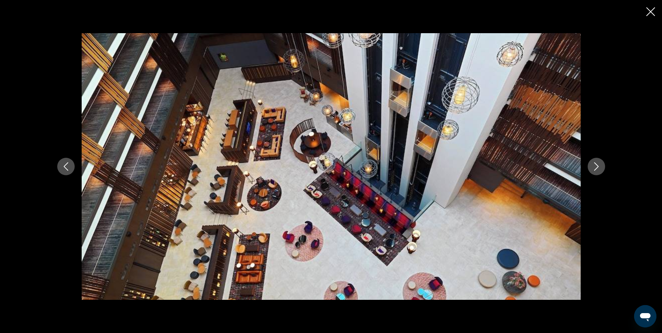
click at [599, 166] on icon "Next image" at bounding box center [597, 166] width 8 height 8
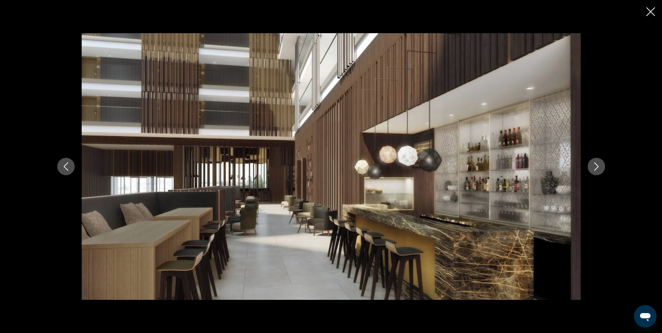
click at [599, 166] on icon "Next image" at bounding box center [597, 166] width 8 height 8
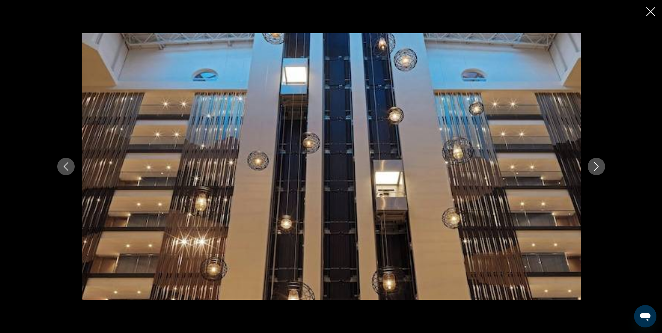
click at [599, 166] on icon "Next image" at bounding box center [597, 166] width 8 height 8
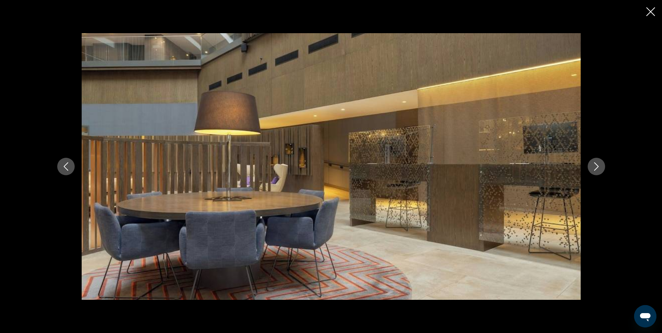
click at [599, 166] on icon "Next image" at bounding box center [597, 166] width 8 height 8
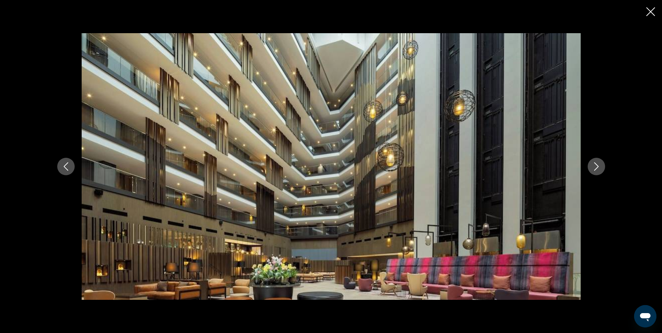
click at [599, 166] on icon "Next image" at bounding box center [597, 166] width 8 height 8
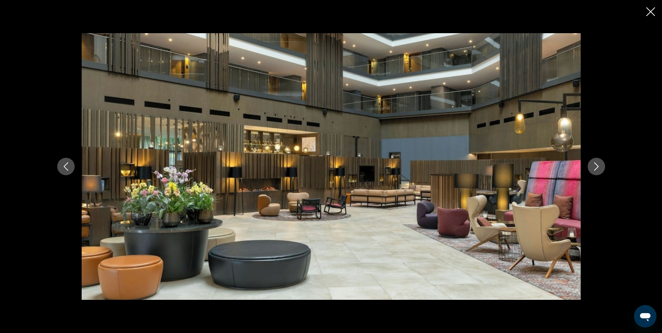
click at [599, 166] on icon "Next image" at bounding box center [597, 166] width 8 height 8
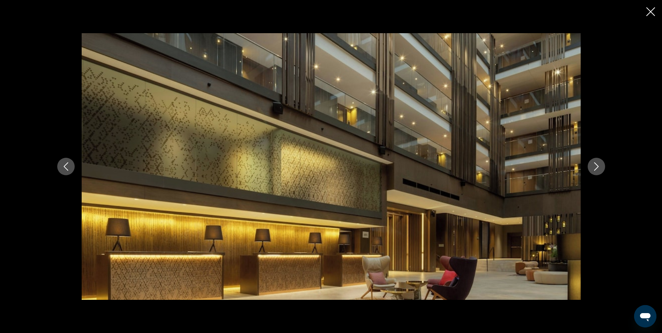
click at [599, 166] on icon "Next image" at bounding box center [597, 166] width 8 height 8
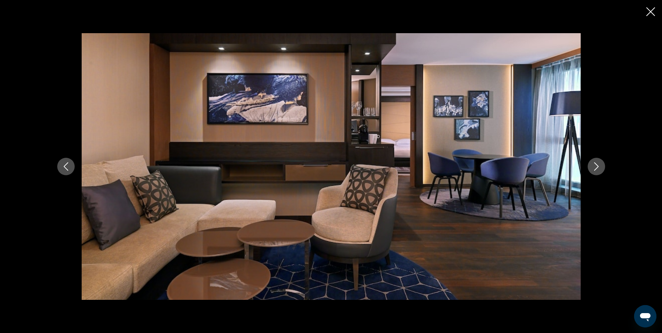
click at [599, 166] on icon "Next image" at bounding box center [597, 166] width 8 height 8
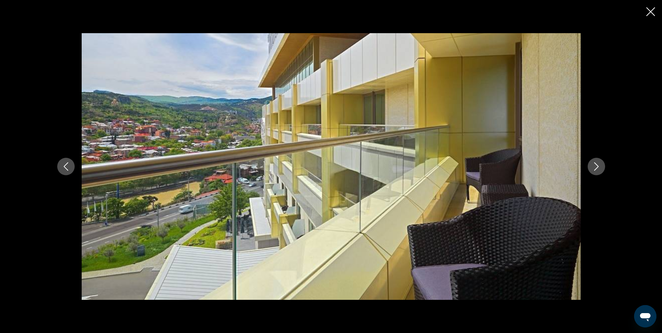
click at [599, 166] on icon "Next image" at bounding box center [597, 166] width 8 height 8
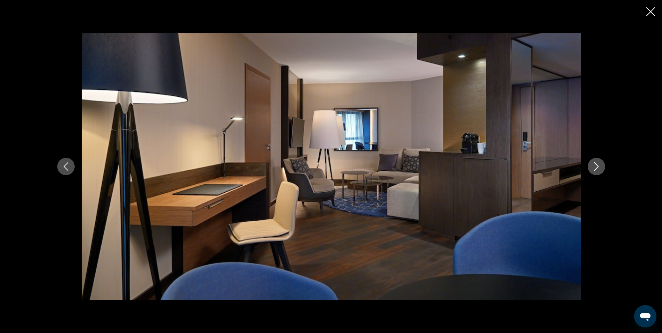
click at [599, 166] on icon "Next image" at bounding box center [597, 166] width 8 height 8
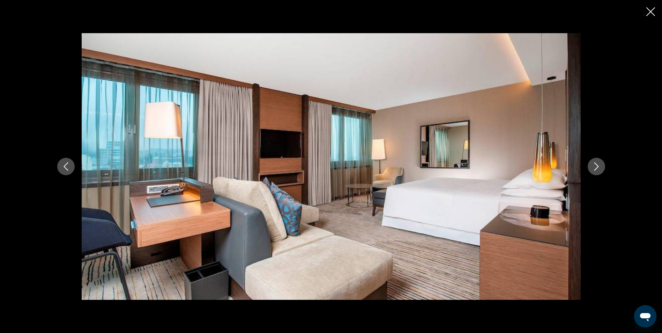
click at [599, 166] on icon "Next image" at bounding box center [597, 166] width 8 height 8
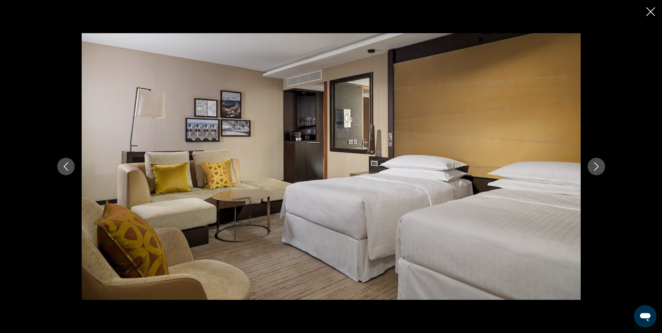
click at [599, 166] on icon "Next image" at bounding box center [597, 166] width 8 height 8
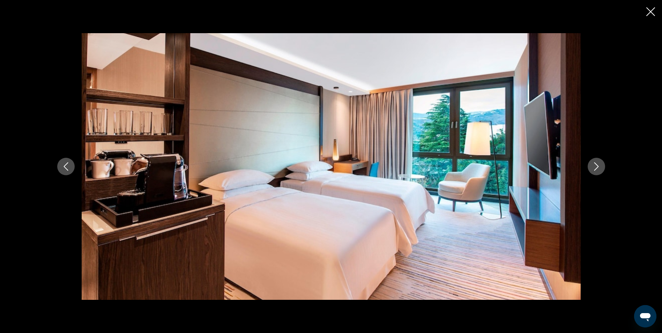
click at [599, 166] on icon "Next image" at bounding box center [597, 166] width 8 height 8
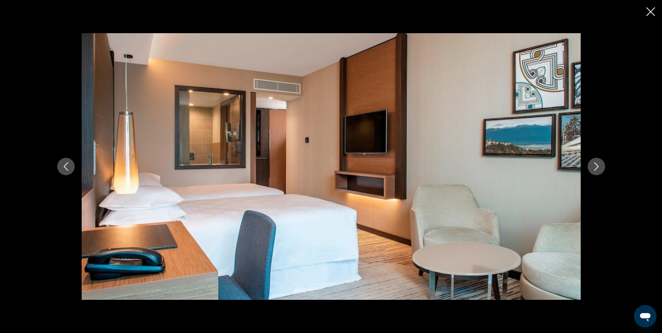
click at [599, 166] on icon "Next image" at bounding box center [597, 166] width 8 height 8
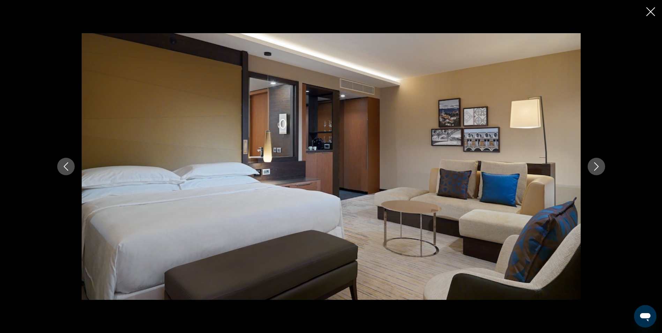
click at [599, 166] on icon "Next image" at bounding box center [597, 166] width 8 height 8
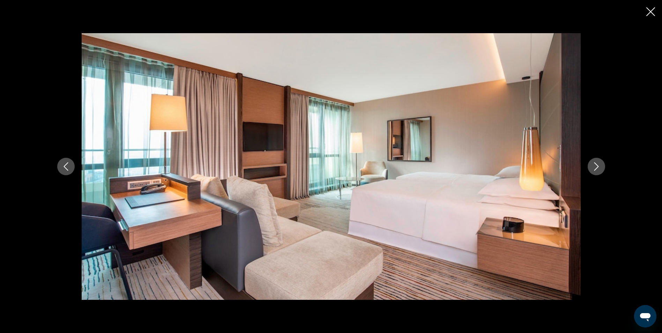
click at [599, 166] on icon "Next image" at bounding box center [597, 166] width 8 height 8
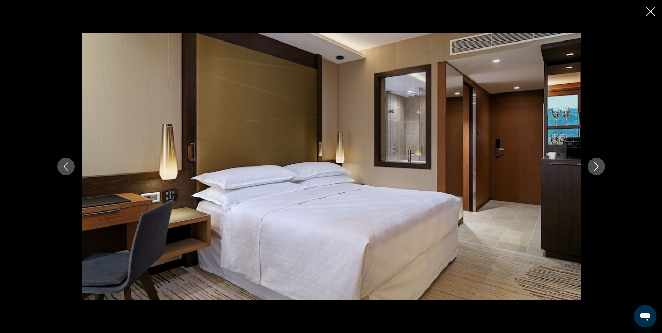
click at [599, 166] on icon "Next image" at bounding box center [597, 166] width 8 height 8
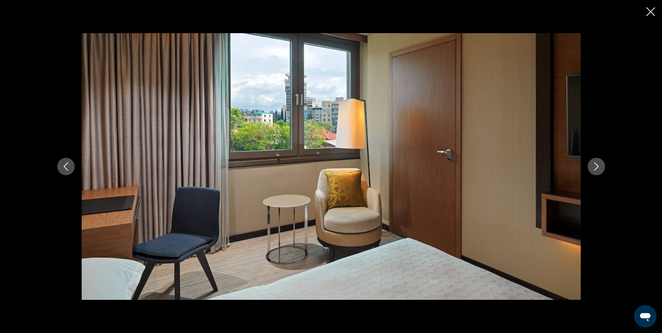
click at [599, 166] on icon "Next image" at bounding box center [597, 166] width 8 height 8
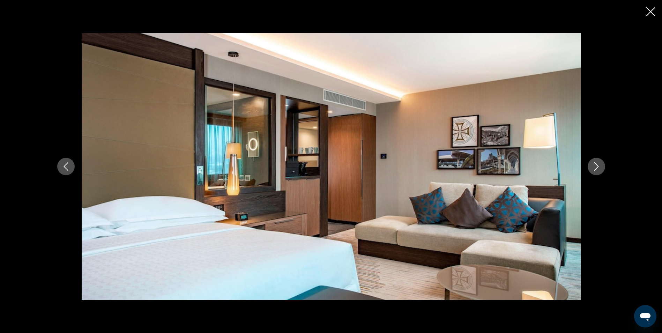
click at [599, 166] on icon "Next image" at bounding box center [597, 166] width 8 height 8
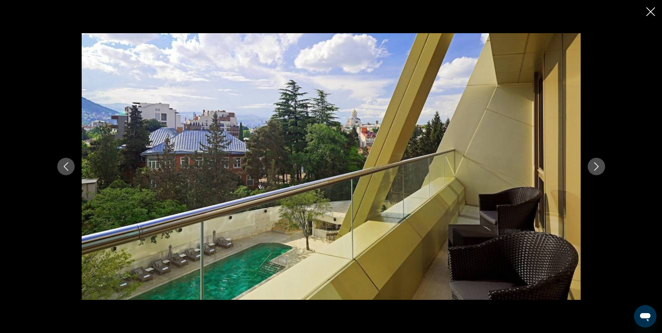
click at [599, 166] on icon "Next image" at bounding box center [597, 166] width 8 height 8
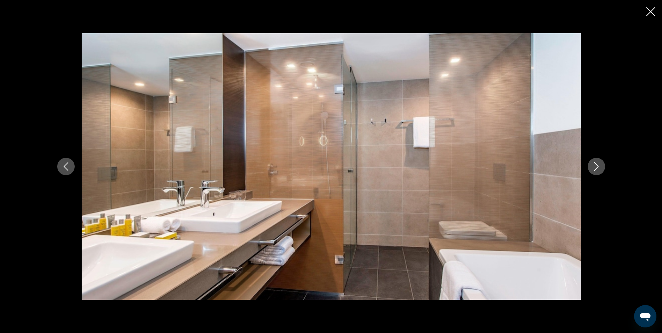
click at [599, 166] on icon "Next image" at bounding box center [597, 166] width 8 height 8
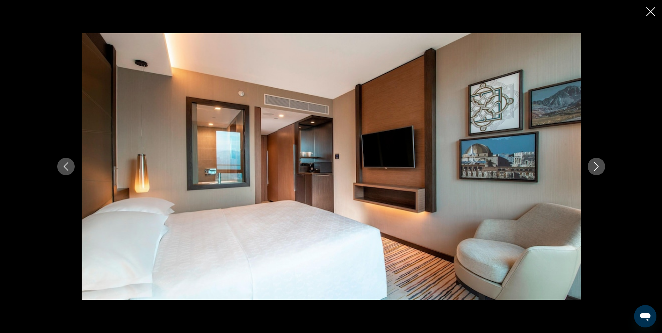
click at [599, 166] on icon "Next image" at bounding box center [597, 166] width 8 height 8
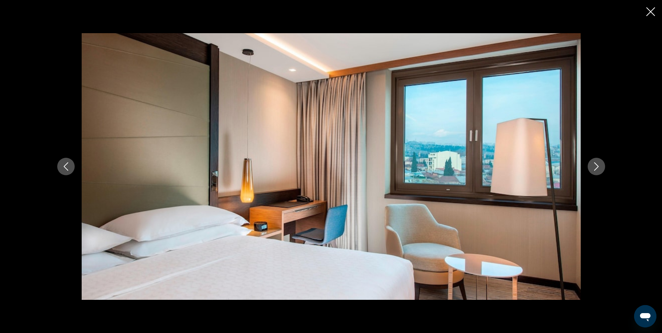
click at [599, 166] on icon "Next image" at bounding box center [597, 166] width 8 height 8
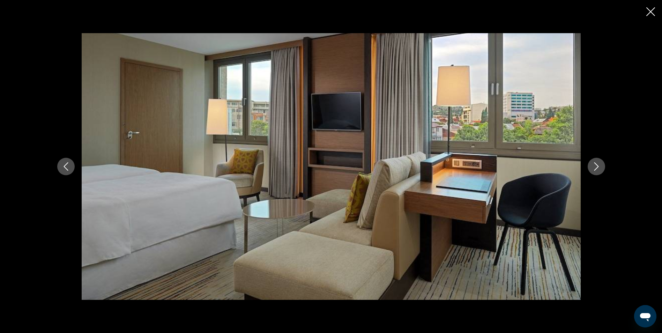
click at [599, 166] on icon "Next image" at bounding box center [597, 166] width 8 height 8
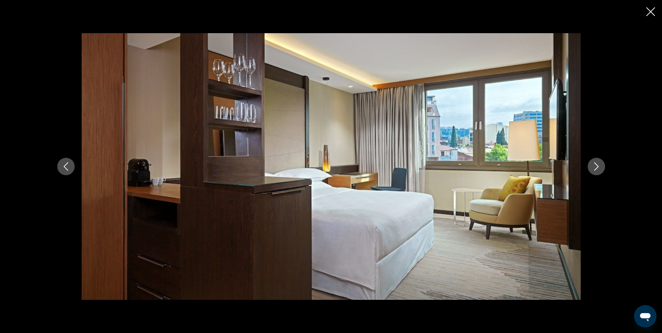
click at [599, 166] on icon "Next image" at bounding box center [597, 166] width 8 height 8
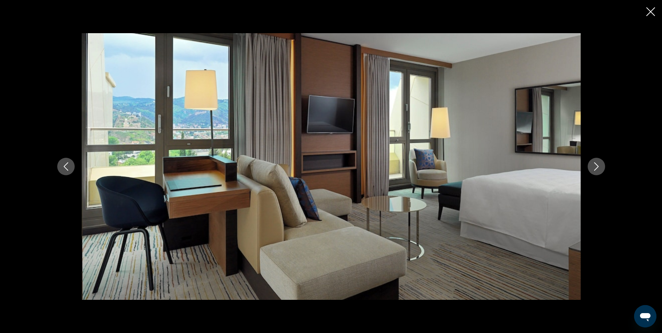
click at [599, 166] on icon "Next image" at bounding box center [597, 166] width 8 height 8
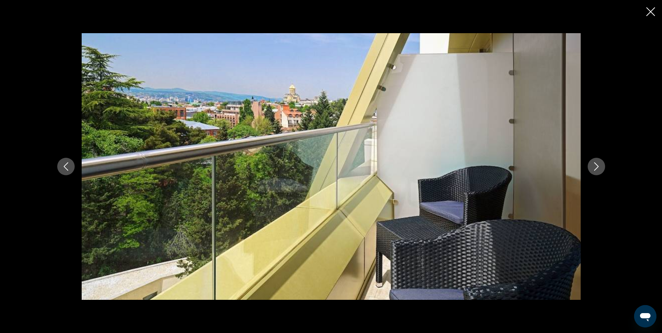
click at [599, 166] on icon "Next image" at bounding box center [597, 166] width 8 height 8
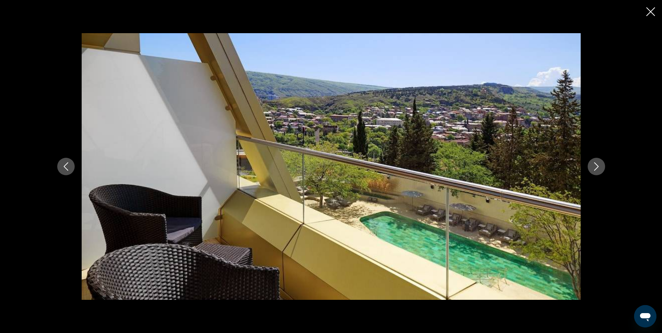
click at [599, 166] on icon "Next image" at bounding box center [597, 166] width 8 height 8
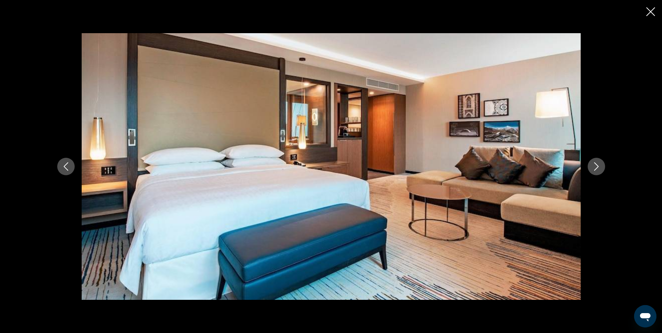
click at [599, 166] on icon "Next image" at bounding box center [597, 166] width 8 height 8
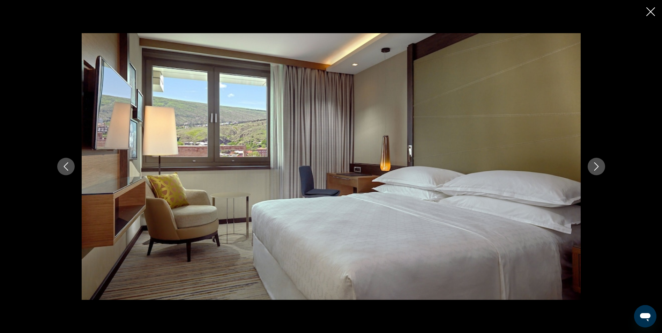
click at [599, 166] on icon "Next image" at bounding box center [597, 166] width 8 height 8
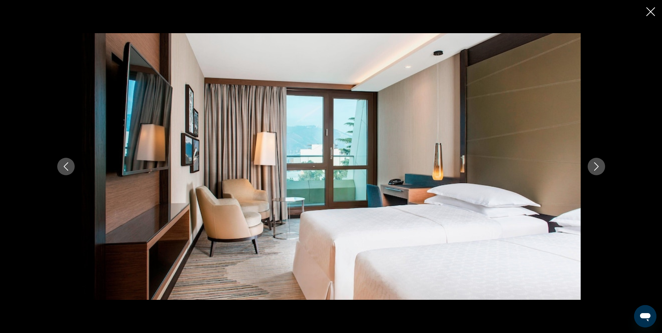
click at [599, 166] on icon "Next image" at bounding box center [597, 166] width 8 height 8
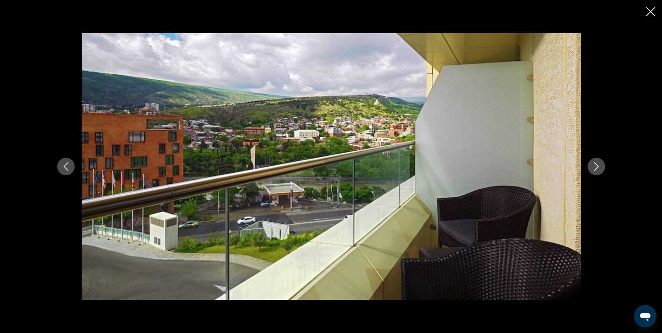
click at [599, 166] on icon "Next image" at bounding box center [597, 166] width 8 height 8
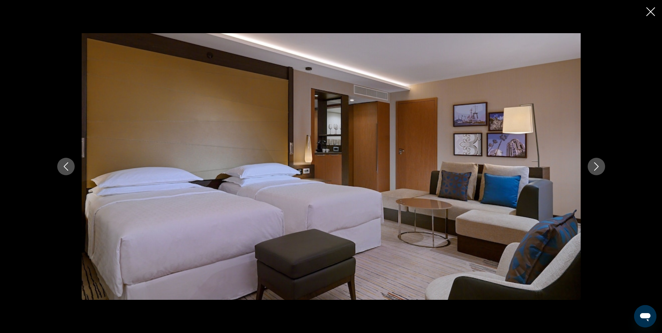
click at [599, 166] on icon "Next image" at bounding box center [597, 166] width 8 height 8
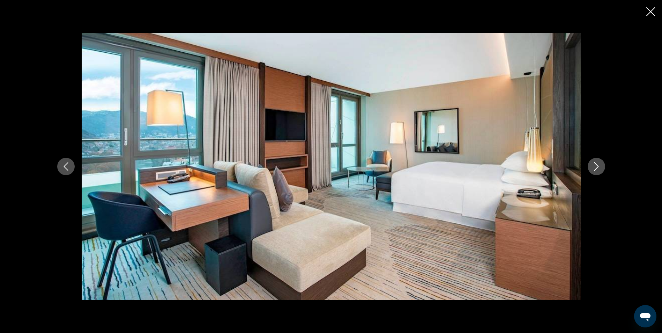
click at [599, 166] on icon "Next image" at bounding box center [597, 166] width 8 height 8
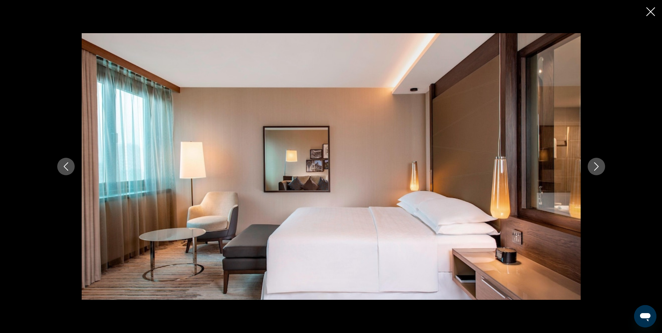
click at [599, 166] on icon "Next image" at bounding box center [597, 166] width 8 height 8
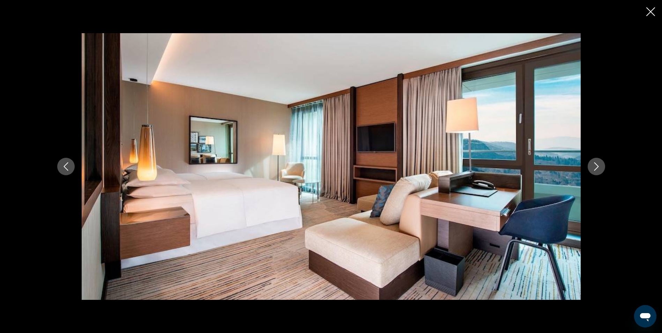
click at [599, 166] on icon "Next image" at bounding box center [597, 166] width 8 height 8
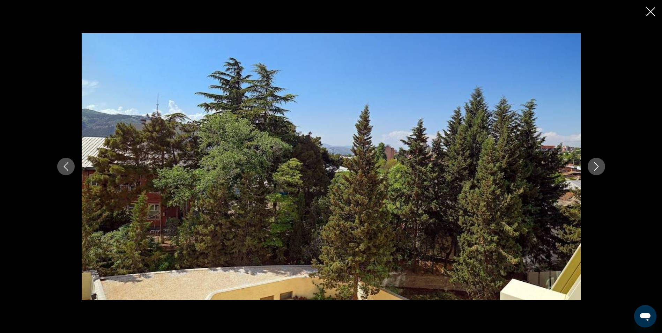
click at [599, 166] on icon "Next image" at bounding box center [597, 166] width 8 height 8
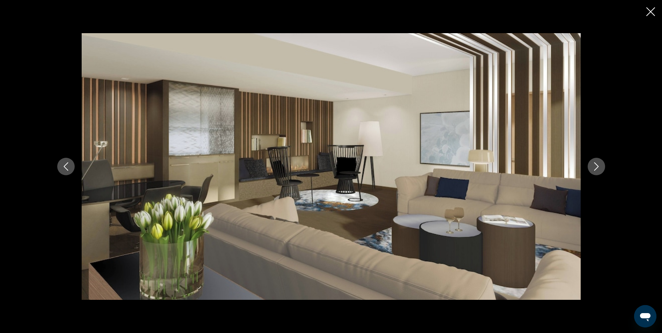
click at [599, 166] on icon "Next image" at bounding box center [597, 166] width 8 height 8
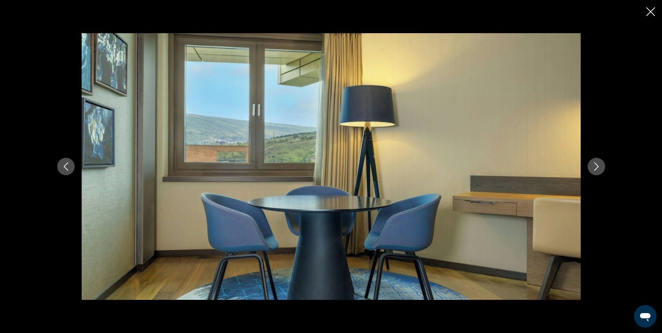
click at [599, 166] on icon "Next image" at bounding box center [597, 166] width 8 height 8
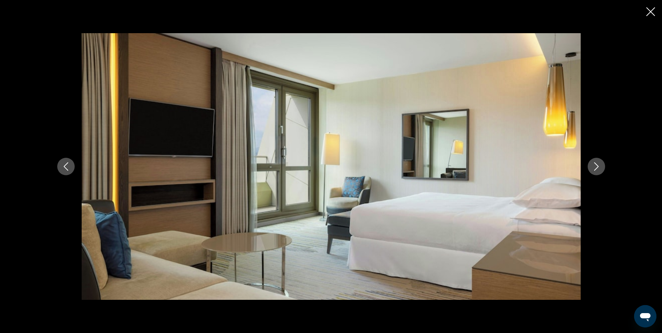
click at [599, 166] on icon "Next image" at bounding box center [597, 166] width 8 height 8
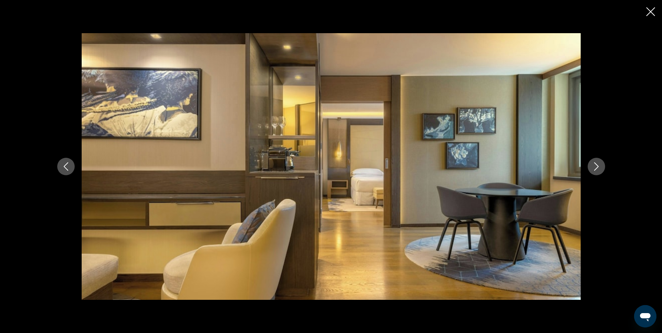
click at [599, 166] on icon "Next image" at bounding box center [597, 166] width 8 height 8
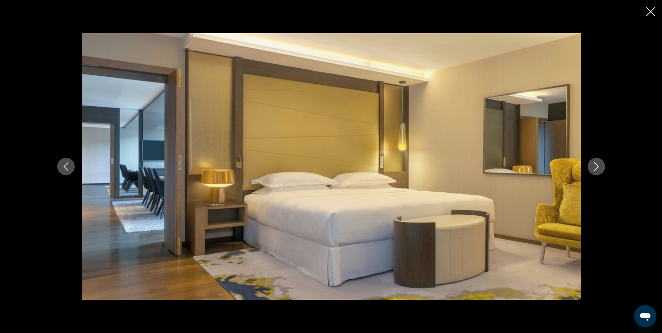
click at [599, 166] on icon "Next image" at bounding box center [597, 166] width 8 height 8
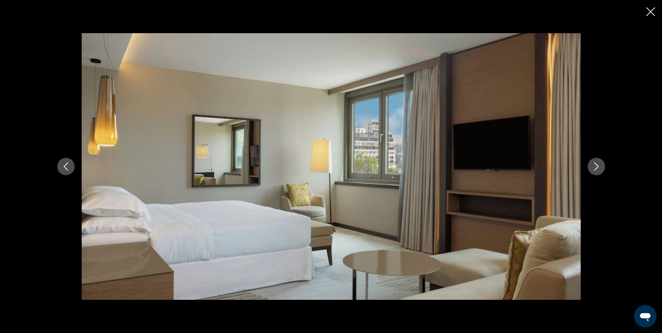
click at [599, 166] on icon "Next image" at bounding box center [597, 166] width 8 height 8
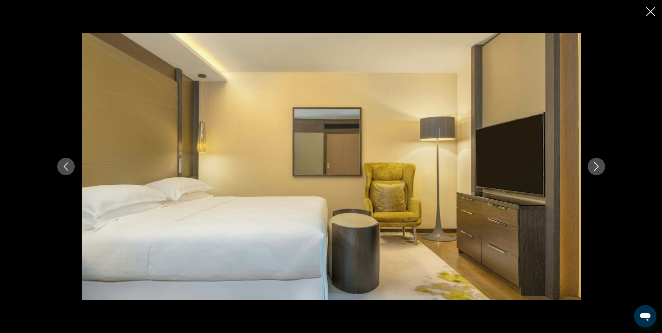
click at [599, 166] on icon "Next image" at bounding box center [597, 166] width 8 height 8
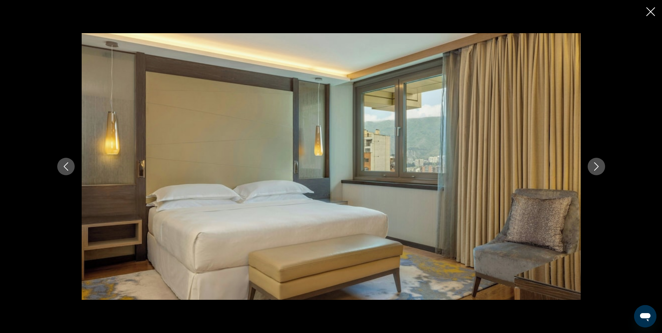
click at [599, 166] on icon "Next image" at bounding box center [597, 166] width 8 height 8
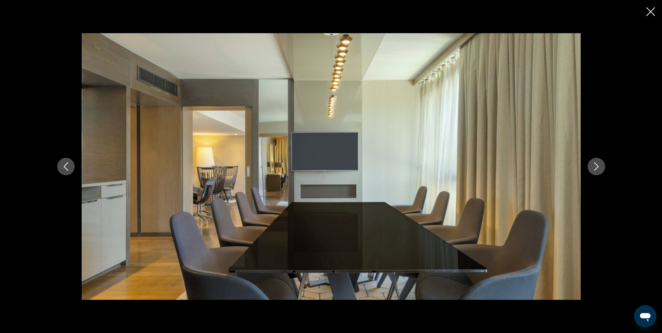
click at [599, 166] on icon "Next image" at bounding box center [597, 166] width 8 height 8
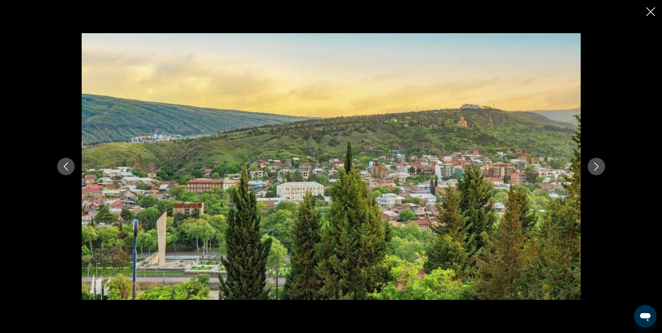
click at [599, 166] on icon "Next image" at bounding box center [597, 166] width 8 height 8
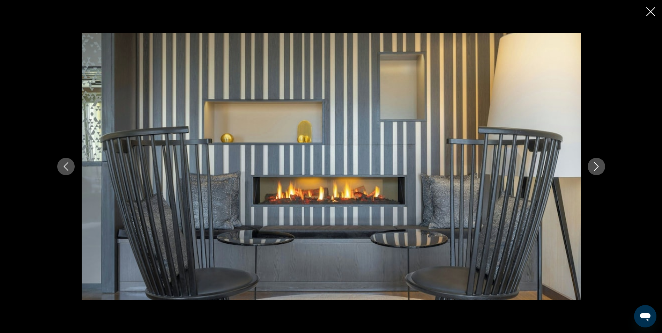
click at [599, 166] on icon "Next image" at bounding box center [597, 166] width 8 height 8
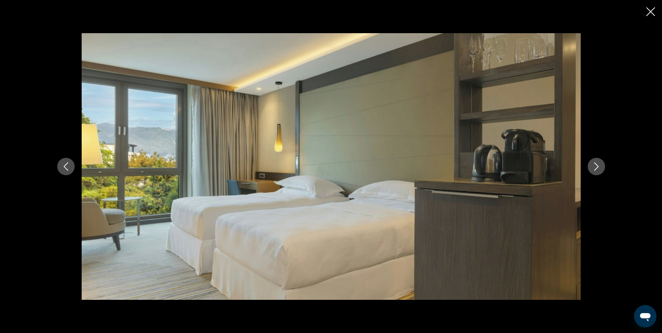
click at [599, 166] on icon "Next image" at bounding box center [597, 166] width 8 height 8
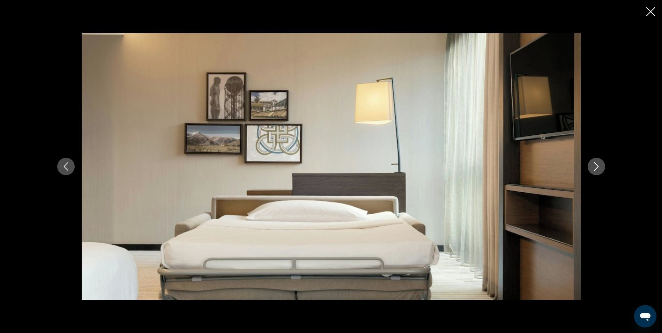
click at [599, 166] on icon "Next image" at bounding box center [597, 166] width 8 height 8
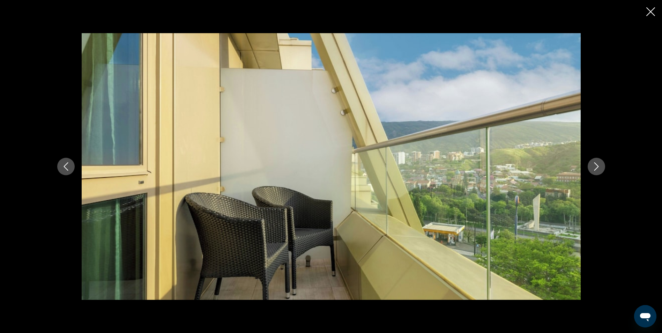
click at [599, 166] on icon "Next image" at bounding box center [597, 166] width 8 height 8
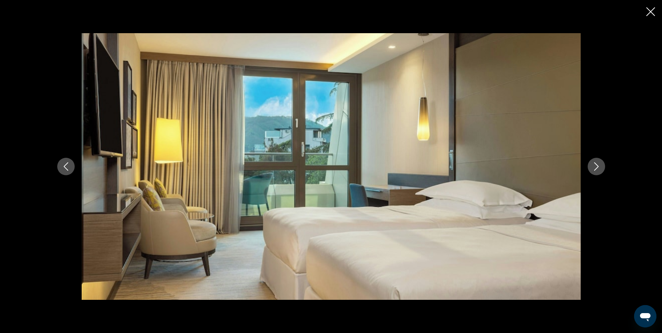
click at [599, 166] on icon "Next image" at bounding box center [597, 166] width 8 height 8
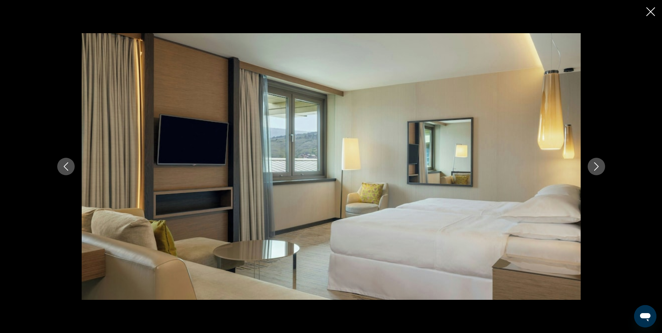
click at [599, 166] on icon "Next image" at bounding box center [597, 166] width 8 height 8
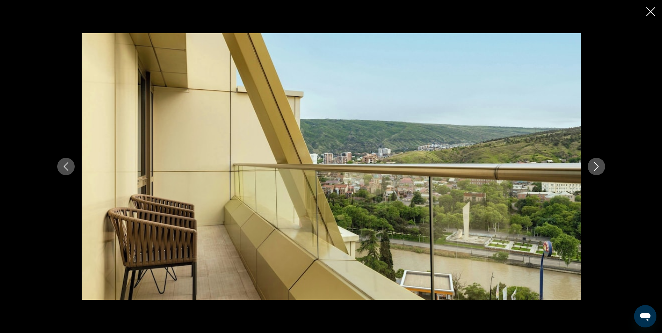
click at [599, 166] on icon "Next image" at bounding box center [597, 166] width 8 height 8
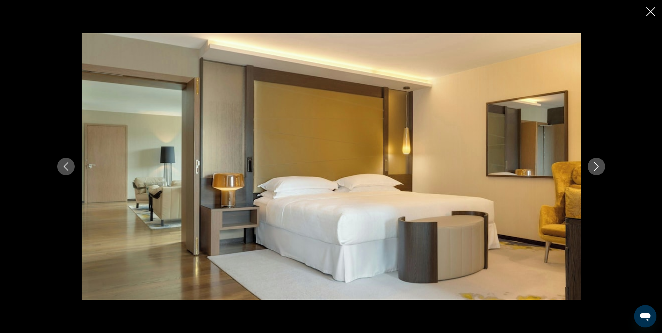
click at [599, 166] on icon "Next image" at bounding box center [597, 166] width 8 height 8
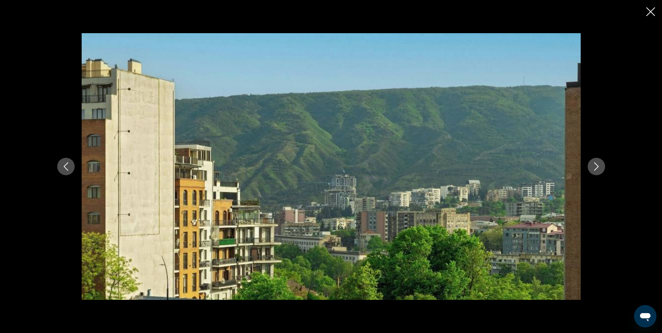
click at [599, 166] on icon "Next image" at bounding box center [597, 166] width 8 height 8
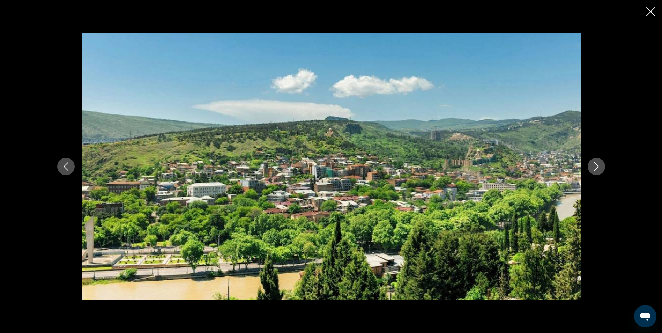
click at [599, 166] on icon "Next image" at bounding box center [597, 166] width 8 height 8
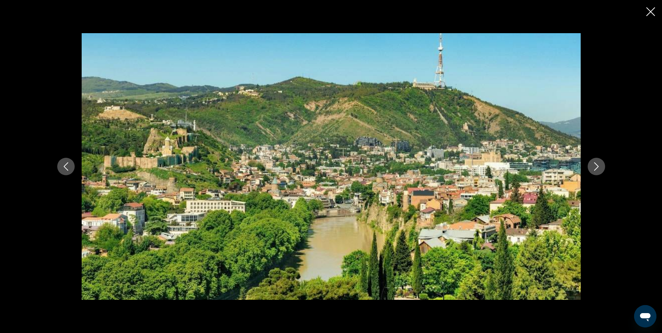
click at [599, 166] on icon "Next image" at bounding box center [597, 166] width 8 height 8
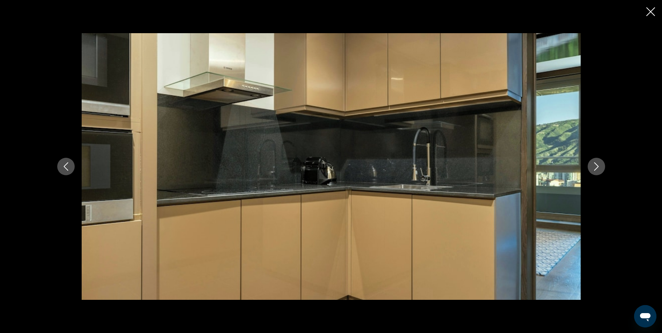
click at [599, 166] on icon "Next image" at bounding box center [597, 166] width 8 height 8
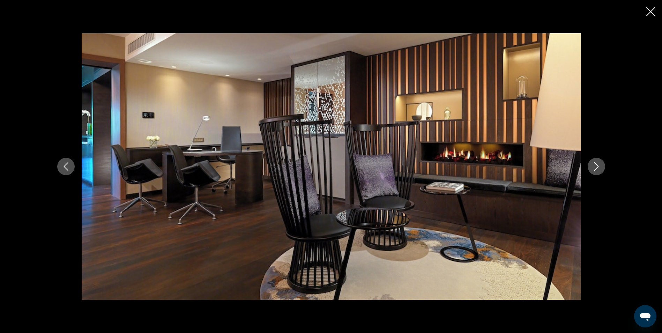
click at [599, 166] on icon "Next image" at bounding box center [597, 166] width 8 height 8
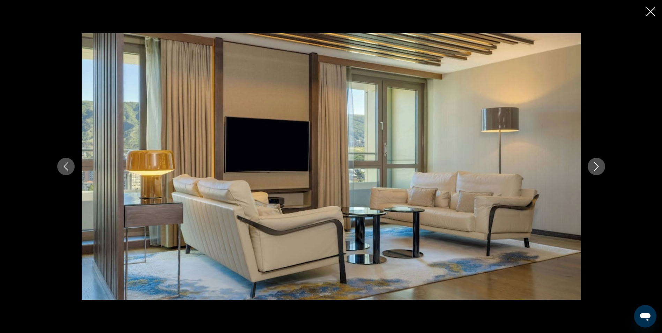
click at [67, 169] on icon "Previous image" at bounding box center [66, 166] width 5 height 8
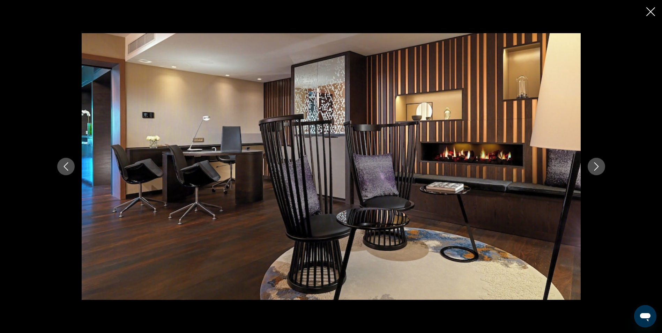
click at [67, 169] on icon "Previous image" at bounding box center [66, 166] width 5 height 8
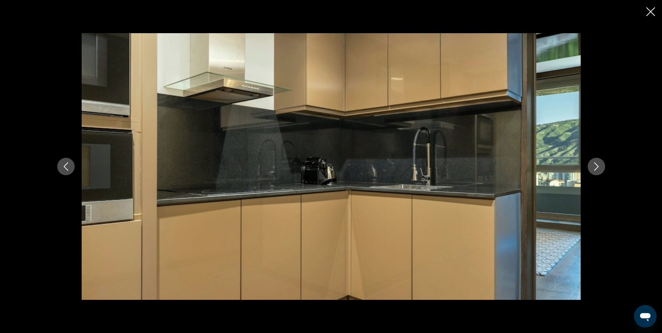
click at [67, 169] on icon "Previous image" at bounding box center [66, 166] width 5 height 8
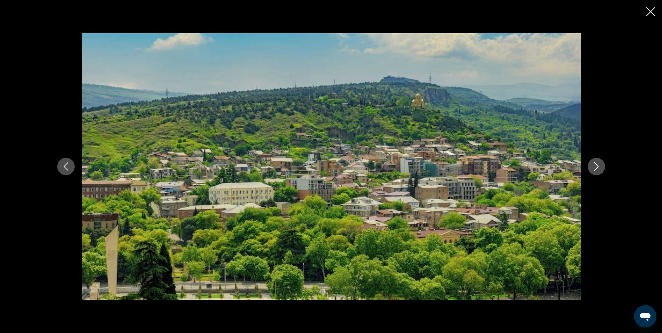
click at [594, 166] on icon "Next image" at bounding box center [597, 166] width 8 height 8
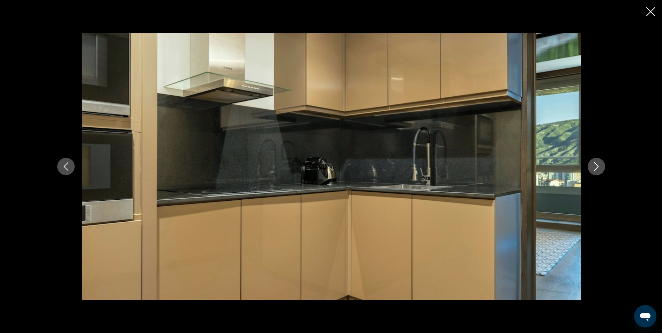
click at [594, 166] on icon "Next image" at bounding box center [597, 166] width 8 height 8
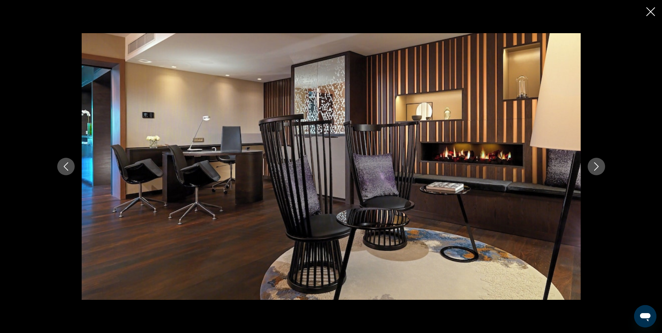
click at [594, 166] on icon "Next image" at bounding box center [597, 166] width 8 height 8
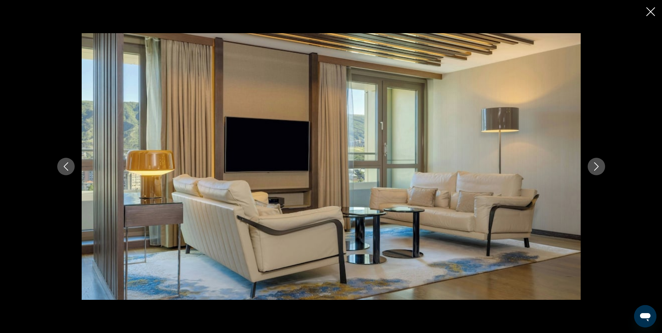
click at [594, 166] on icon "Next image" at bounding box center [597, 166] width 8 height 8
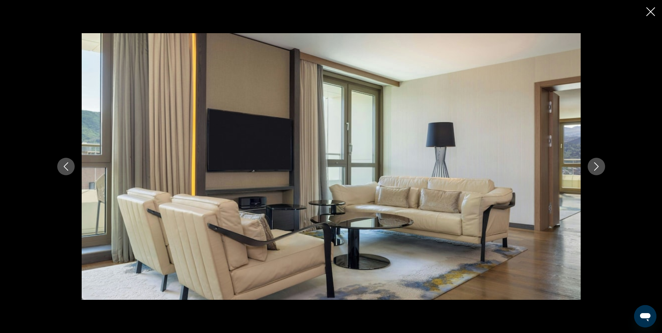
click at [594, 166] on icon "Next image" at bounding box center [597, 166] width 8 height 8
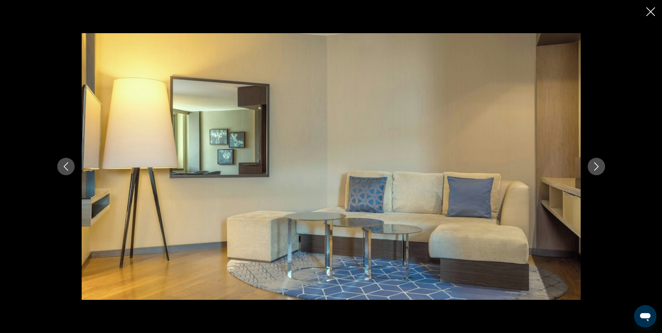
click at [596, 163] on icon "Next image" at bounding box center [597, 166] width 8 height 8
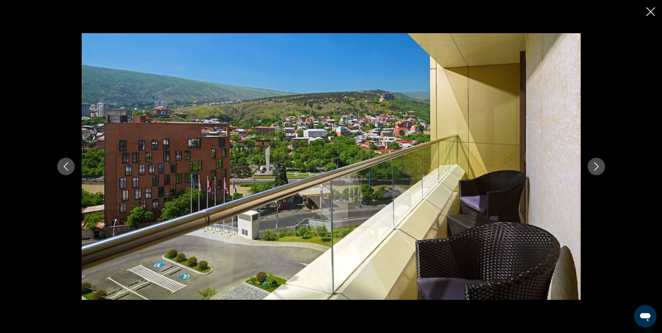
click at [596, 163] on icon "Next image" at bounding box center [597, 166] width 8 height 8
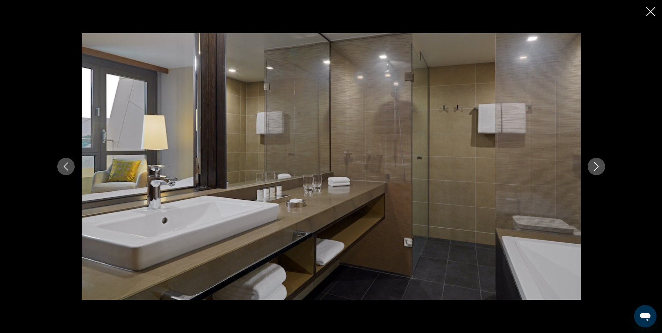
click at [61, 168] on button "Previous image" at bounding box center [65, 166] width 17 height 17
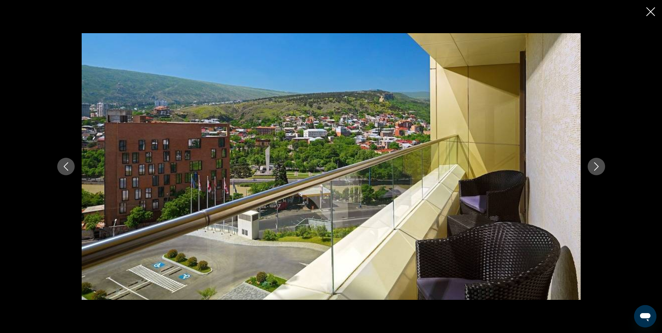
click at [593, 166] on icon "Next image" at bounding box center [597, 166] width 8 height 8
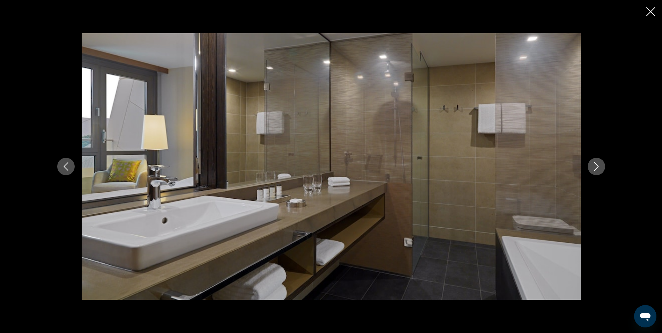
click at [593, 166] on icon "Next image" at bounding box center [597, 166] width 8 height 8
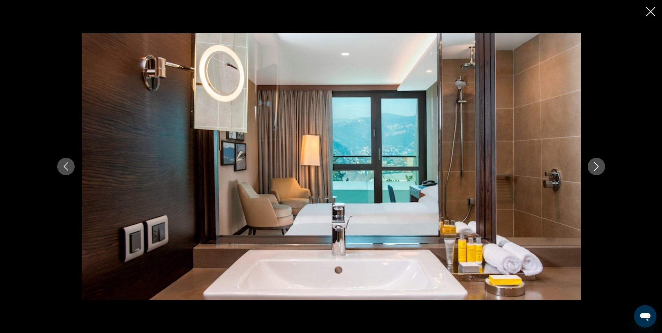
click at [651, 11] on icon "Close slideshow" at bounding box center [651, 11] width 9 height 9
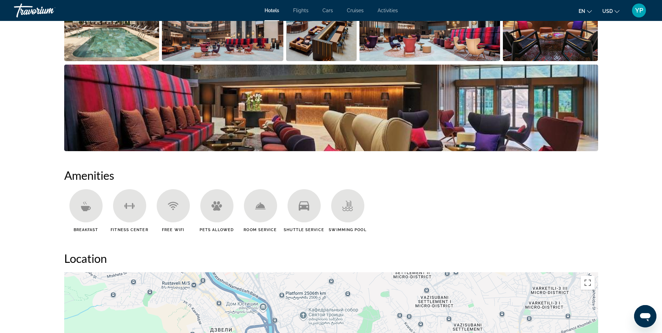
scroll to position [604, 0]
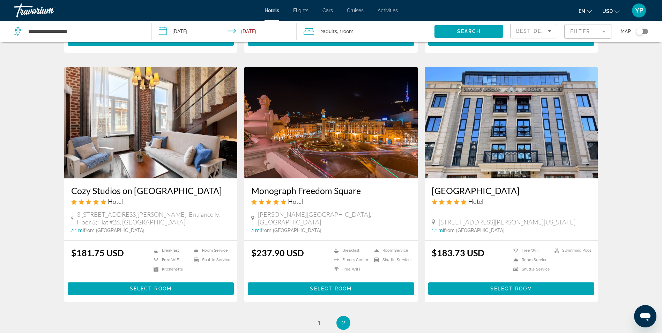
scroll to position [803, 0]
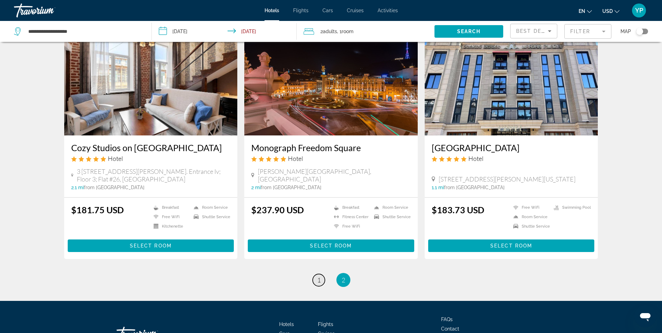
click at [318, 276] on span "1" at bounding box center [318, 280] width 3 height 8
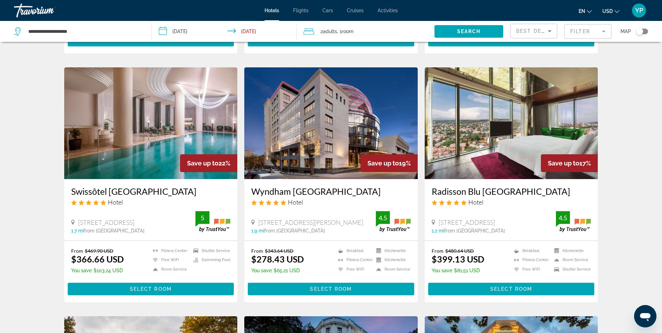
scroll to position [524, 0]
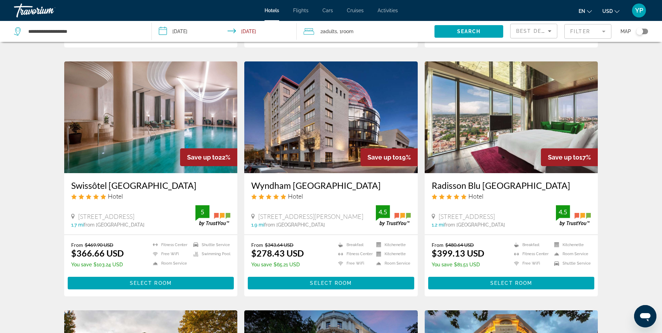
click at [90, 180] on h3 "Swissôtel [GEOGRAPHIC_DATA]" at bounding box center [151, 185] width 160 height 10
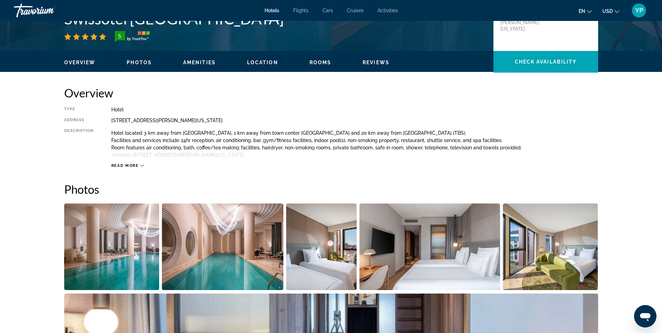
scroll to position [105, 0]
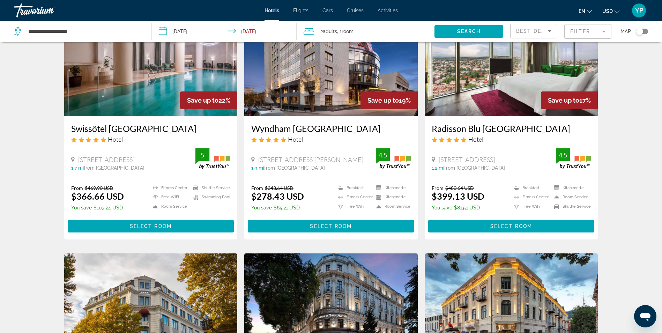
scroll to position [594, 0]
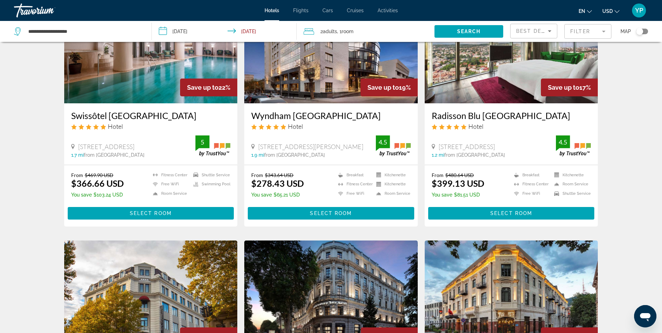
click at [311, 110] on h3 "Wyndham [GEOGRAPHIC_DATA]" at bounding box center [331, 115] width 160 height 10
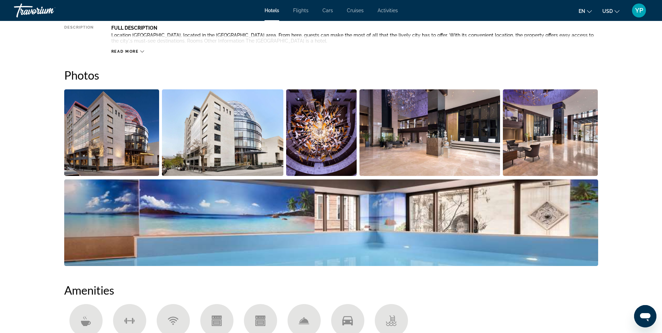
scroll to position [210, 0]
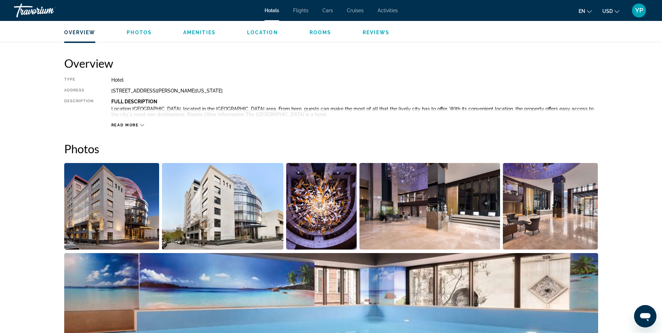
click at [325, 200] on img "Open full-screen image slider" at bounding box center [321, 206] width 71 height 87
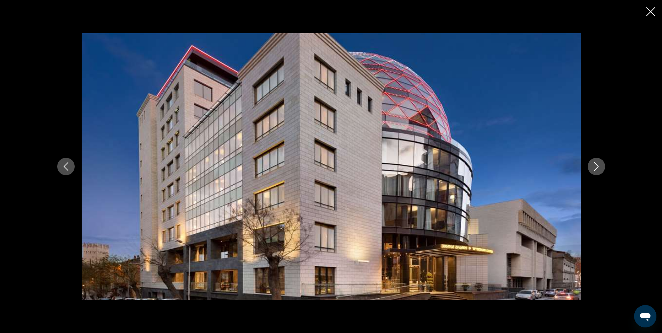
click at [603, 167] on button "Next image" at bounding box center [596, 166] width 17 height 17
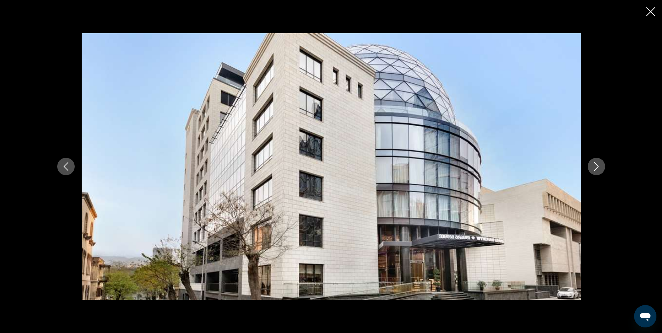
click at [603, 167] on button "Next image" at bounding box center [596, 166] width 17 height 17
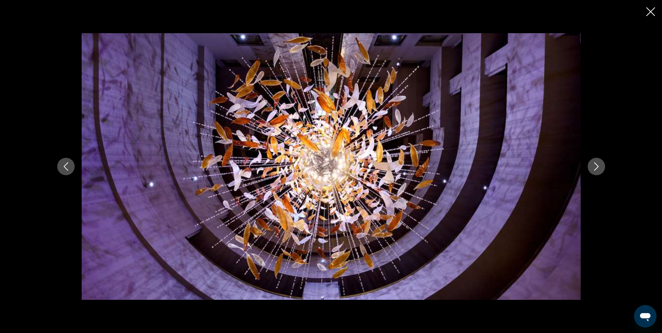
click at [603, 167] on button "Next image" at bounding box center [596, 166] width 17 height 17
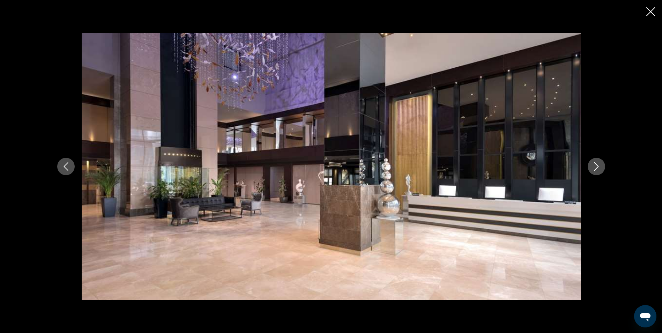
click at [603, 167] on button "Next image" at bounding box center [596, 166] width 17 height 17
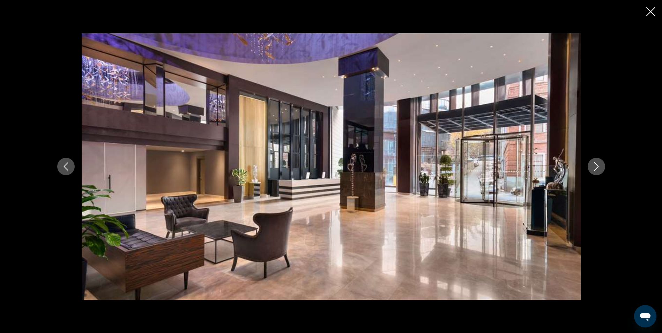
click at [603, 167] on button "Next image" at bounding box center [596, 166] width 17 height 17
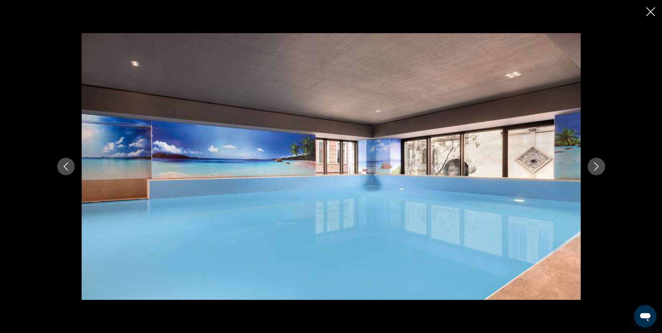
click at [603, 167] on button "Next image" at bounding box center [596, 166] width 17 height 17
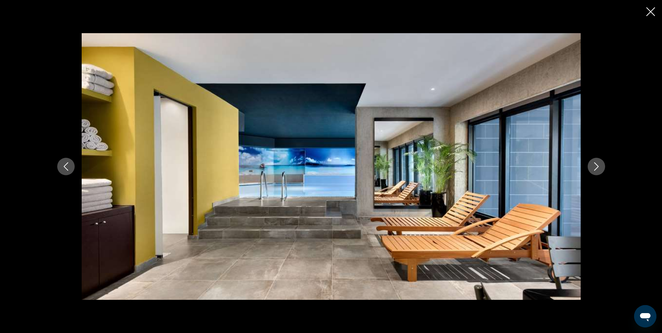
click at [603, 167] on button "Next image" at bounding box center [596, 166] width 17 height 17
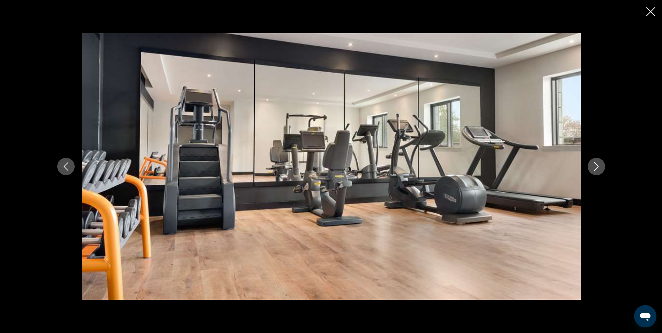
click at [65, 171] on button "Previous image" at bounding box center [65, 166] width 17 height 17
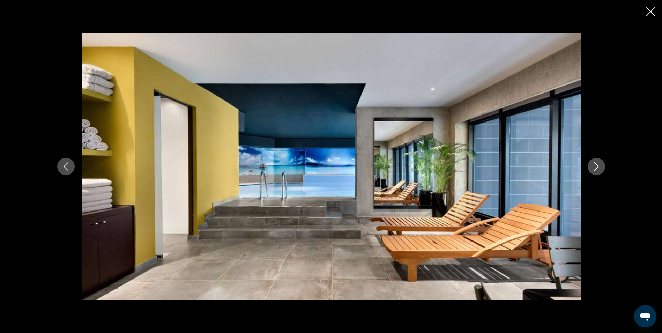
click at [65, 171] on button "Previous image" at bounding box center [65, 166] width 17 height 17
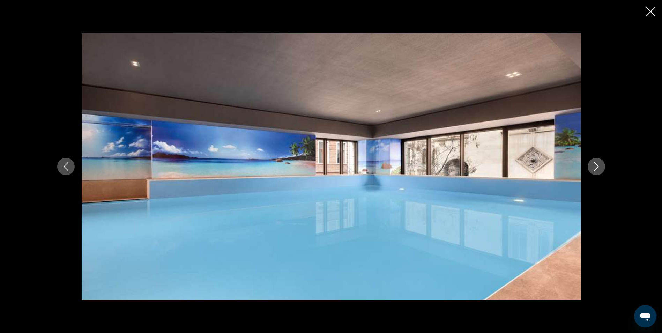
click at [652, 12] on icon "Close slideshow" at bounding box center [651, 11] width 9 height 9
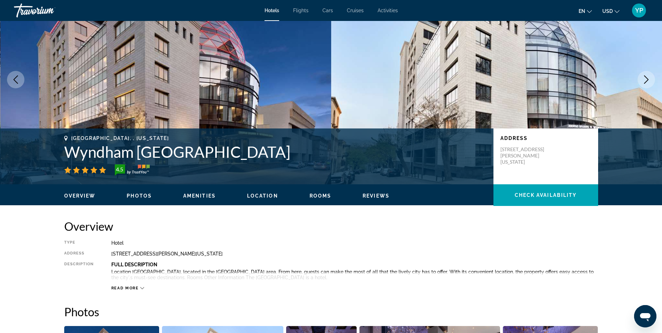
scroll to position [0, 0]
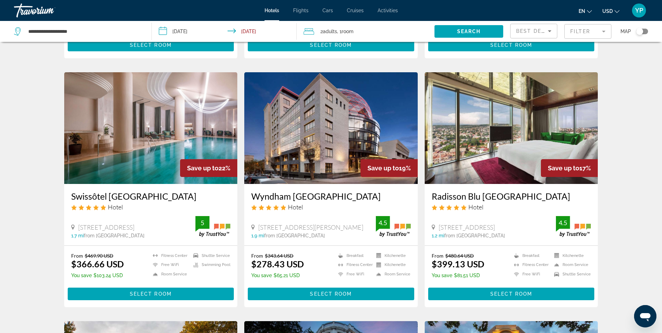
scroll to position [524, 0]
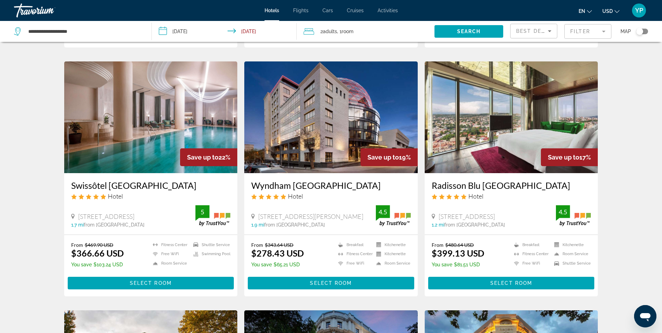
click at [17, 109] on div "Hotel Search Results - 24 places to spend your time Save up to 58% Hotels & Pre…" at bounding box center [331, 54] width 662 height 1059
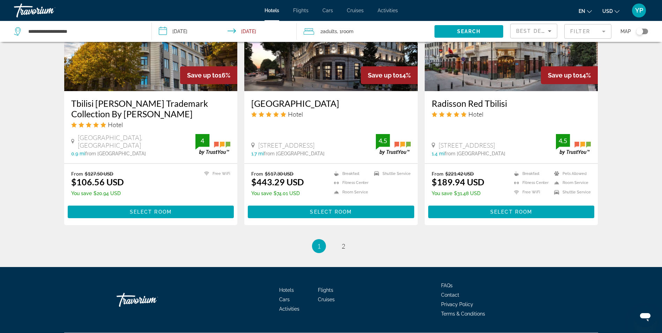
scroll to position [856, 0]
